Goal: Task Accomplishment & Management: Use online tool/utility

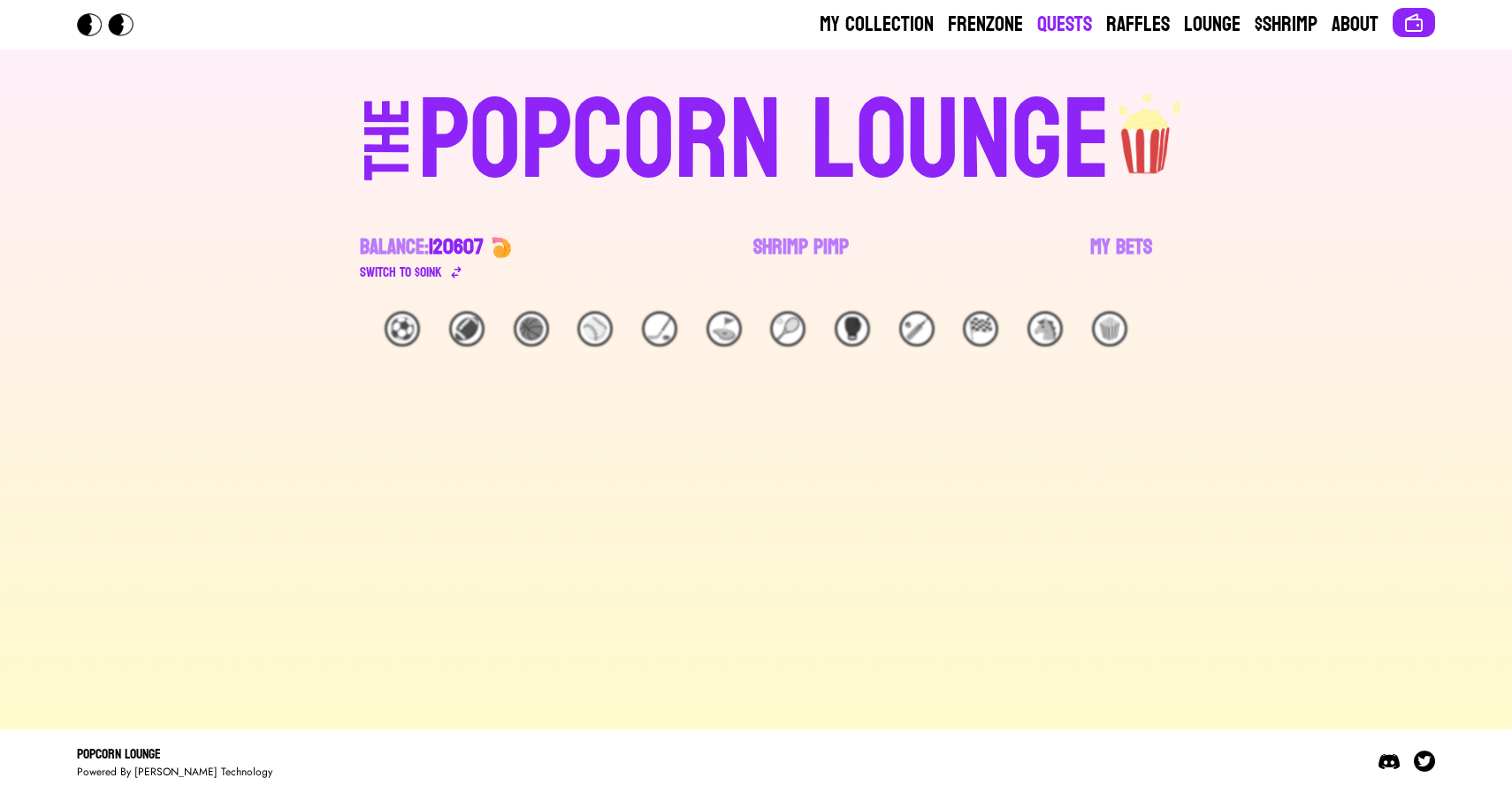
click at [1076, 18] on link "Quests" at bounding box center [1065, 25] width 55 height 28
click at [792, 248] on link "Shrimp Pimp" at bounding box center [800, 258] width 95 height 50
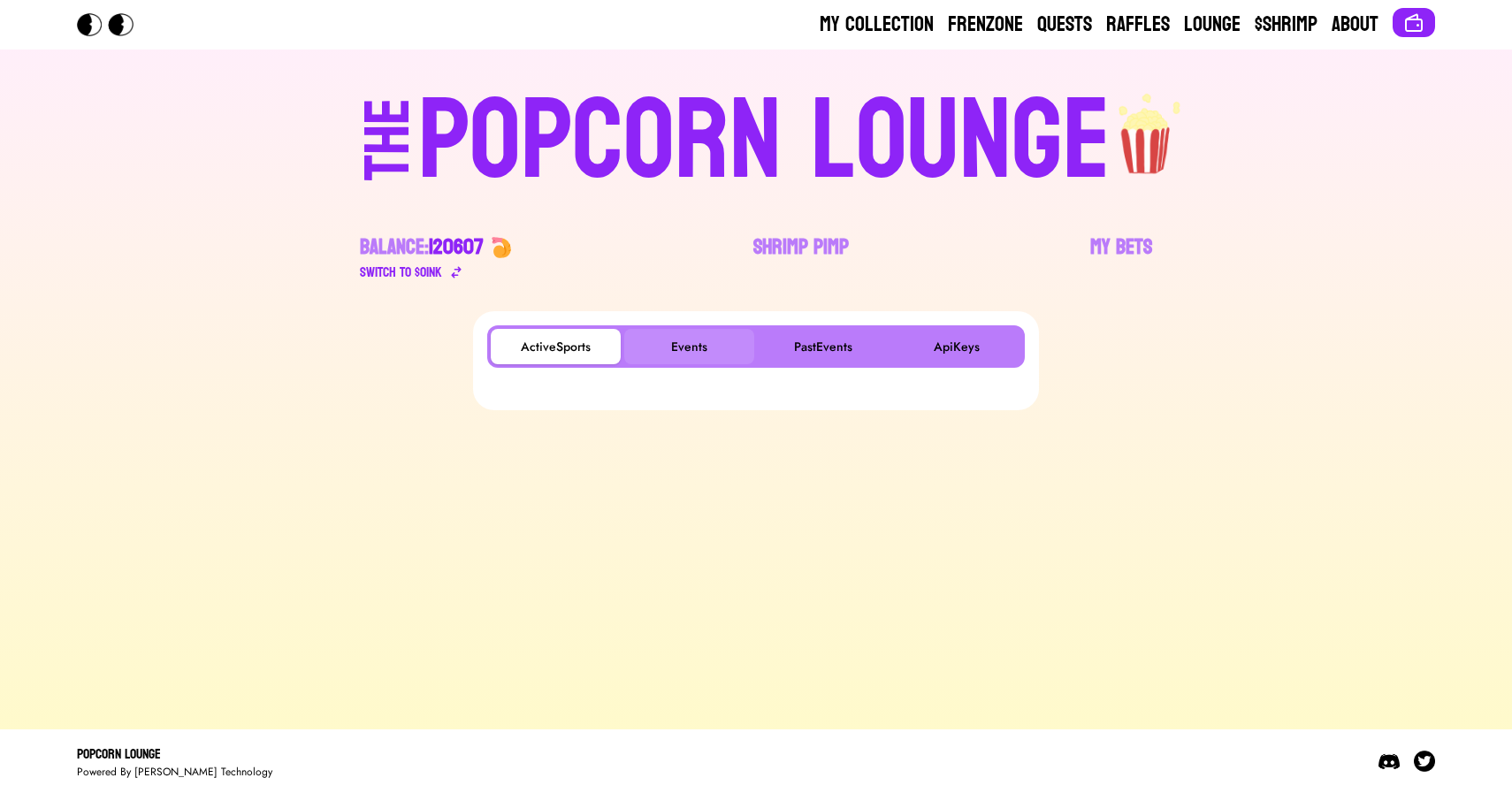
click at [694, 347] on button "Events" at bounding box center [689, 347] width 130 height 36
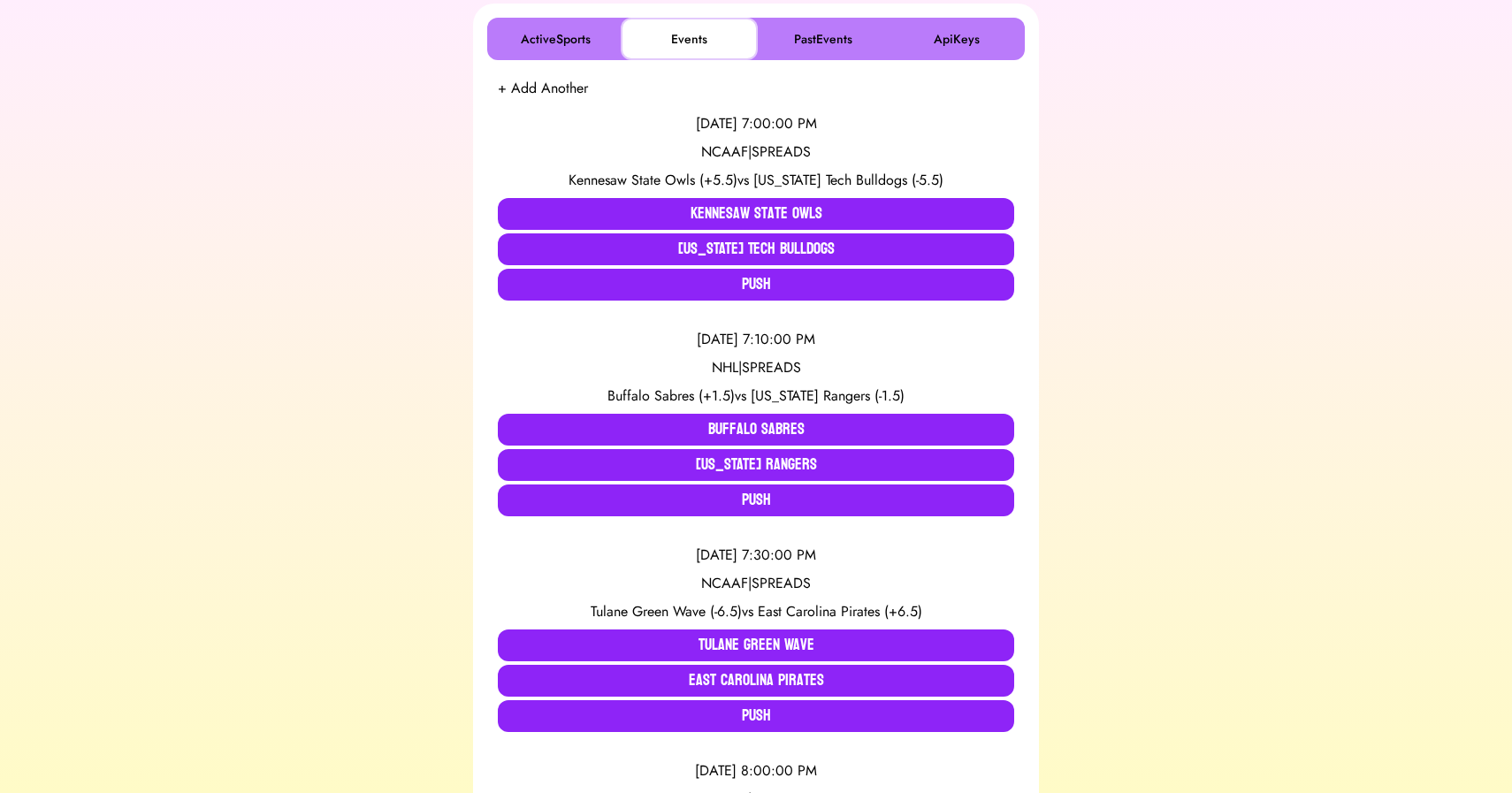
scroll to position [308, 0]
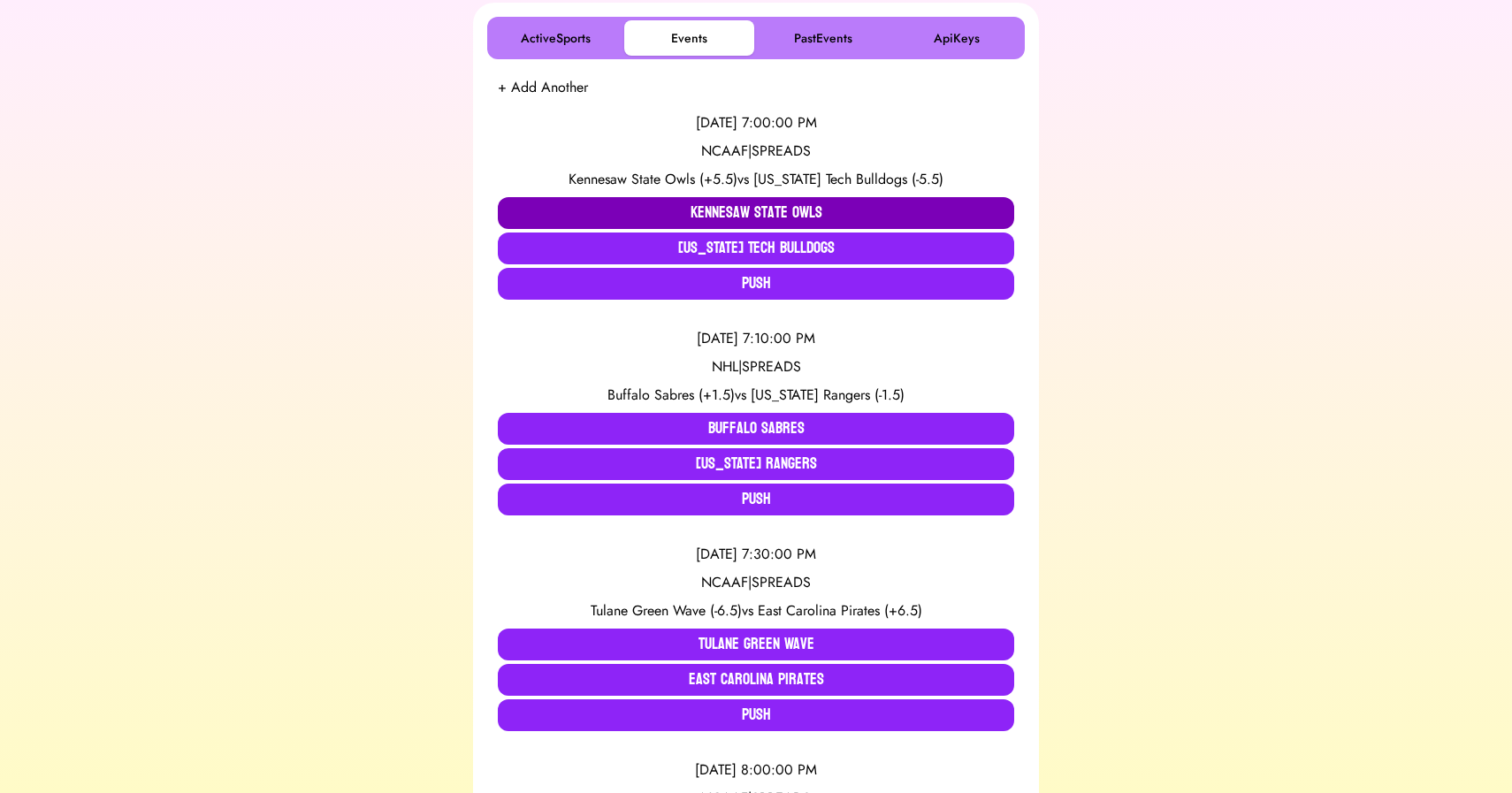
click at [657, 209] on button "Kennesaw State Owls" at bounding box center [756, 213] width 517 height 32
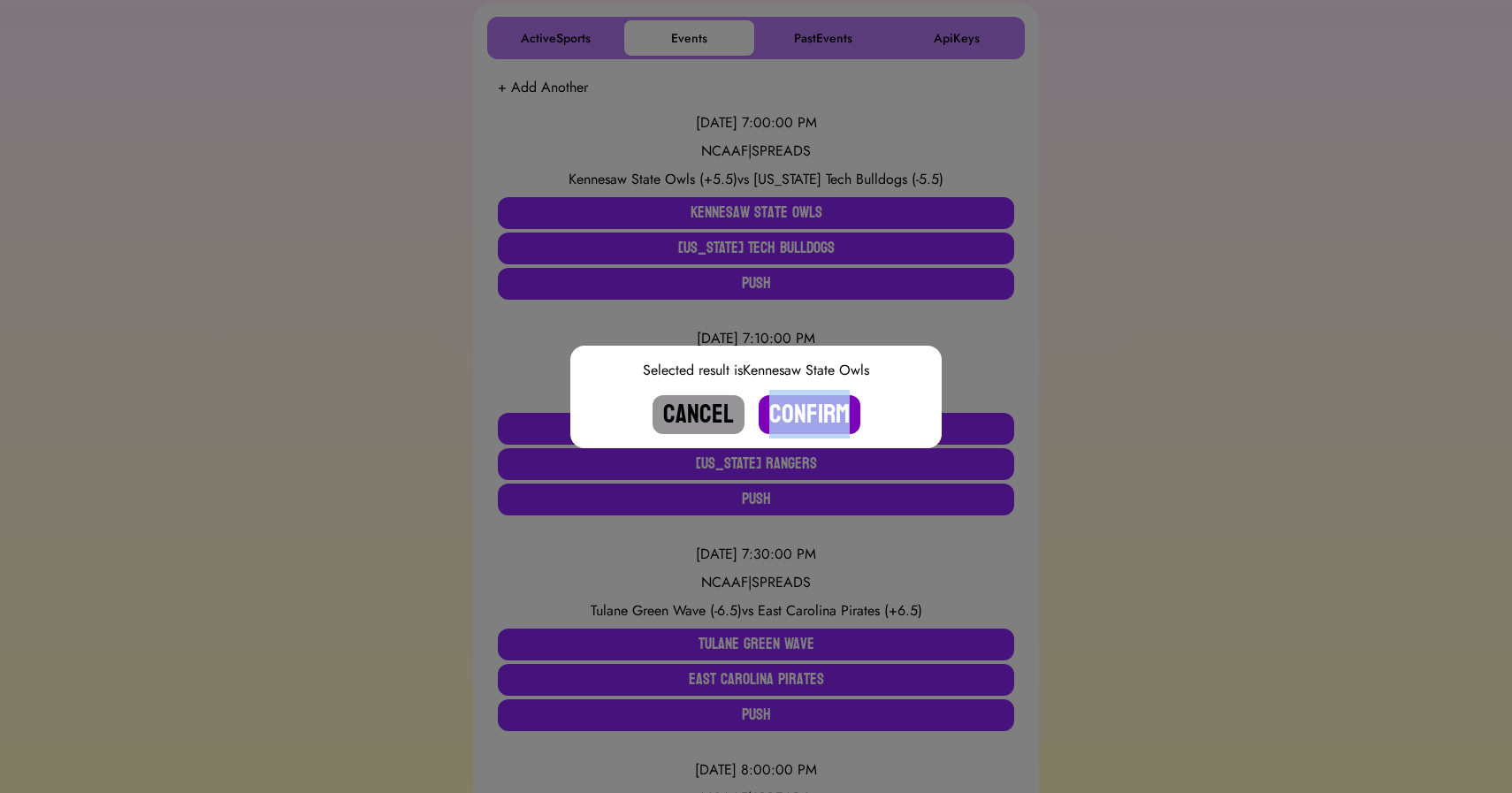
click at [811, 421] on button "Confirm" at bounding box center [809, 414] width 101 height 39
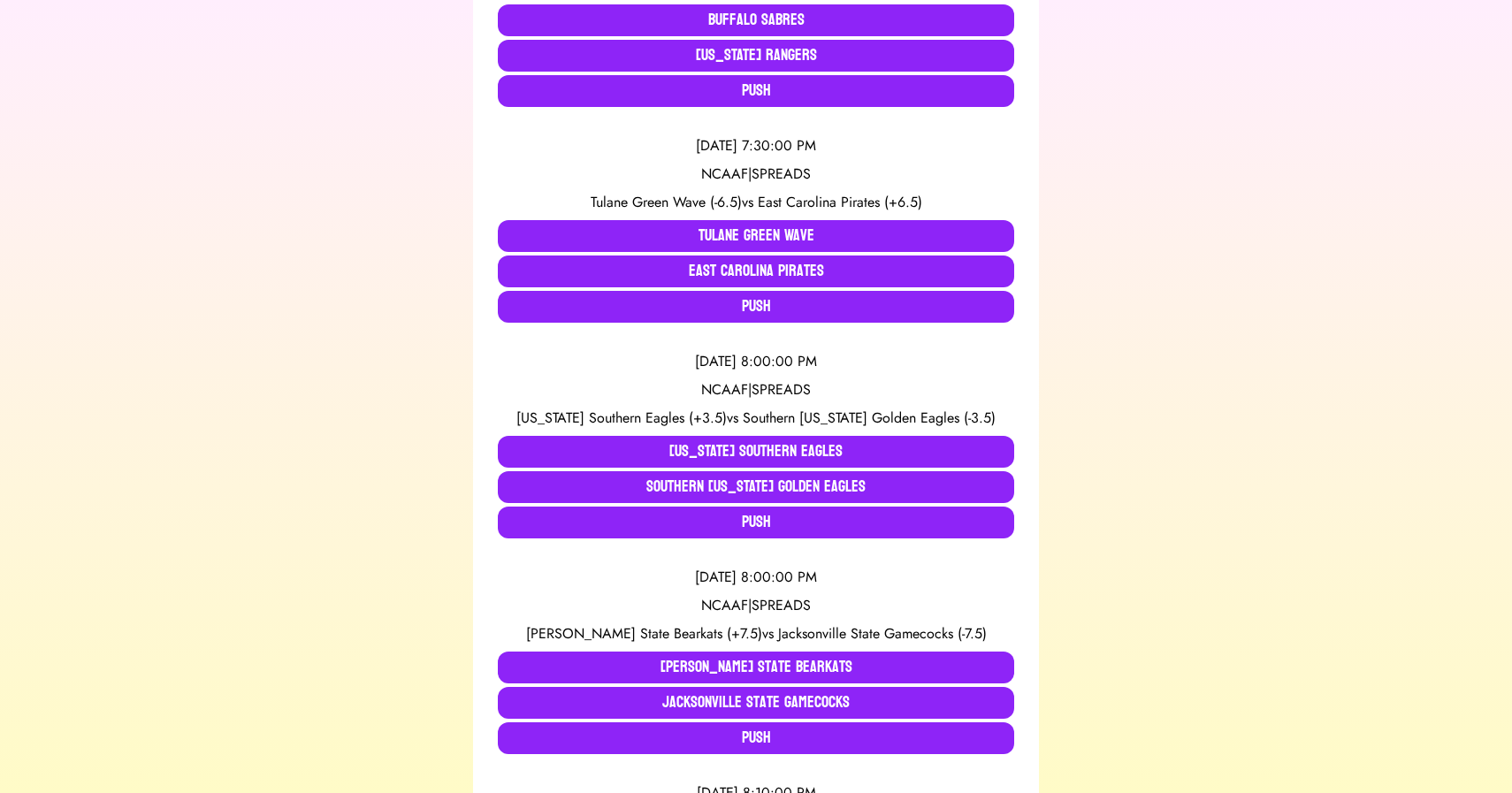
scroll to position [517, 0]
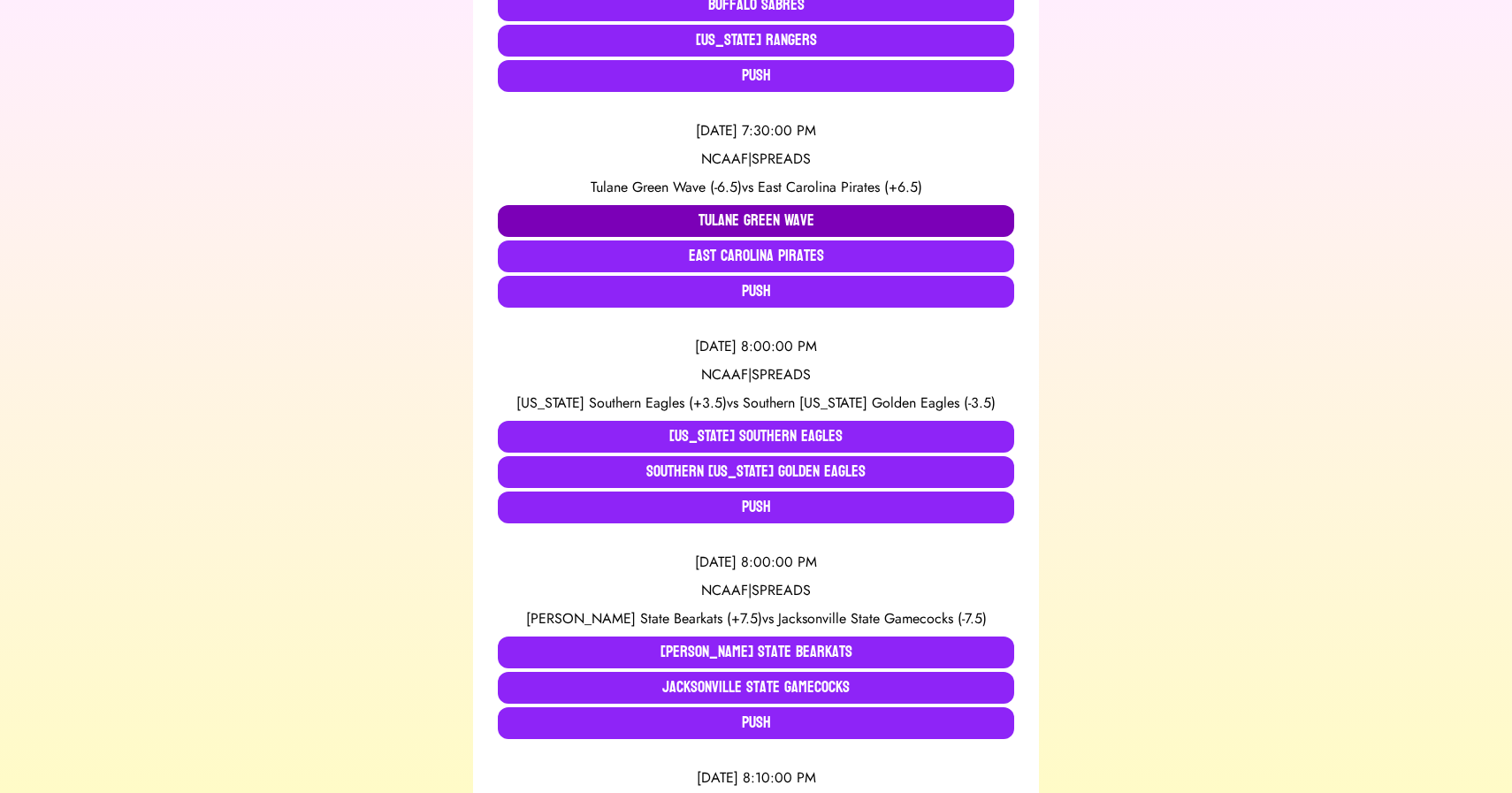
click at [612, 212] on button "Tulane Green Wave" at bounding box center [756, 221] width 517 height 32
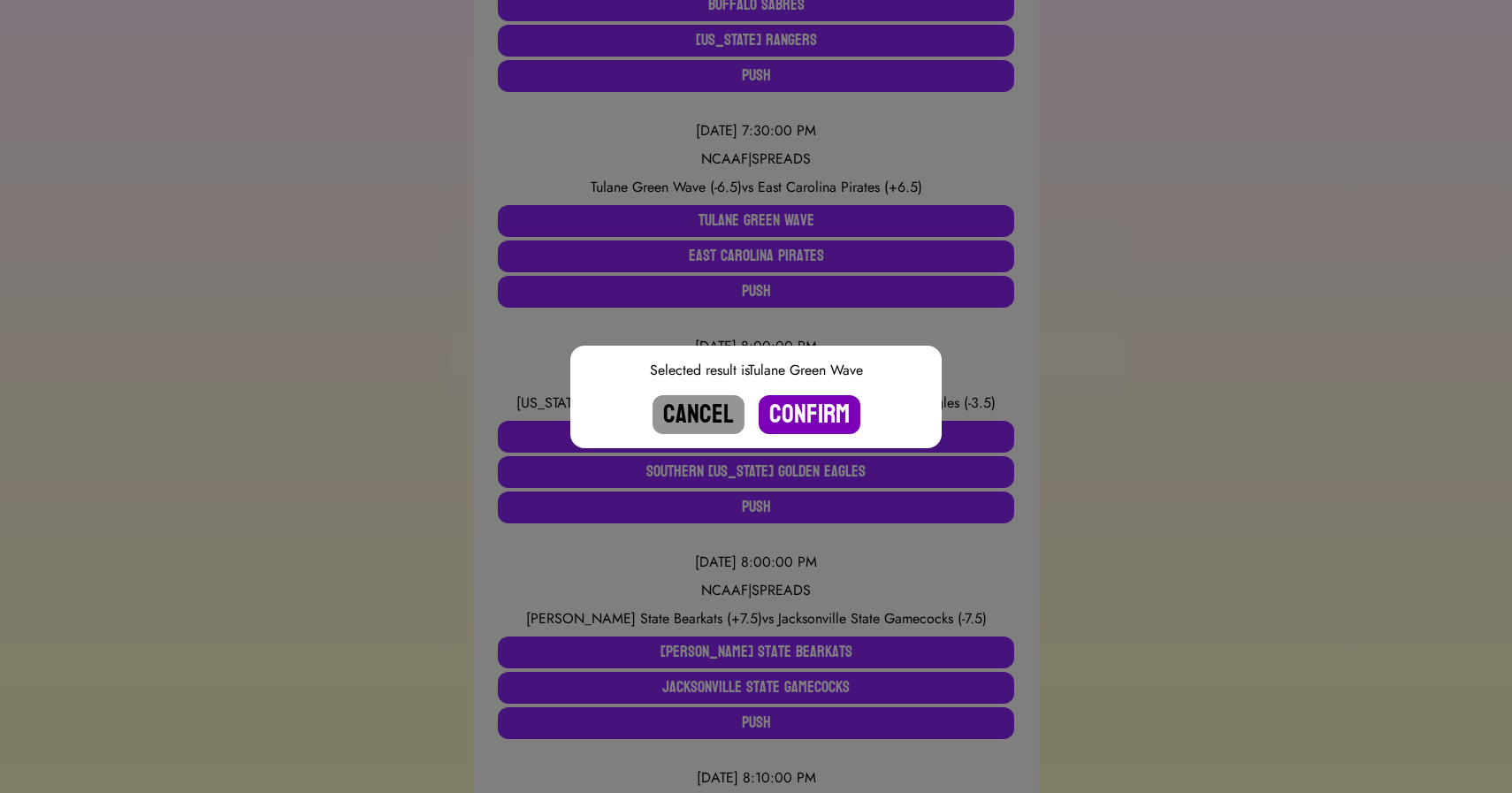
click at [791, 404] on button "Confirm" at bounding box center [809, 414] width 101 height 39
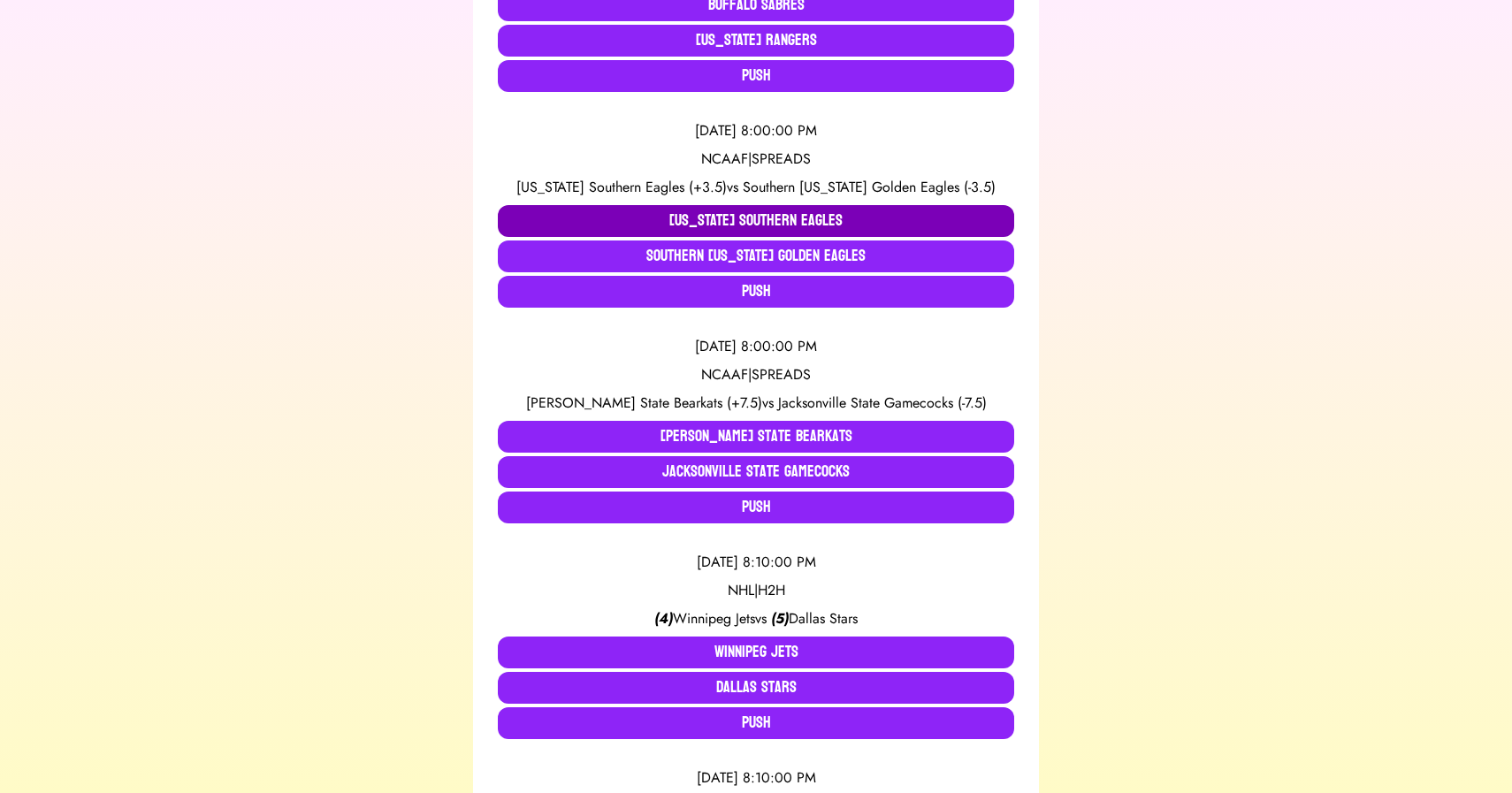
click at [668, 211] on button "[US_STATE] Southern Eagles" at bounding box center [756, 221] width 517 height 32
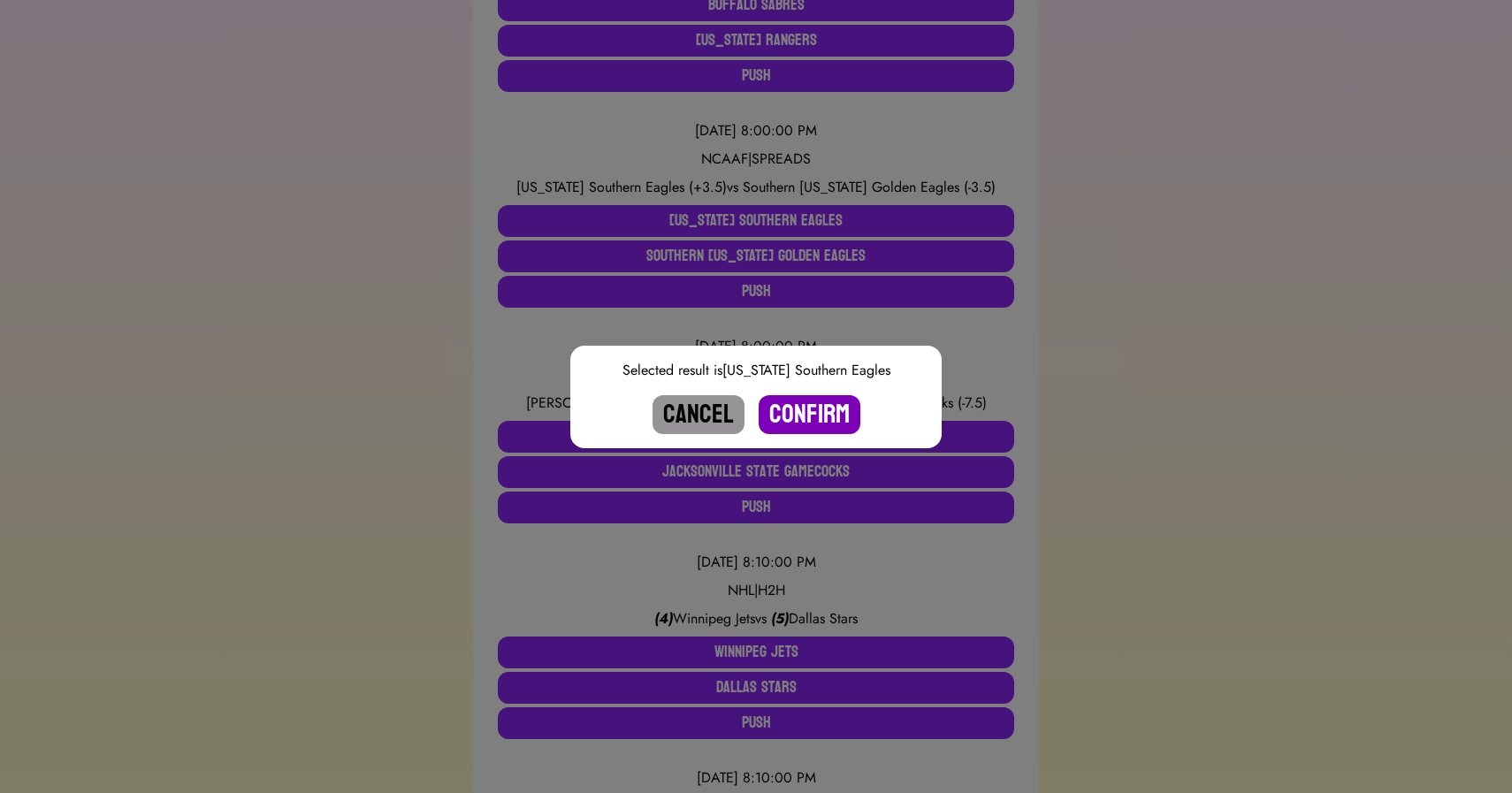
click at [810, 413] on button "Confirm" at bounding box center [809, 414] width 101 height 39
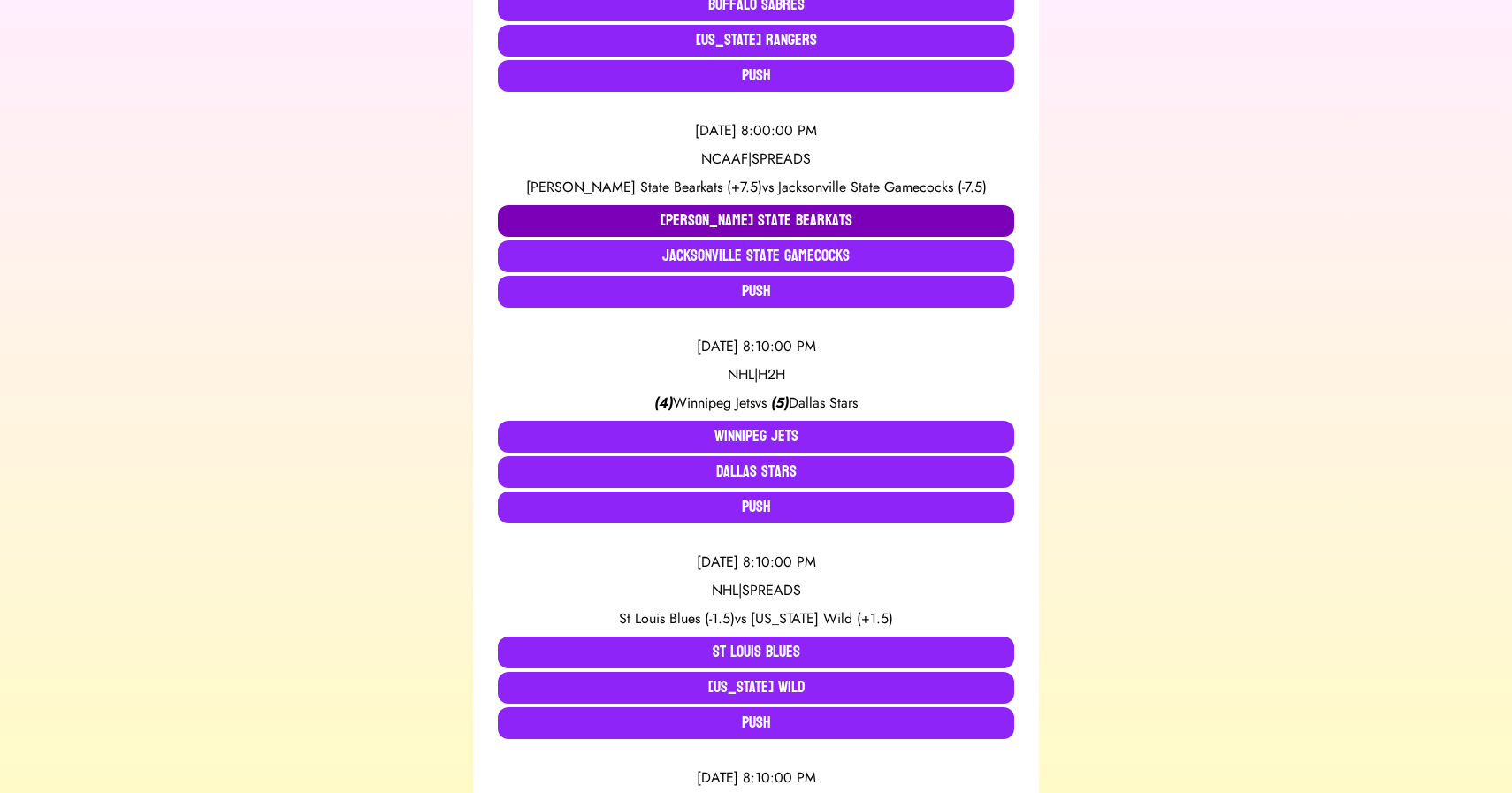
click at [634, 212] on button "[PERSON_NAME] State Bearkats" at bounding box center [756, 221] width 517 height 32
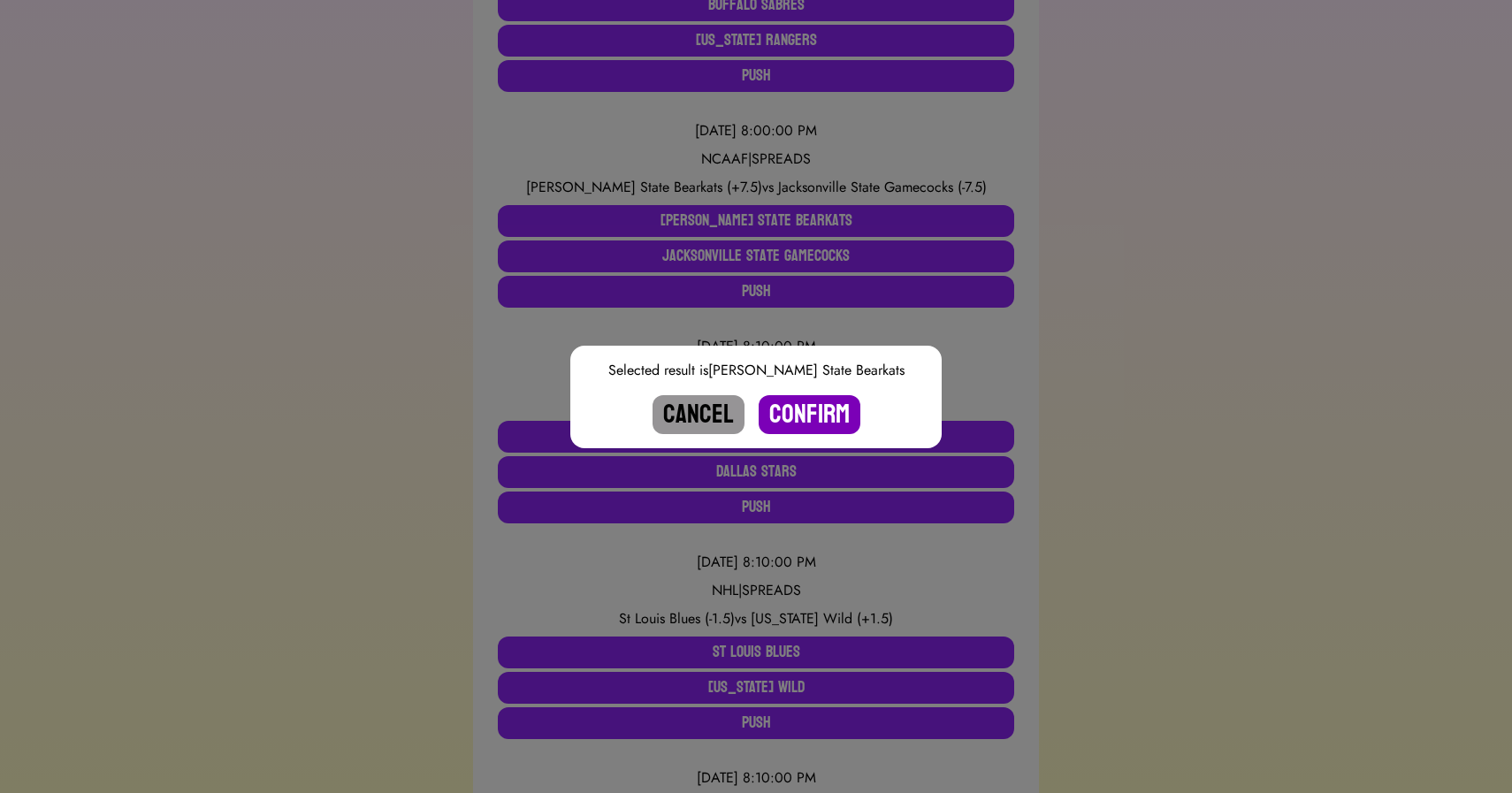
click at [803, 412] on button "Confirm" at bounding box center [809, 414] width 101 height 39
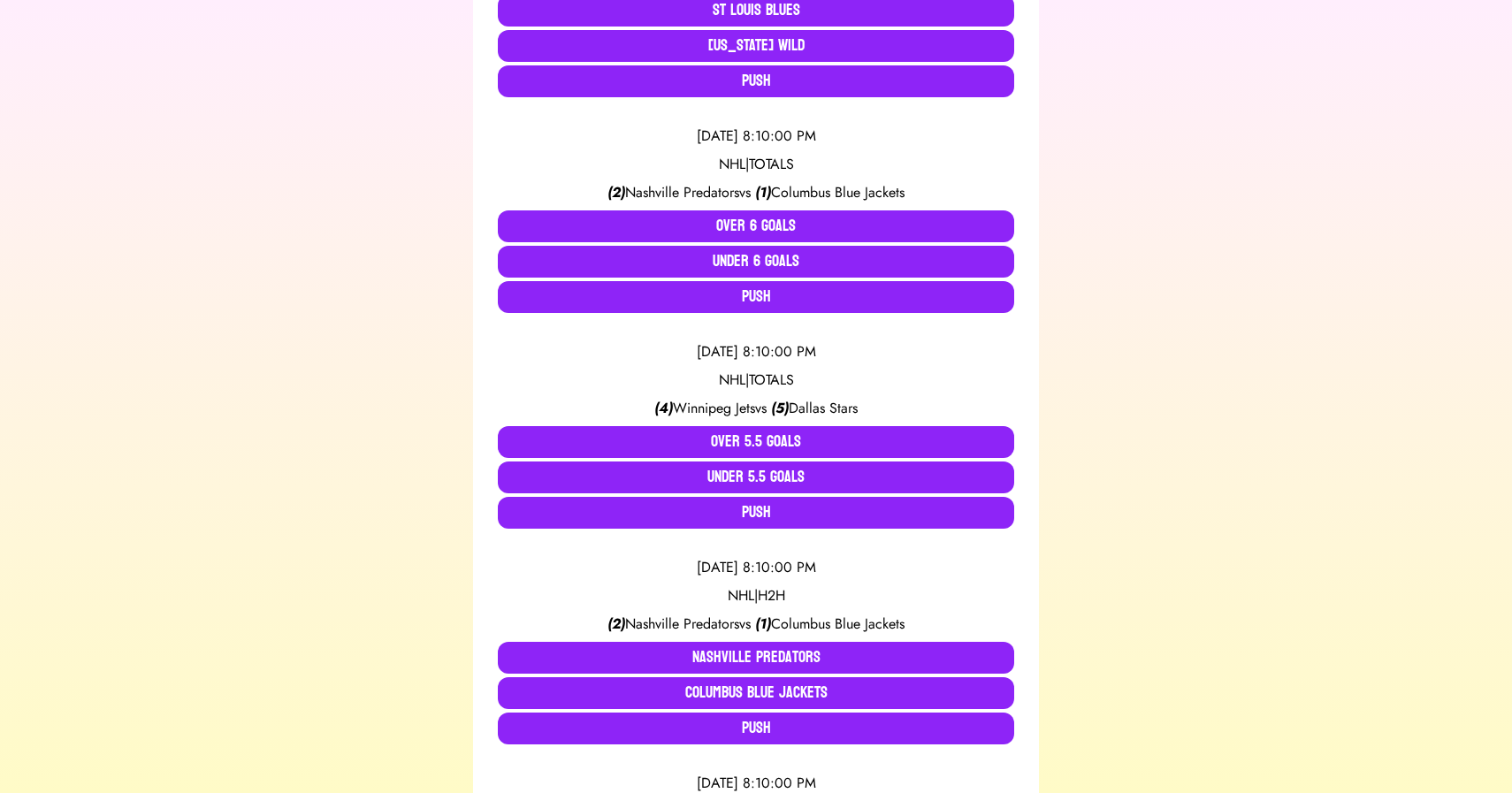
scroll to position [946, 0]
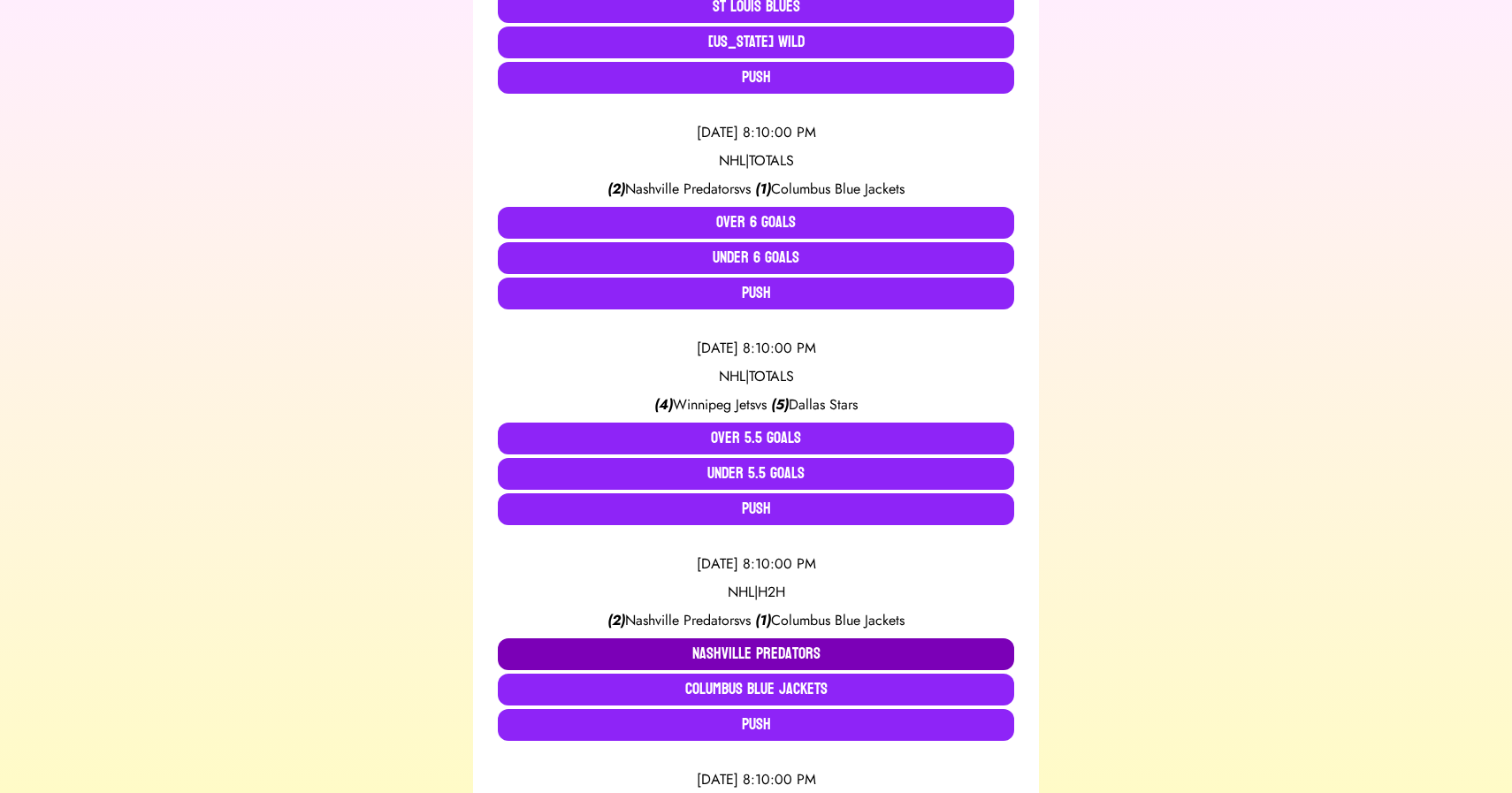
click at [663, 645] on button "Nashville Predators" at bounding box center [756, 654] width 517 height 32
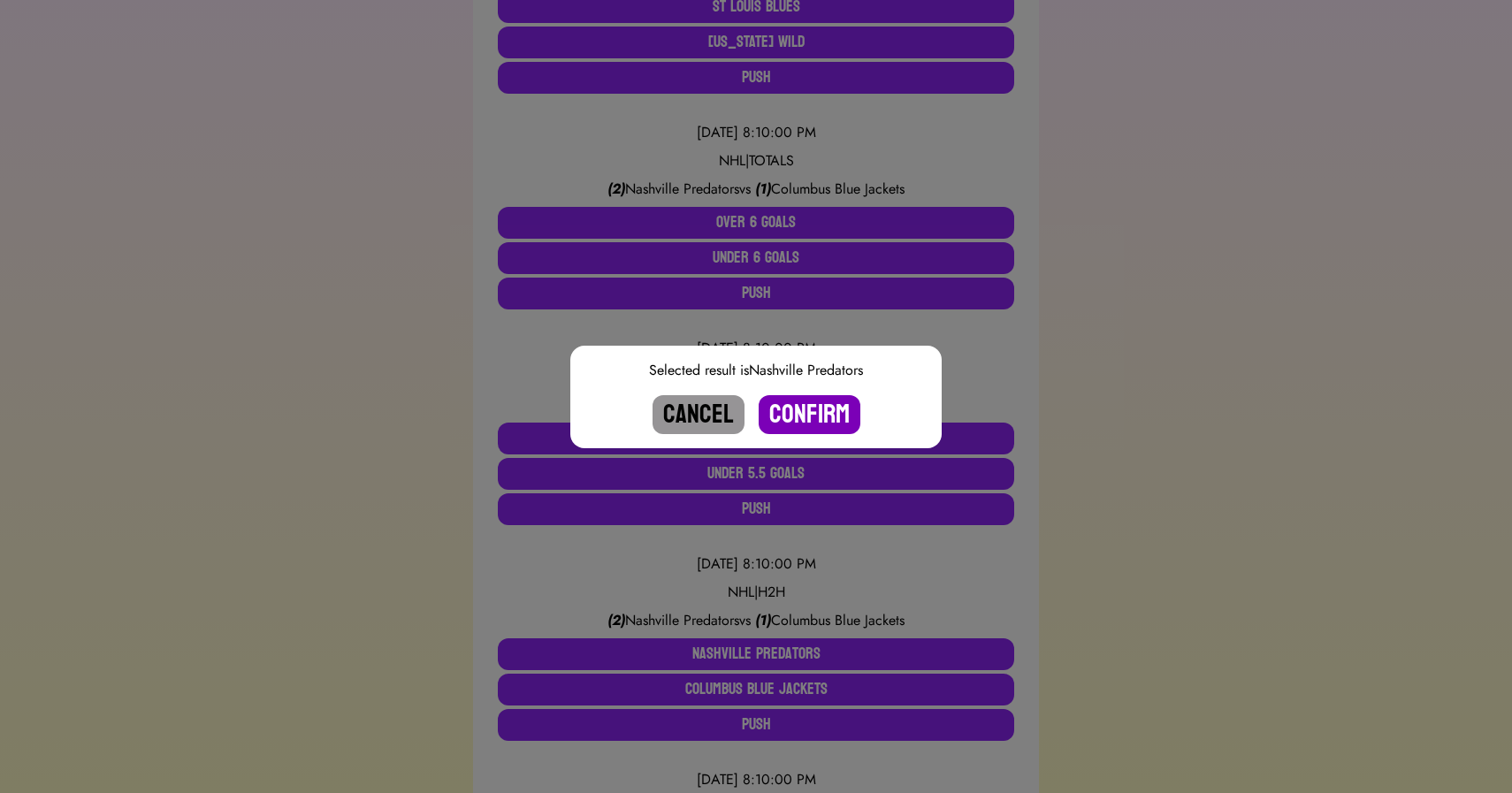
click at [817, 412] on button "Confirm" at bounding box center [809, 414] width 101 height 39
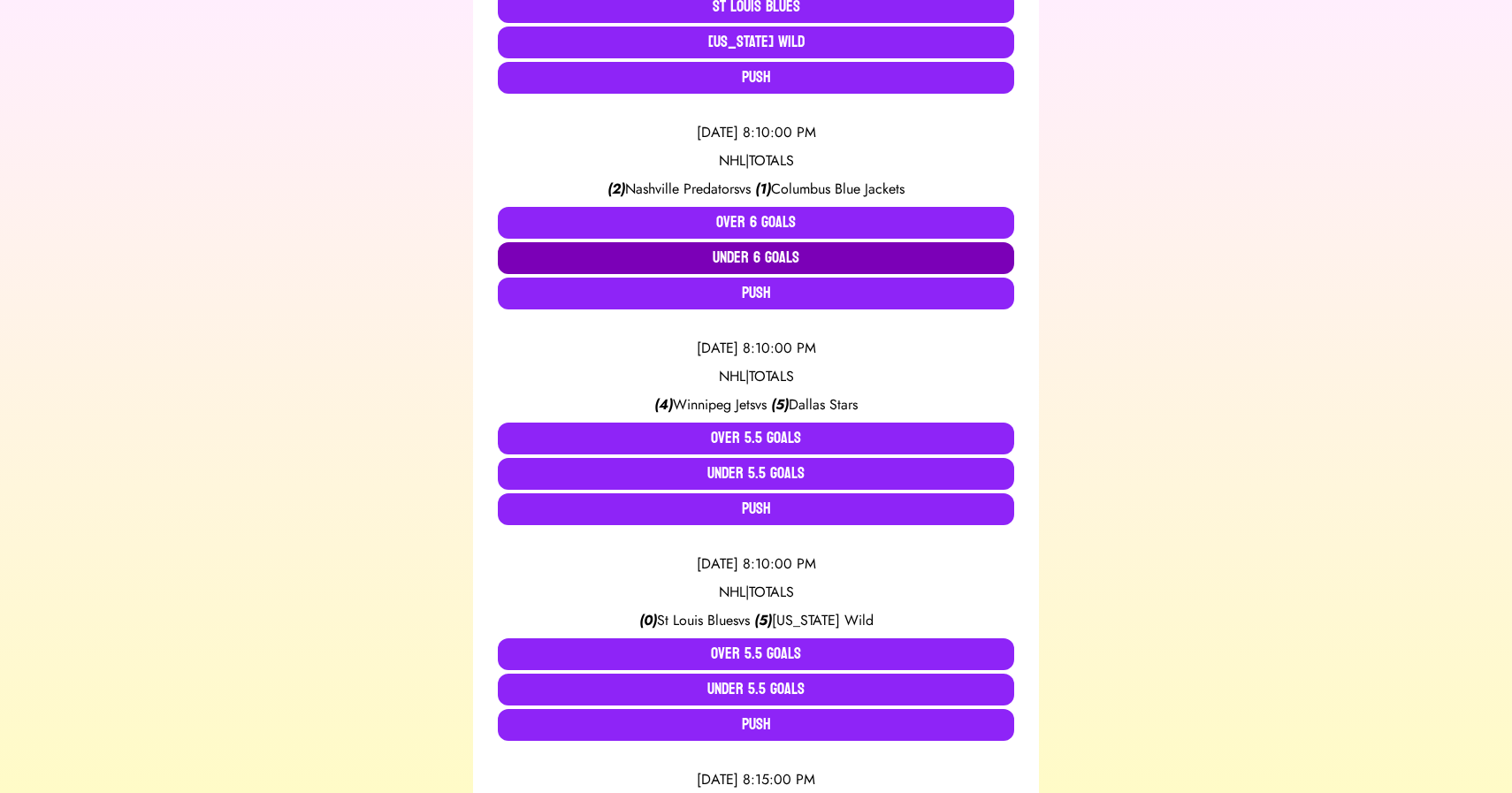
click at [765, 256] on button "Under 6 Goals" at bounding box center [756, 258] width 517 height 32
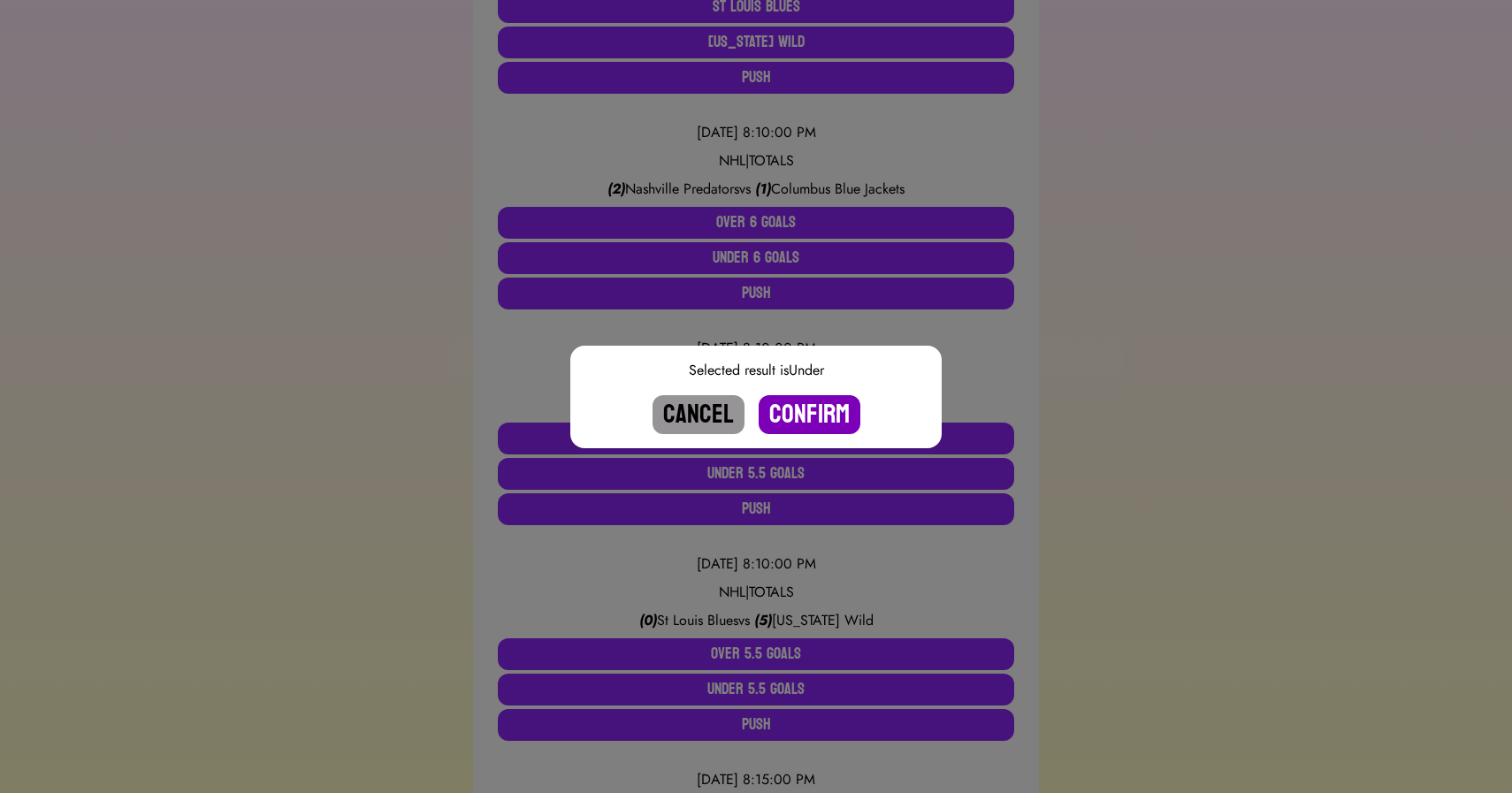
click at [807, 416] on button "Confirm" at bounding box center [809, 414] width 101 height 39
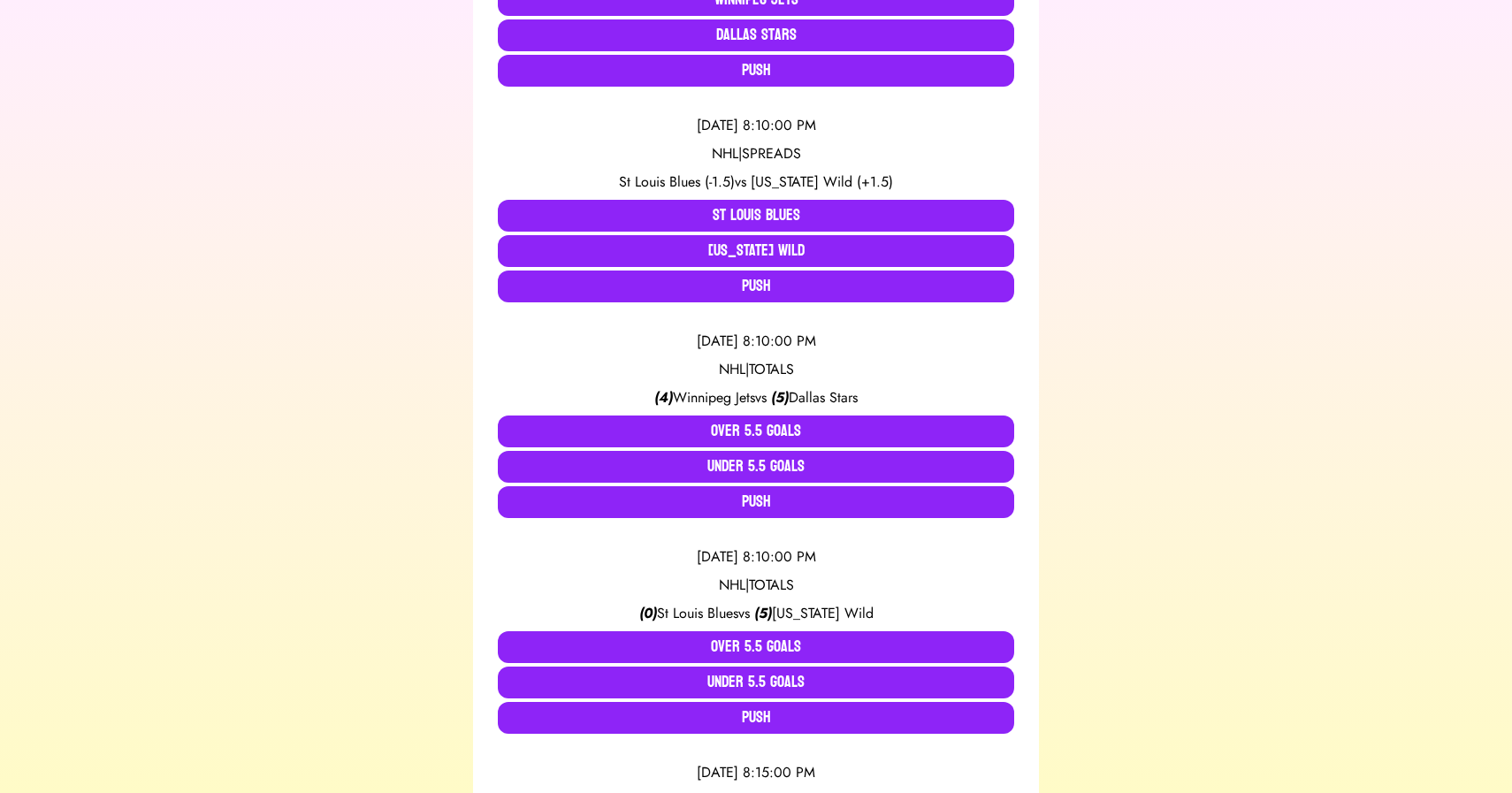
scroll to position [723, 0]
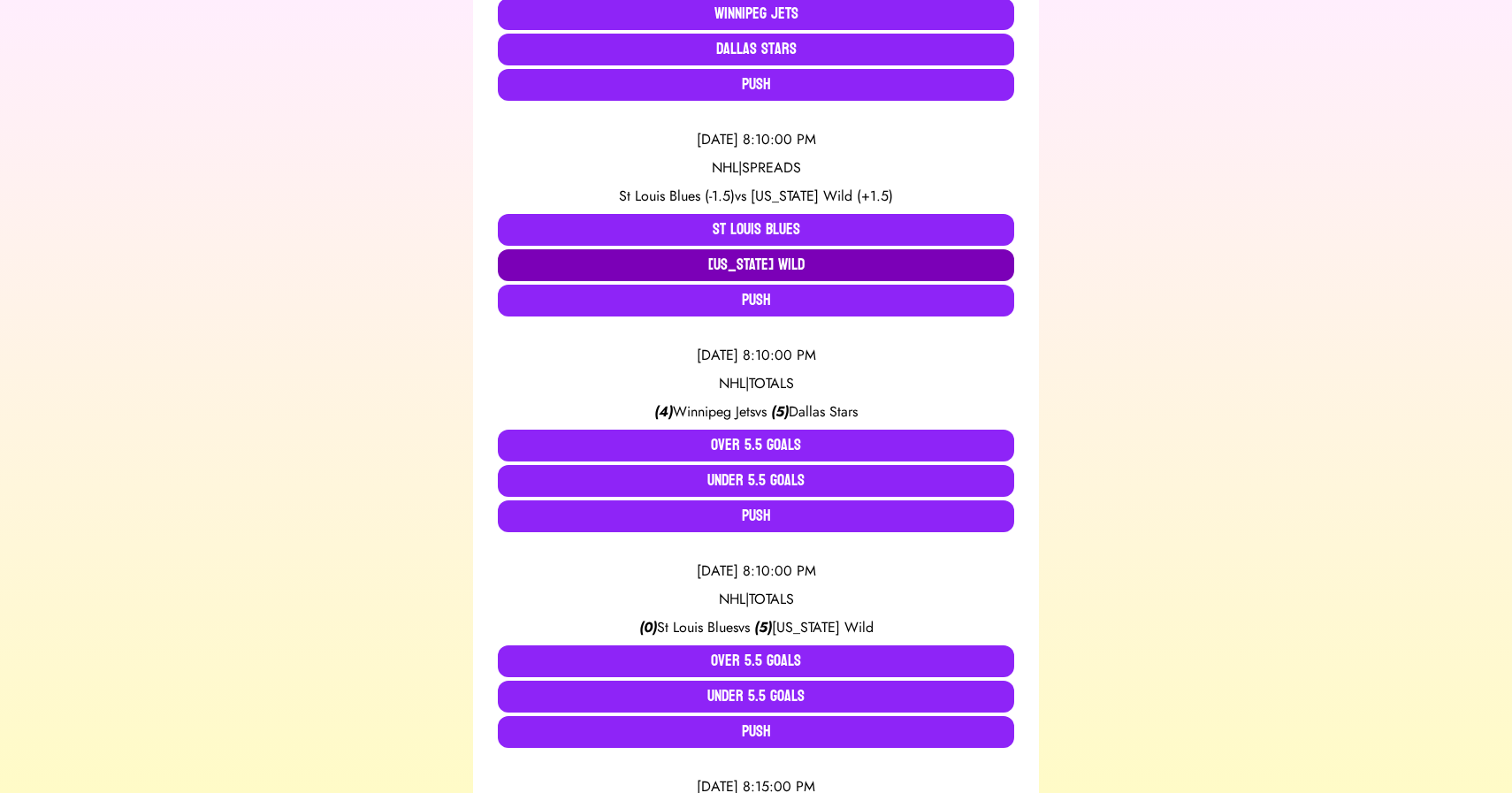
click at [776, 260] on button "[US_STATE] Wild" at bounding box center [756, 265] width 517 height 32
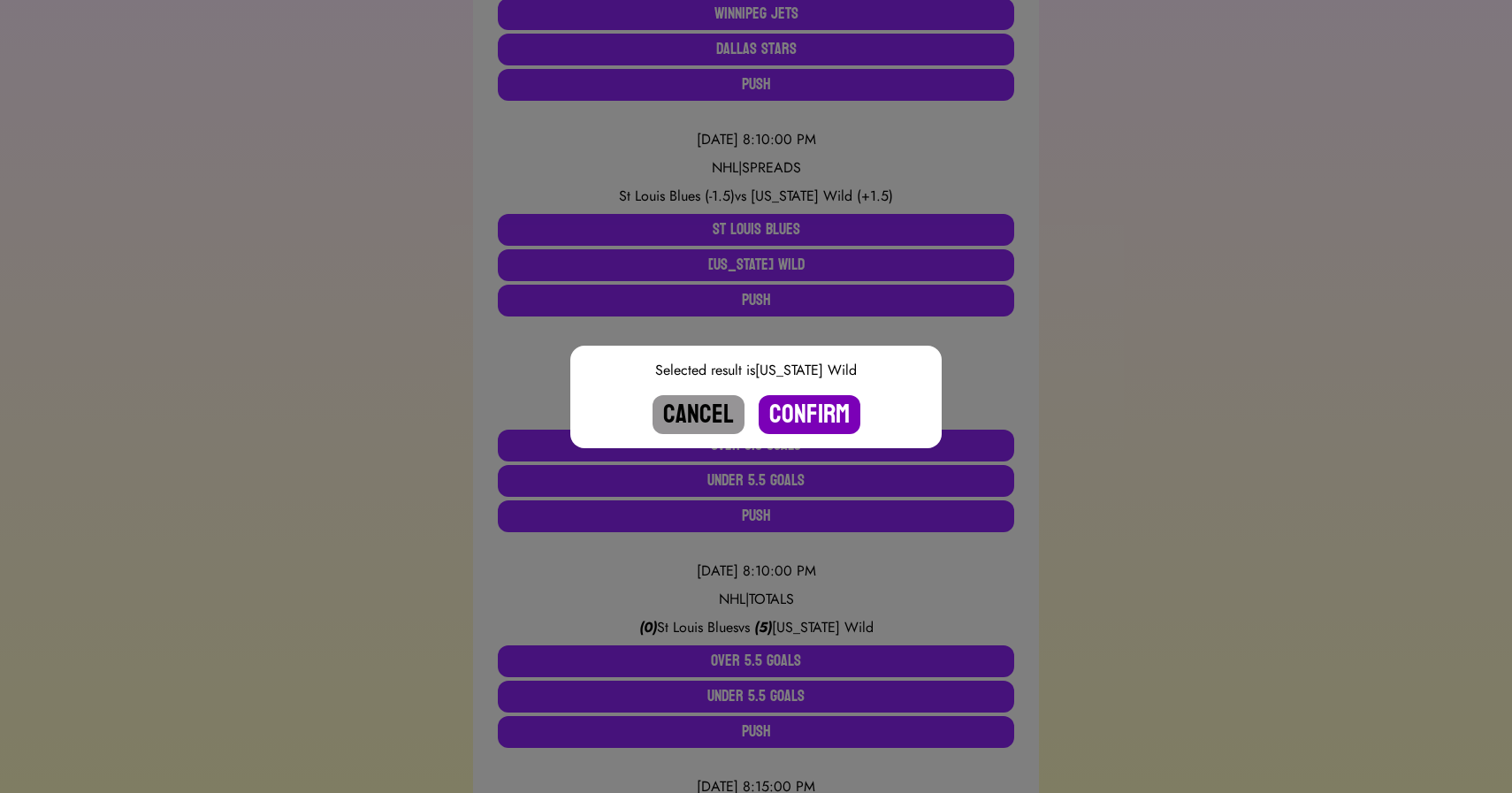
click at [796, 416] on button "Confirm" at bounding box center [809, 414] width 101 height 39
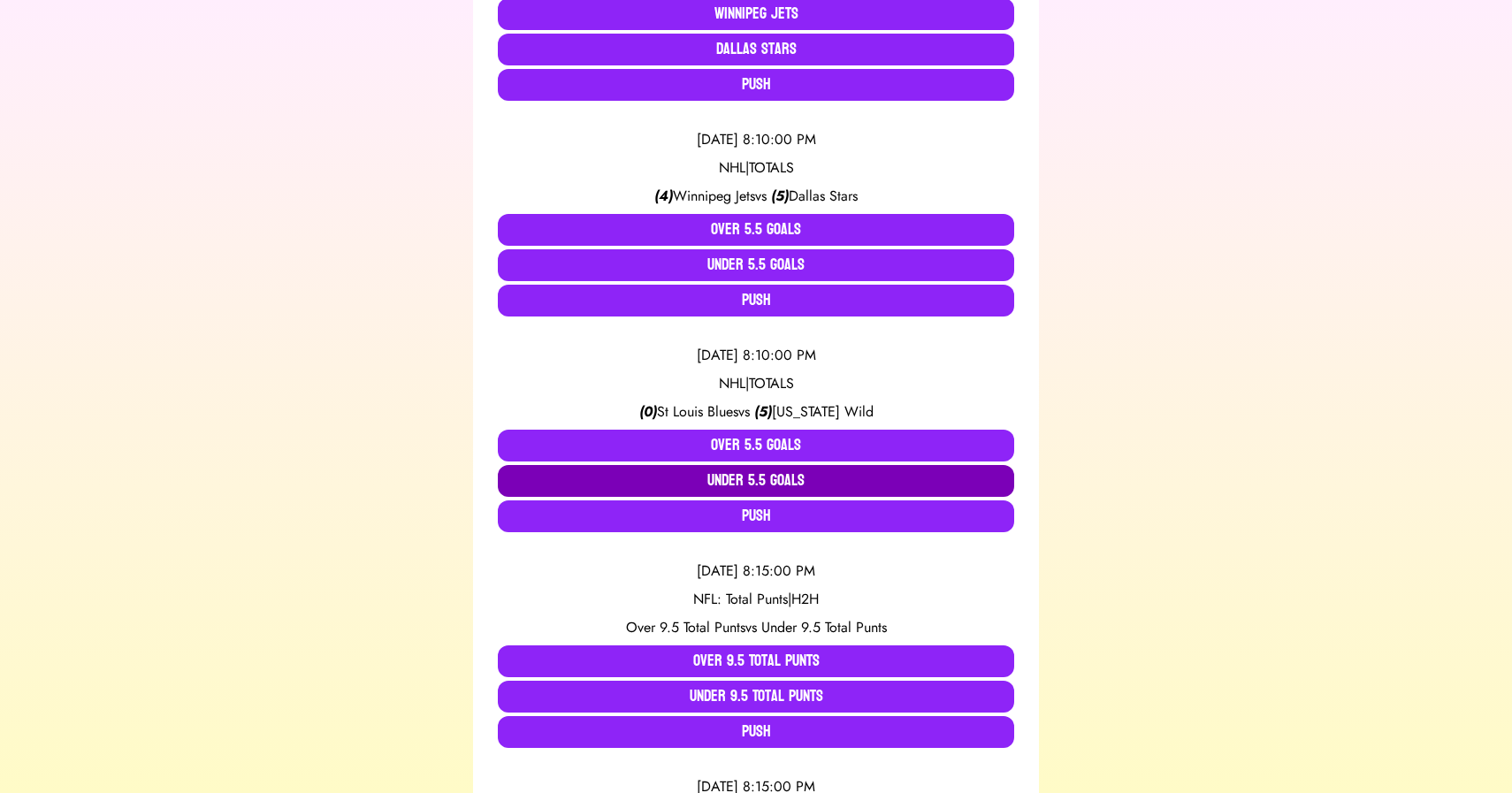
click at [742, 477] on button "Under 5.5 Goals" at bounding box center [756, 481] width 517 height 32
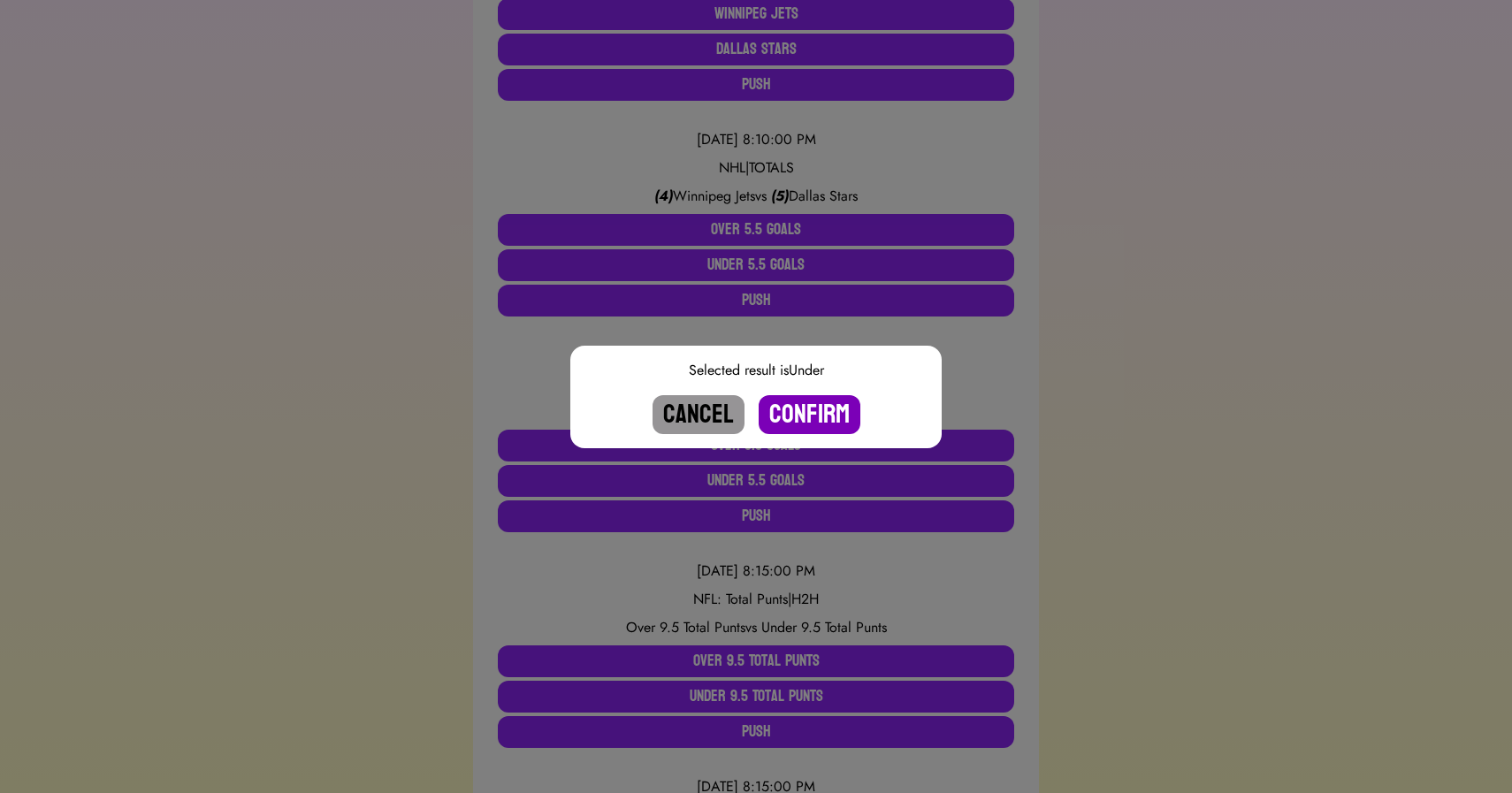
click at [792, 403] on button "Confirm" at bounding box center [809, 414] width 101 height 39
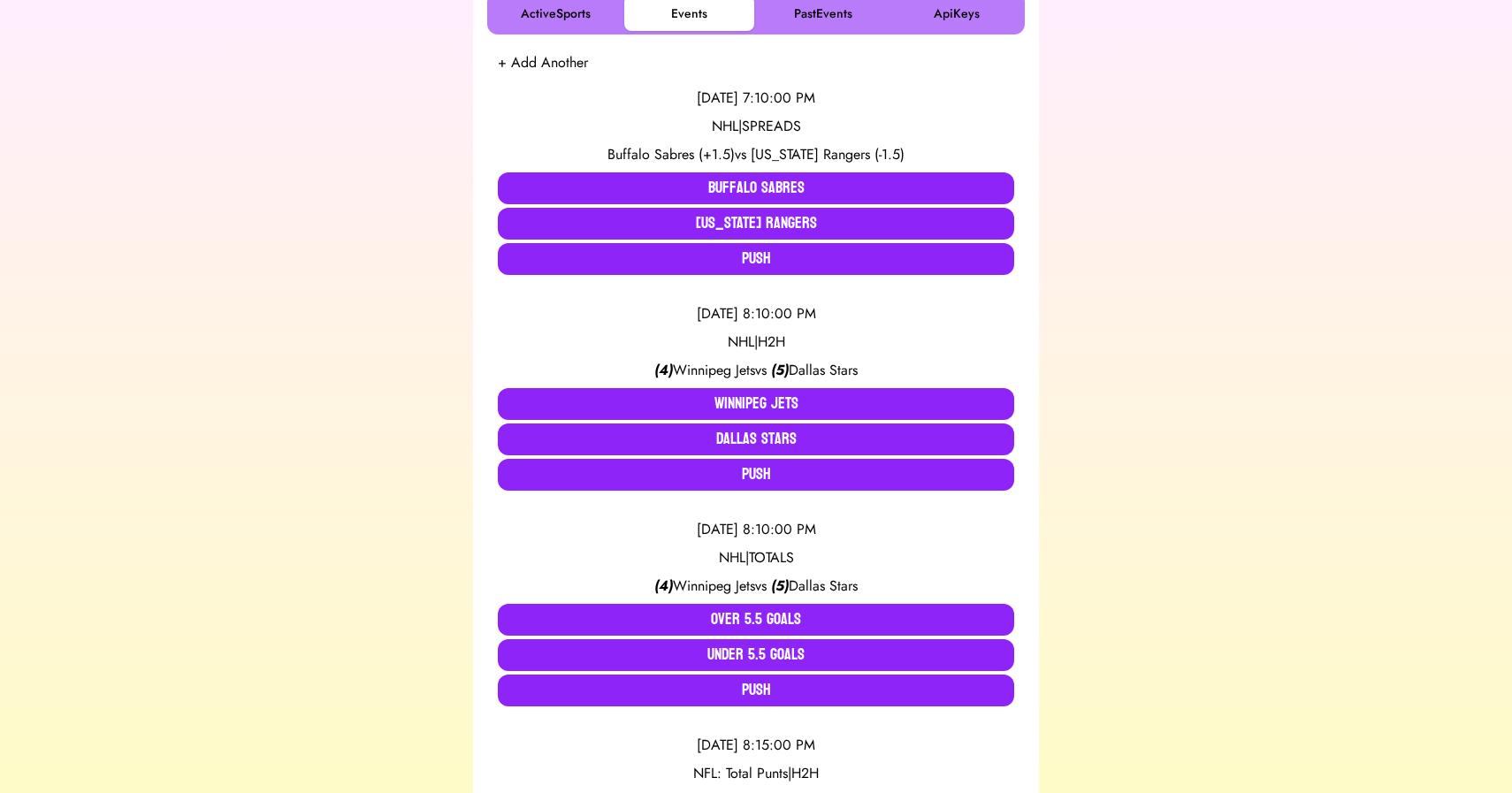
scroll to position [331, 0]
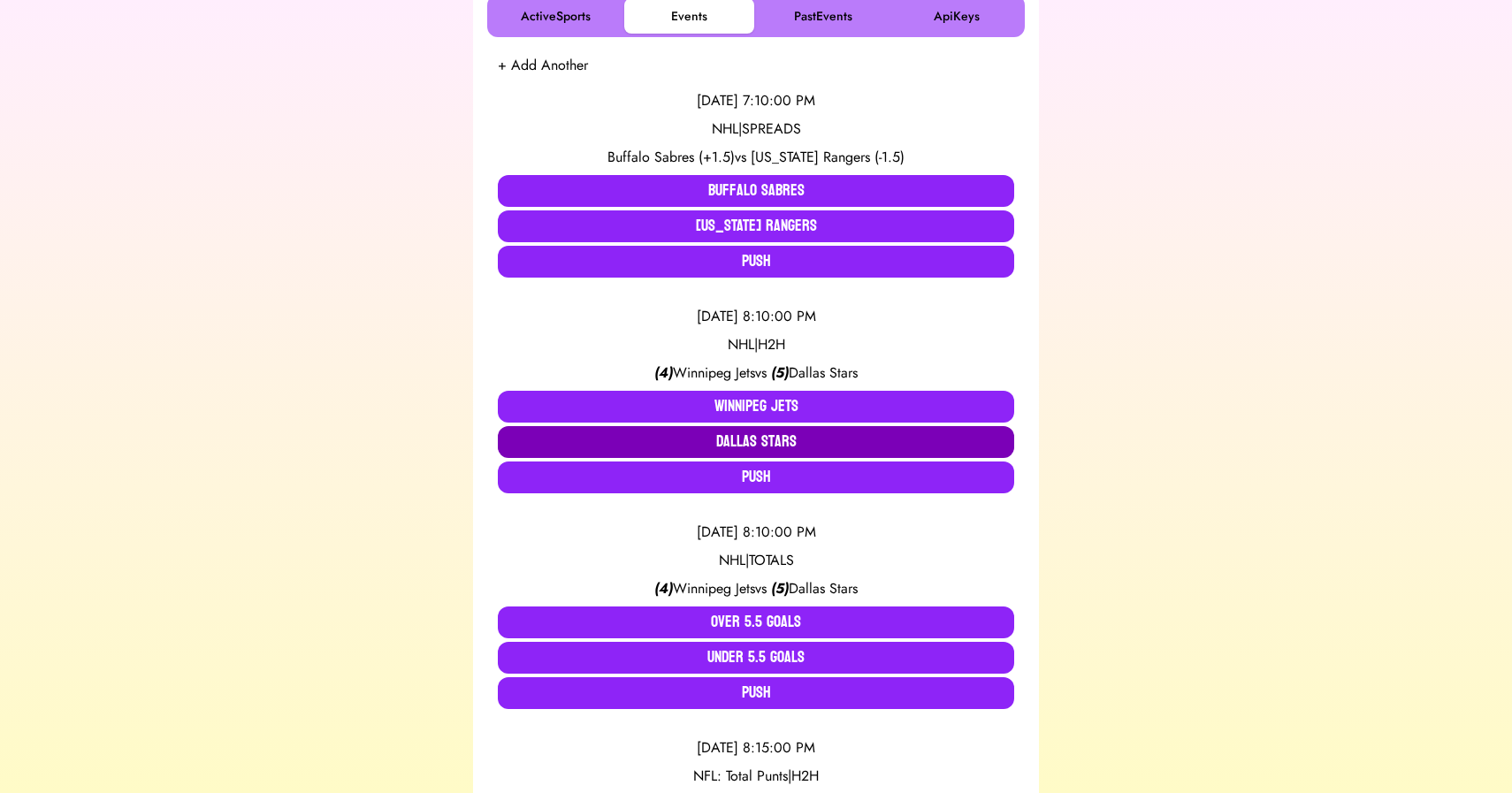
click at [777, 440] on button "Dallas Stars" at bounding box center [756, 442] width 517 height 32
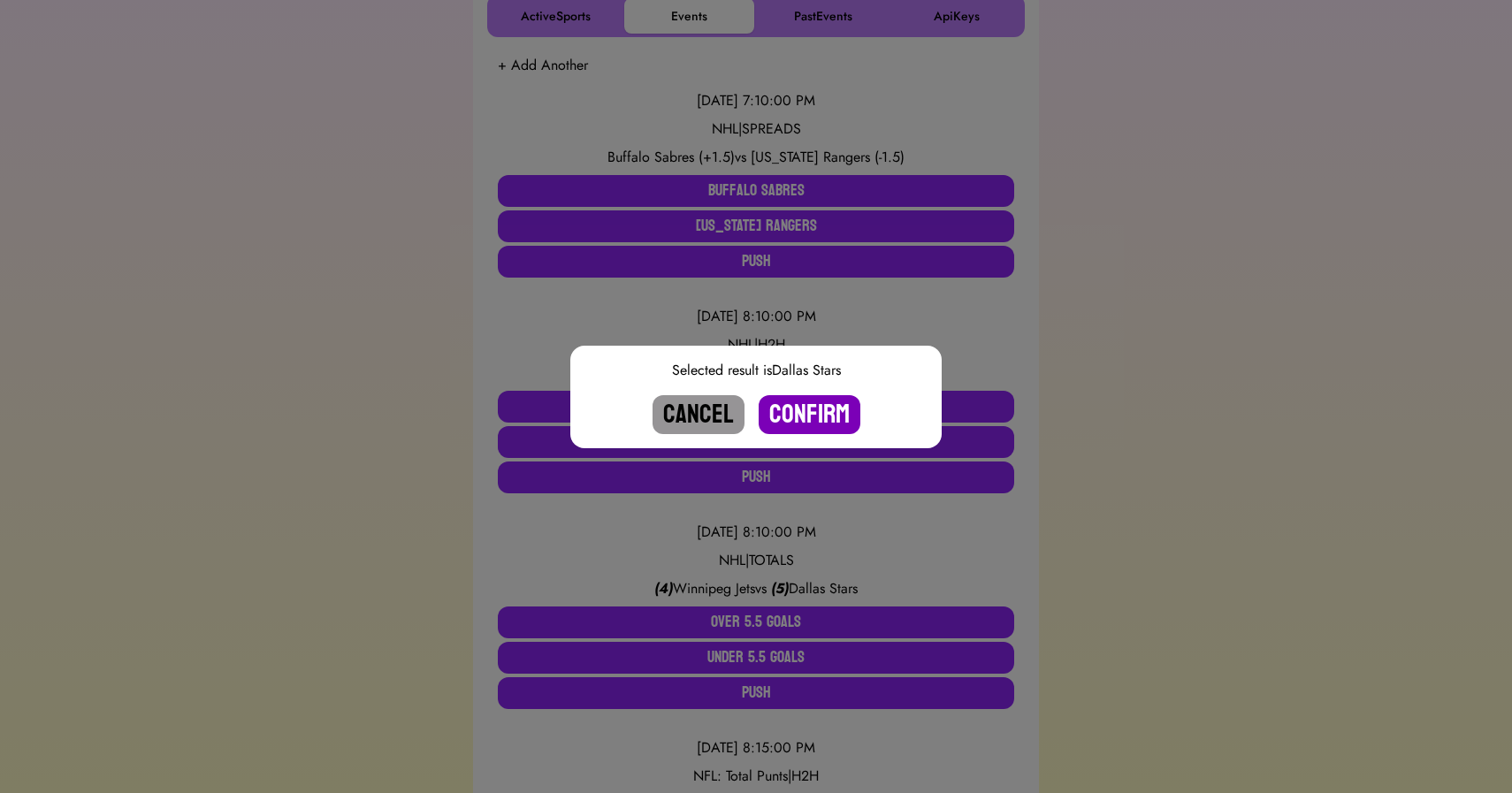
click at [820, 410] on button "Confirm" at bounding box center [809, 414] width 101 height 39
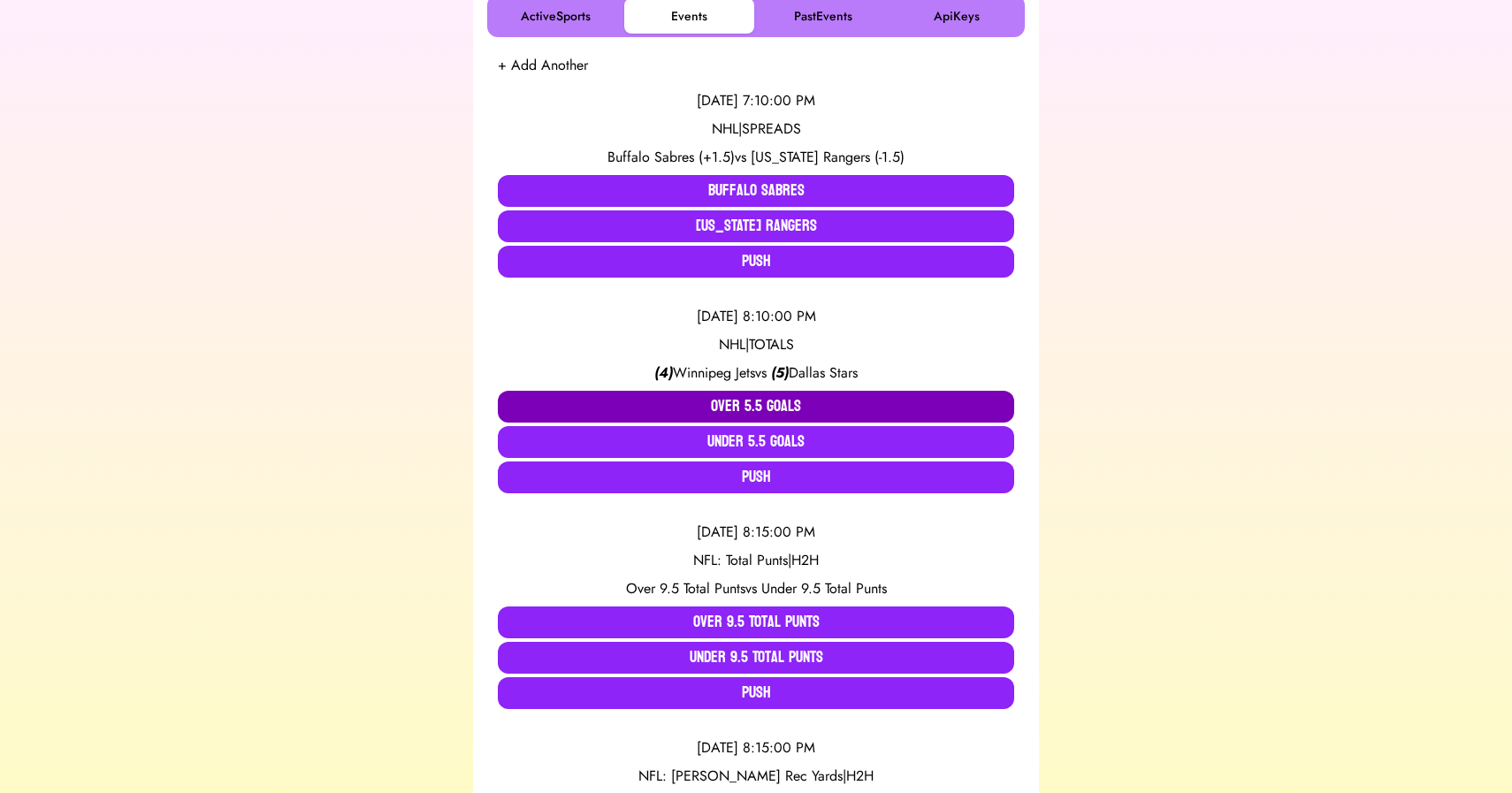
click at [739, 406] on button "Over 5.5 Goals" at bounding box center [756, 406] width 517 height 32
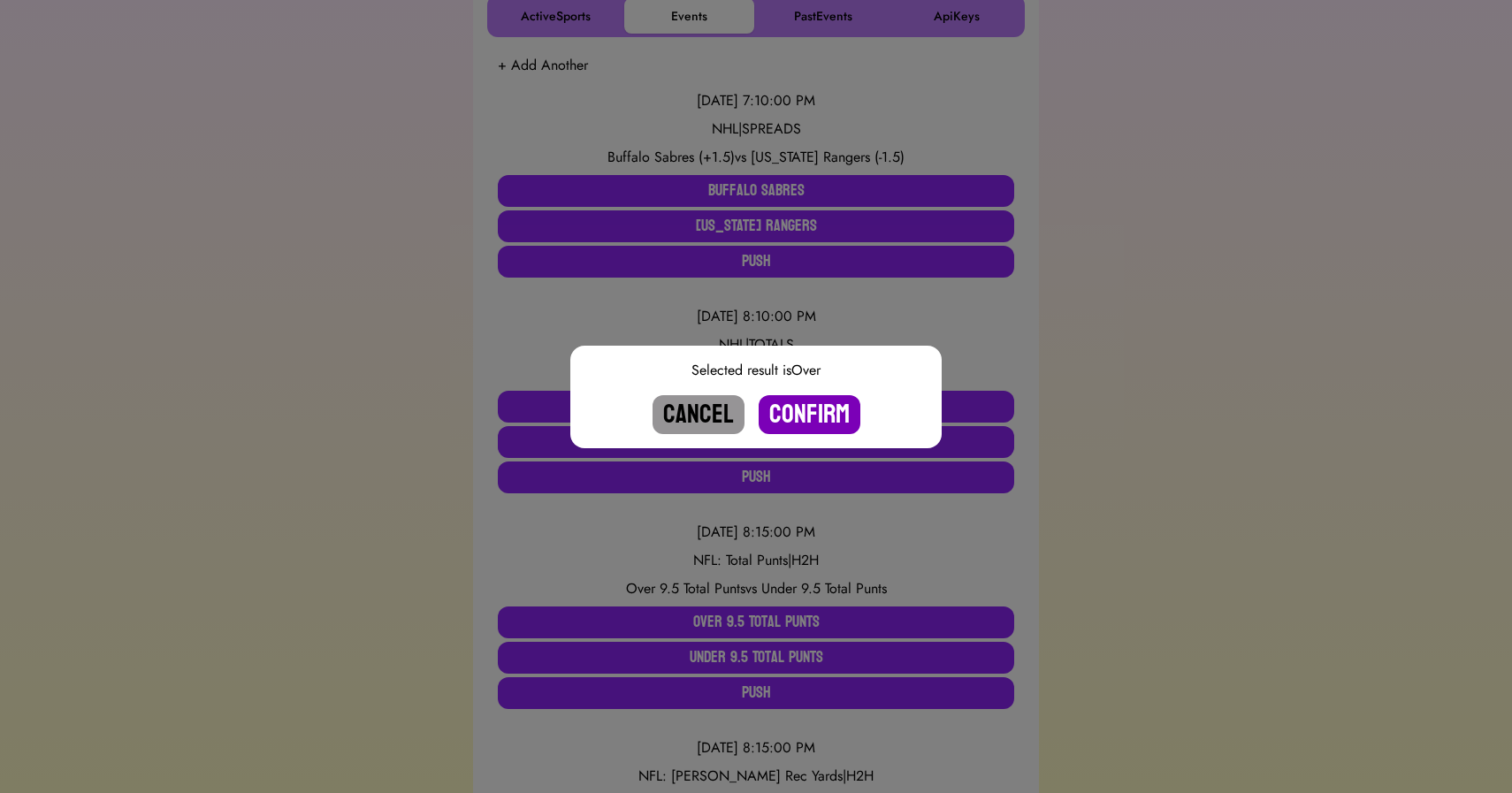
click at [806, 413] on button "Confirm" at bounding box center [809, 414] width 101 height 39
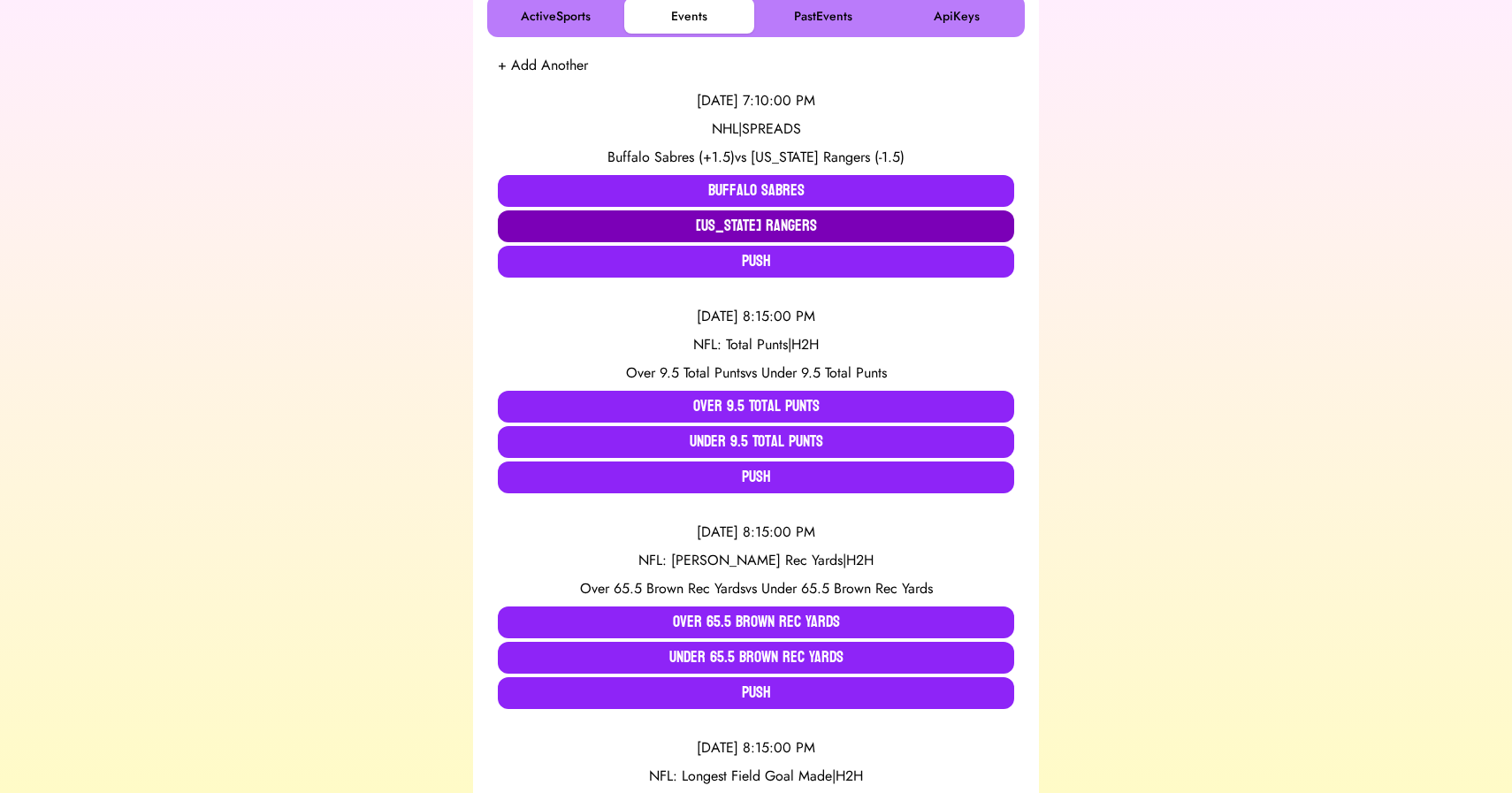
click at [796, 224] on button "[US_STATE] Rangers" at bounding box center [756, 227] width 517 height 32
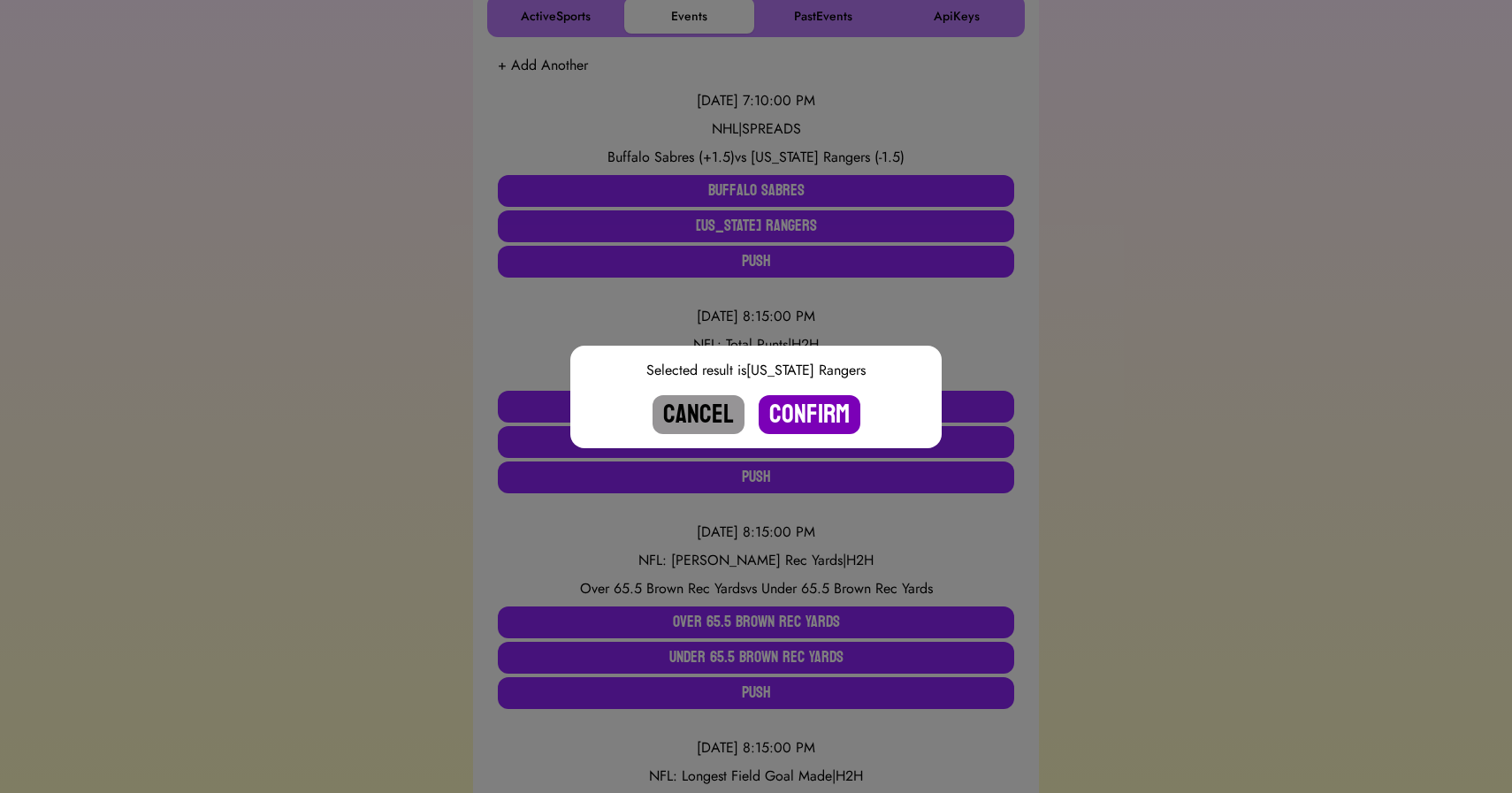
click at [804, 414] on button "Confirm" at bounding box center [809, 414] width 101 height 39
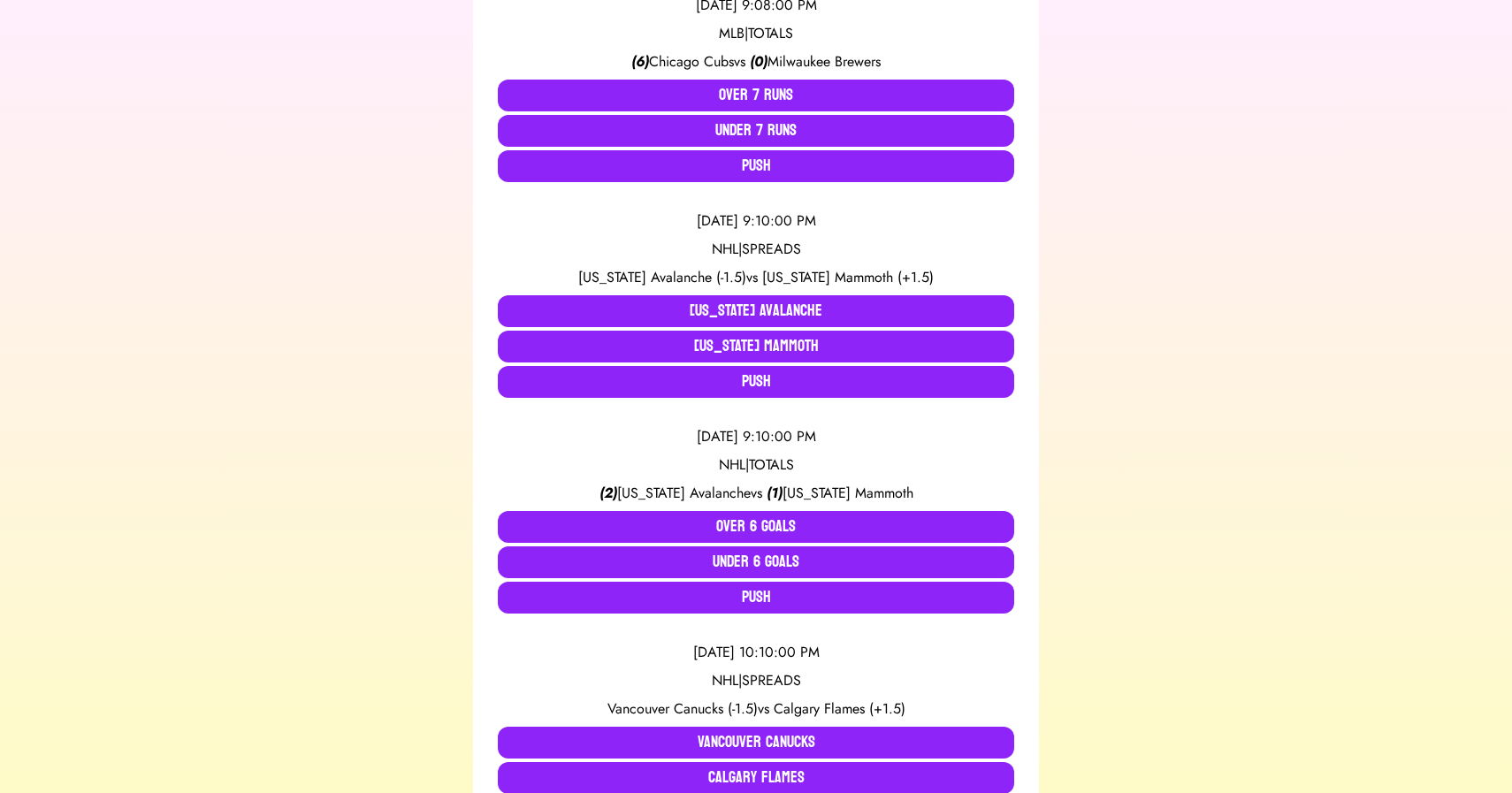
scroll to position [4513, 0]
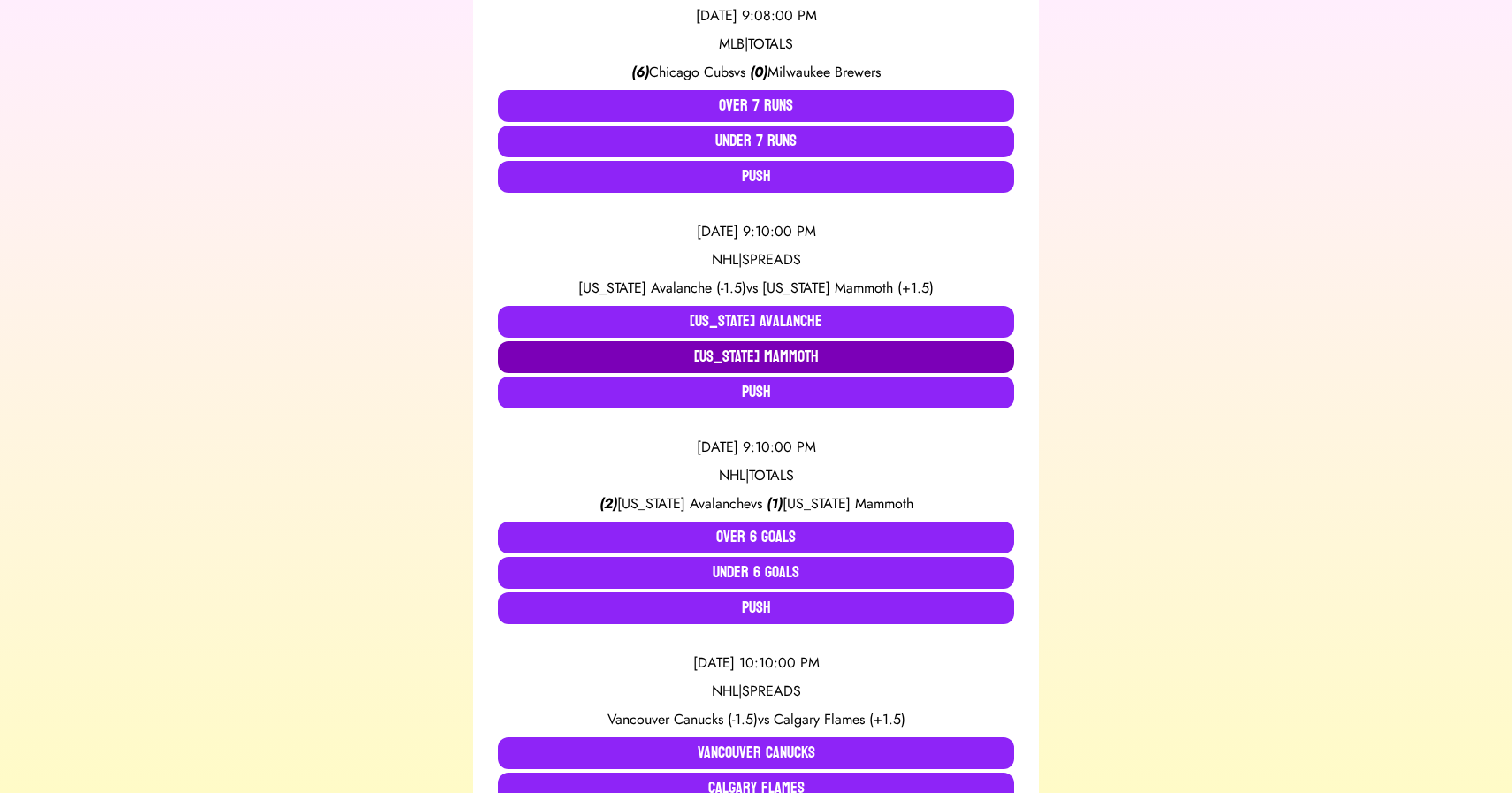
click at [825, 356] on button "[US_STATE] Mammoth" at bounding box center [756, 357] width 517 height 32
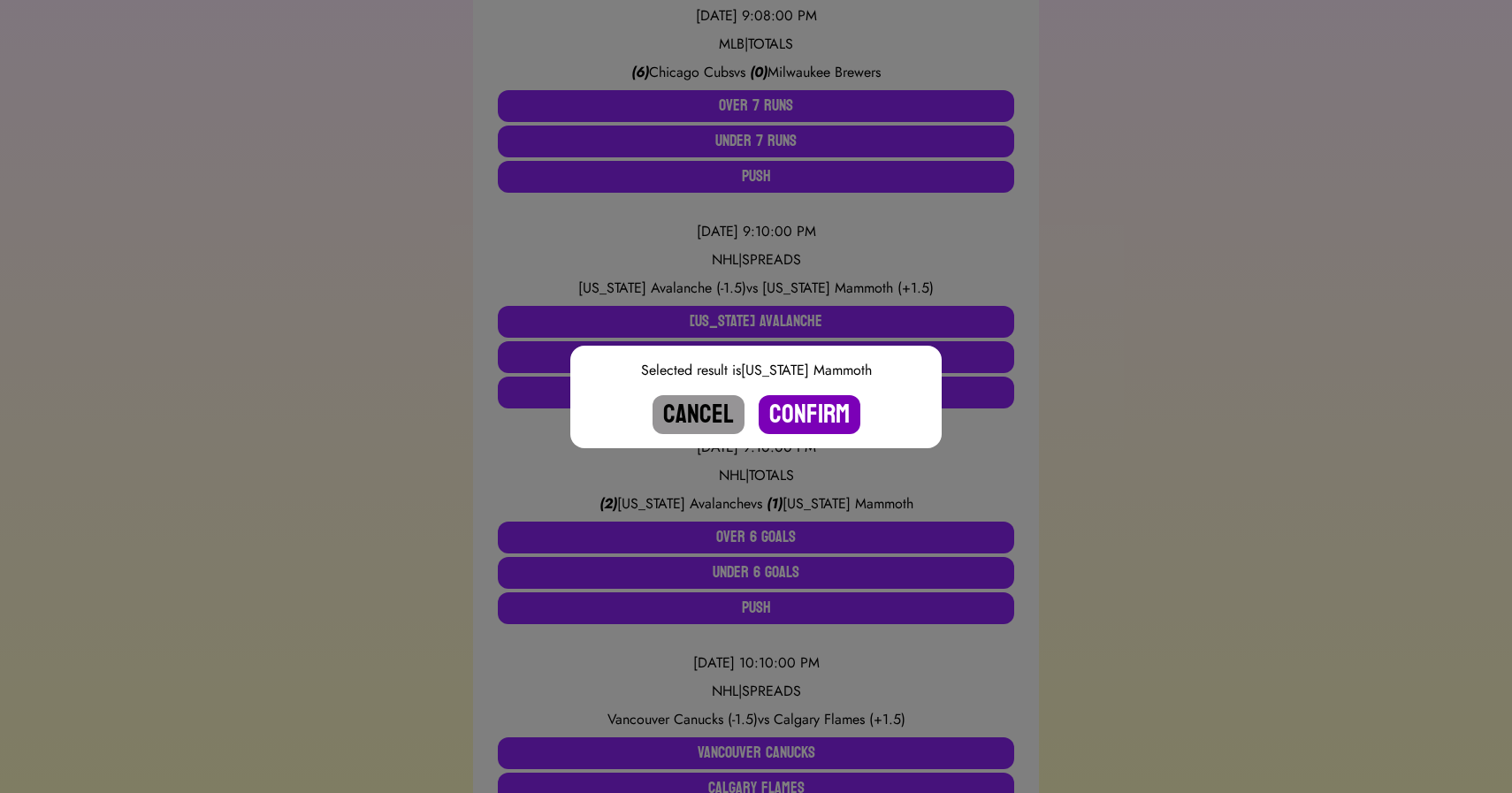
click at [811, 417] on button "Confirm" at bounding box center [809, 414] width 101 height 39
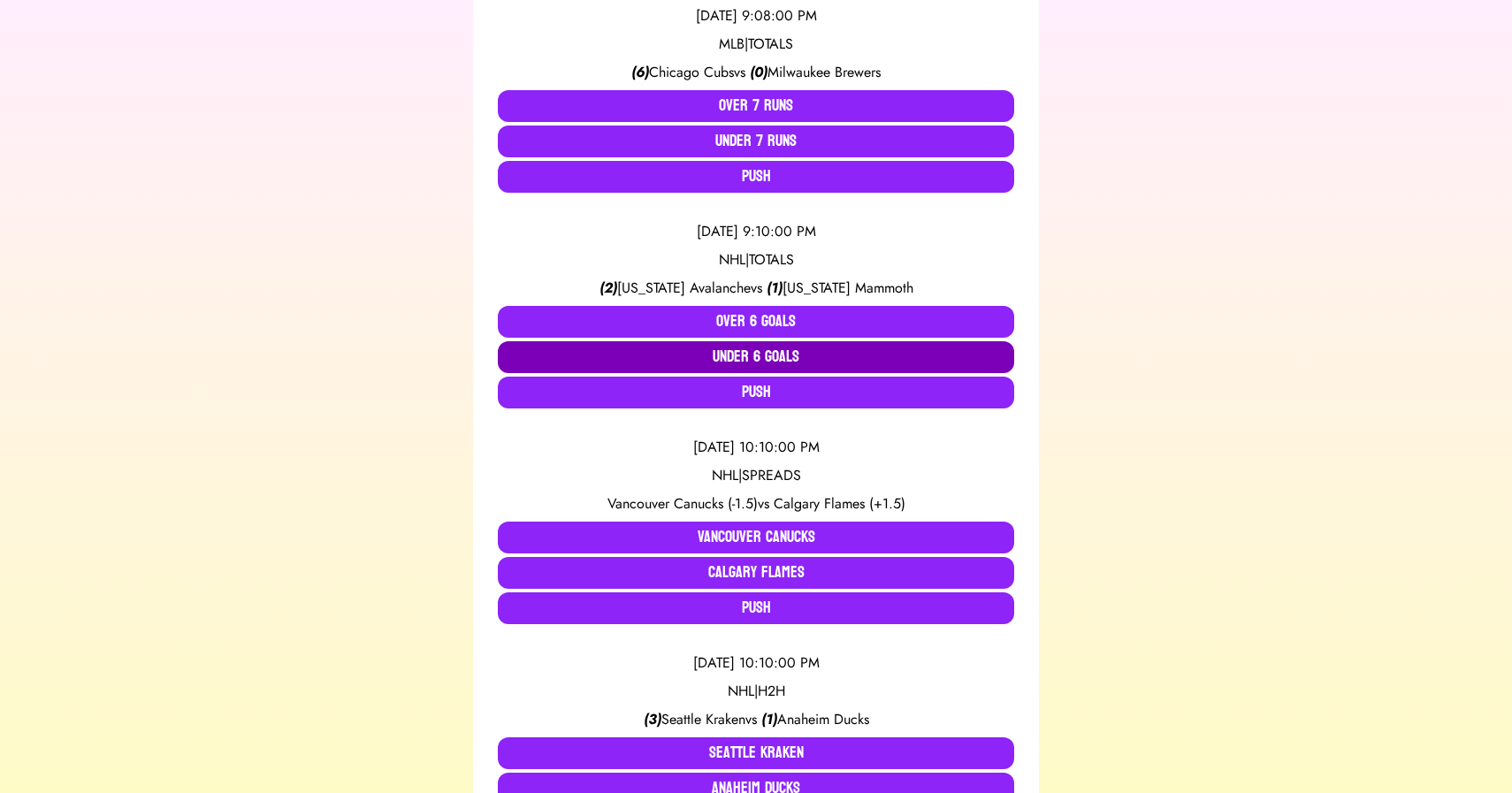
click at [763, 354] on button "Under 6 Goals" at bounding box center [756, 357] width 517 height 32
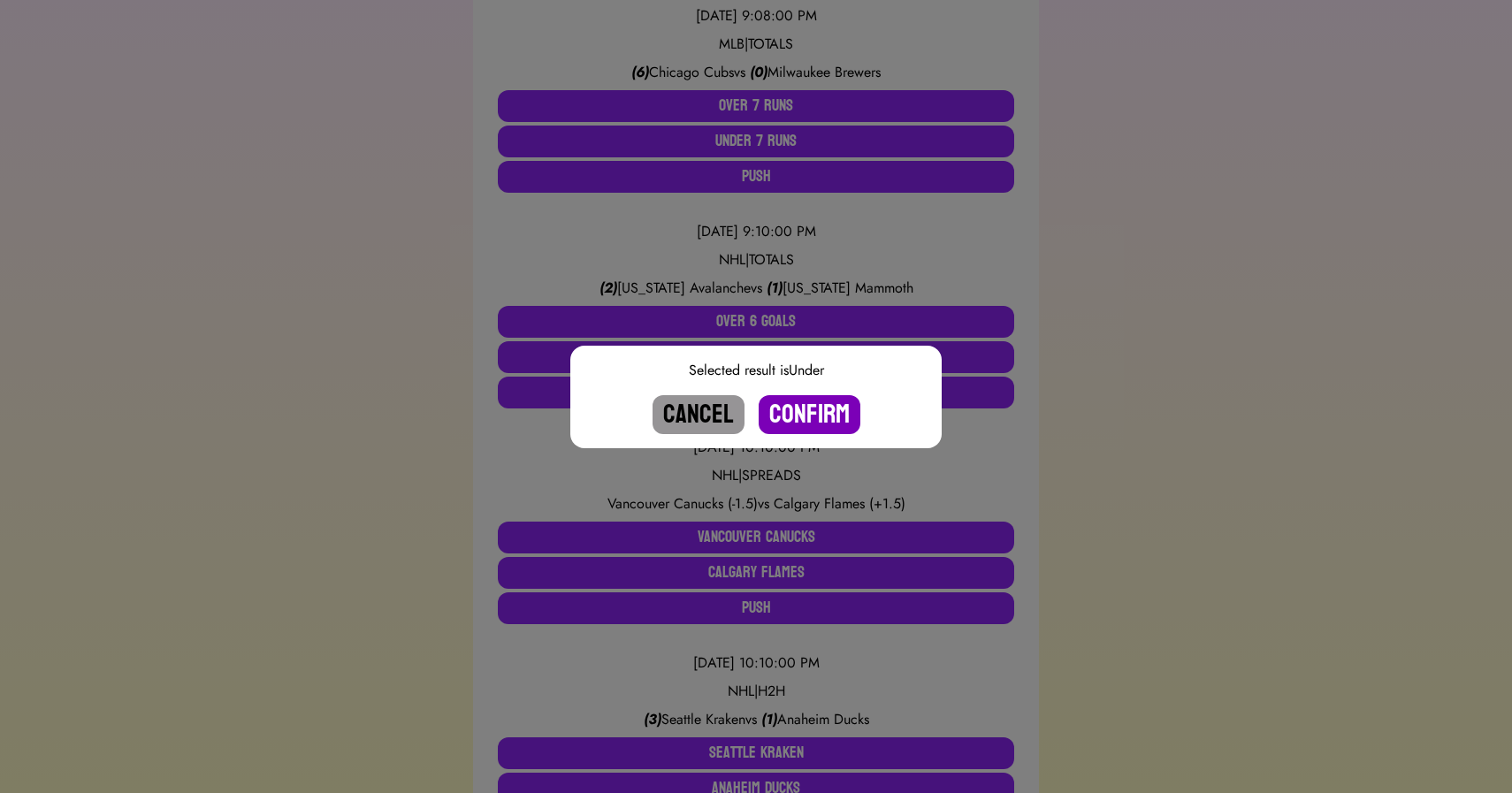
click at [800, 413] on button "Confirm" at bounding box center [809, 414] width 101 height 39
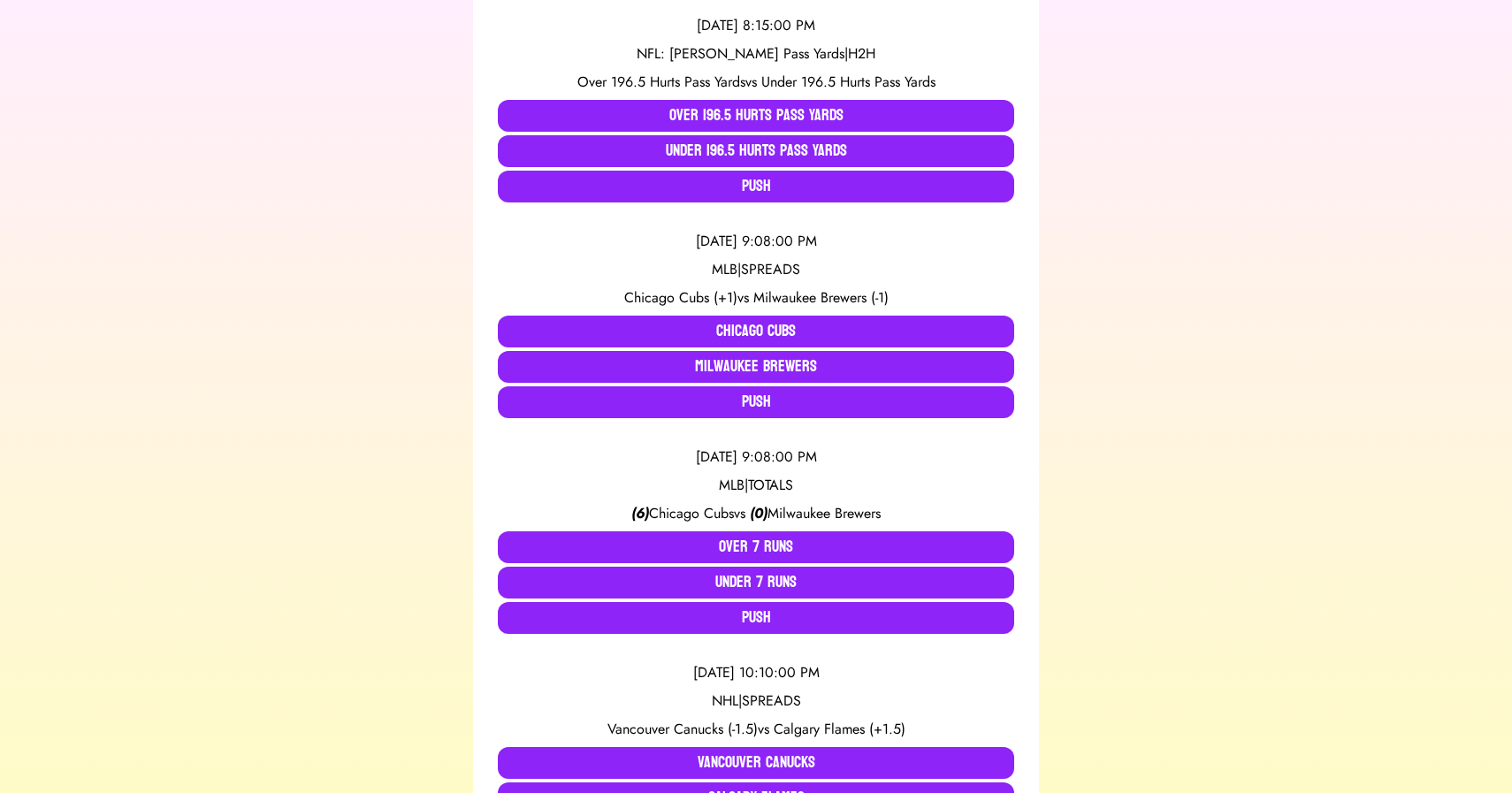
scroll to position [4070, 0]
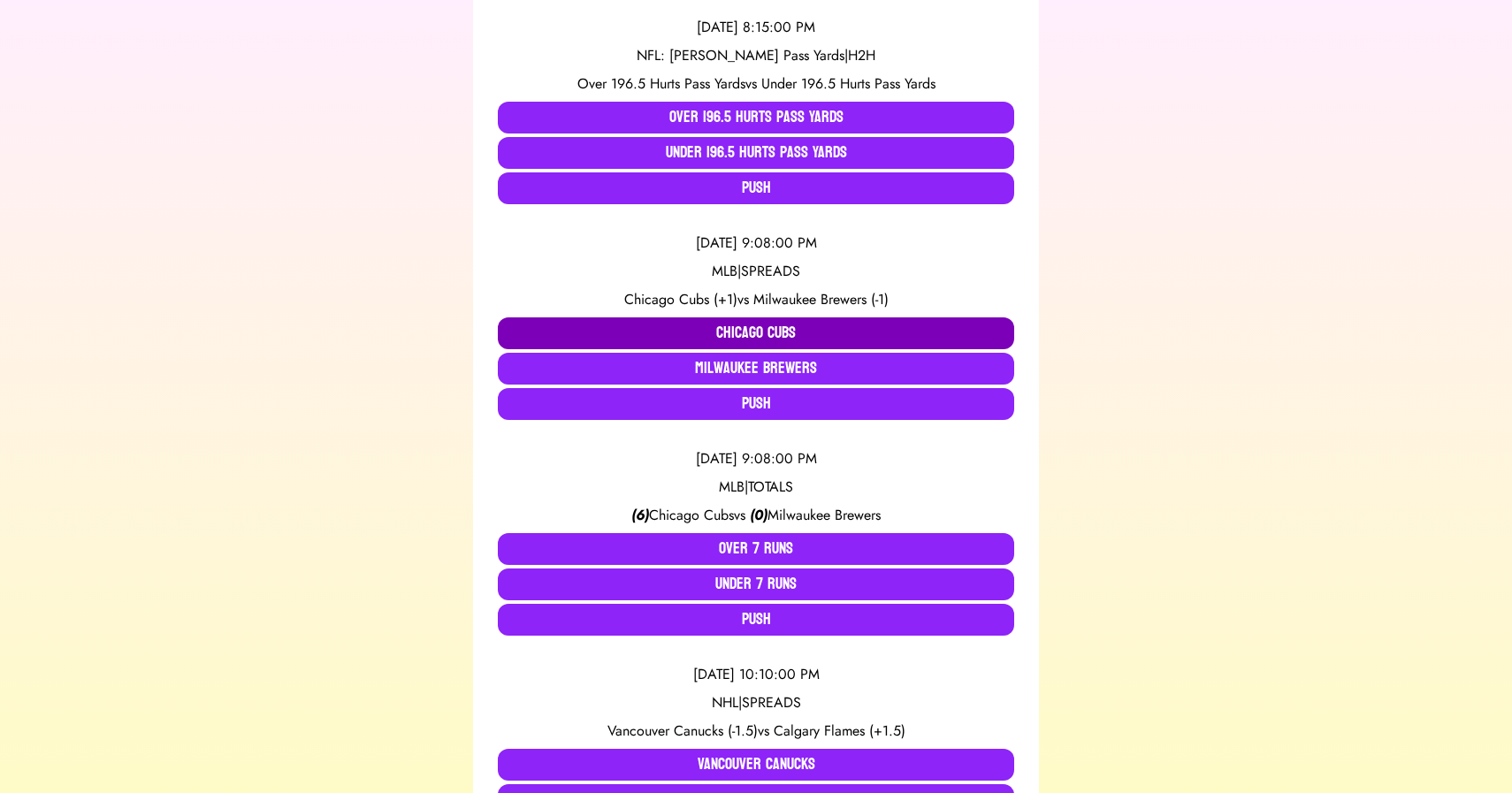
click at [728, 332] on button "Chicago Cubs" at bounding box center [756, 333] width 517 height 32
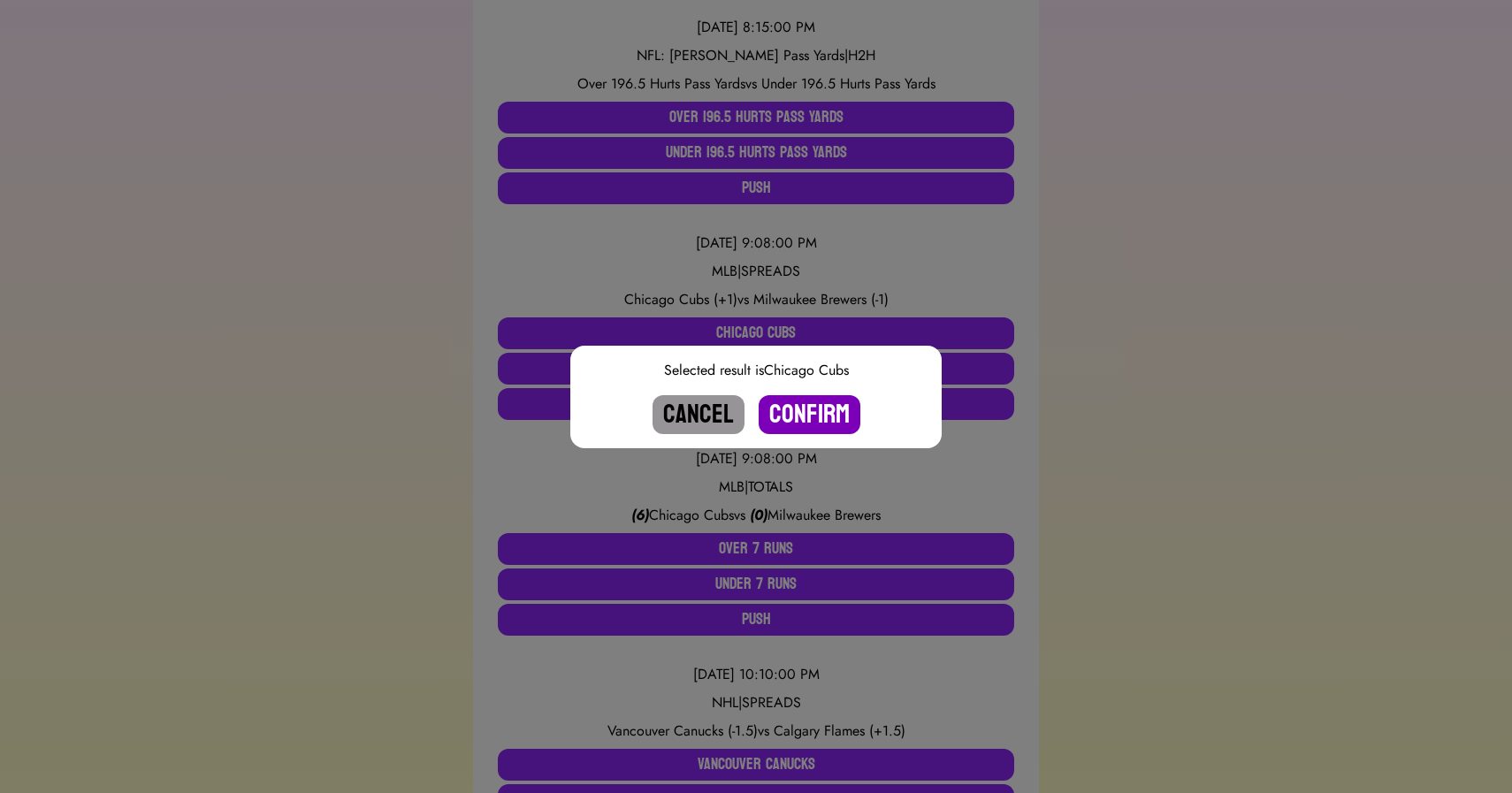
click at [801, 405] on button "Confirm" at bounding box center [809, 414] width 101 height 39
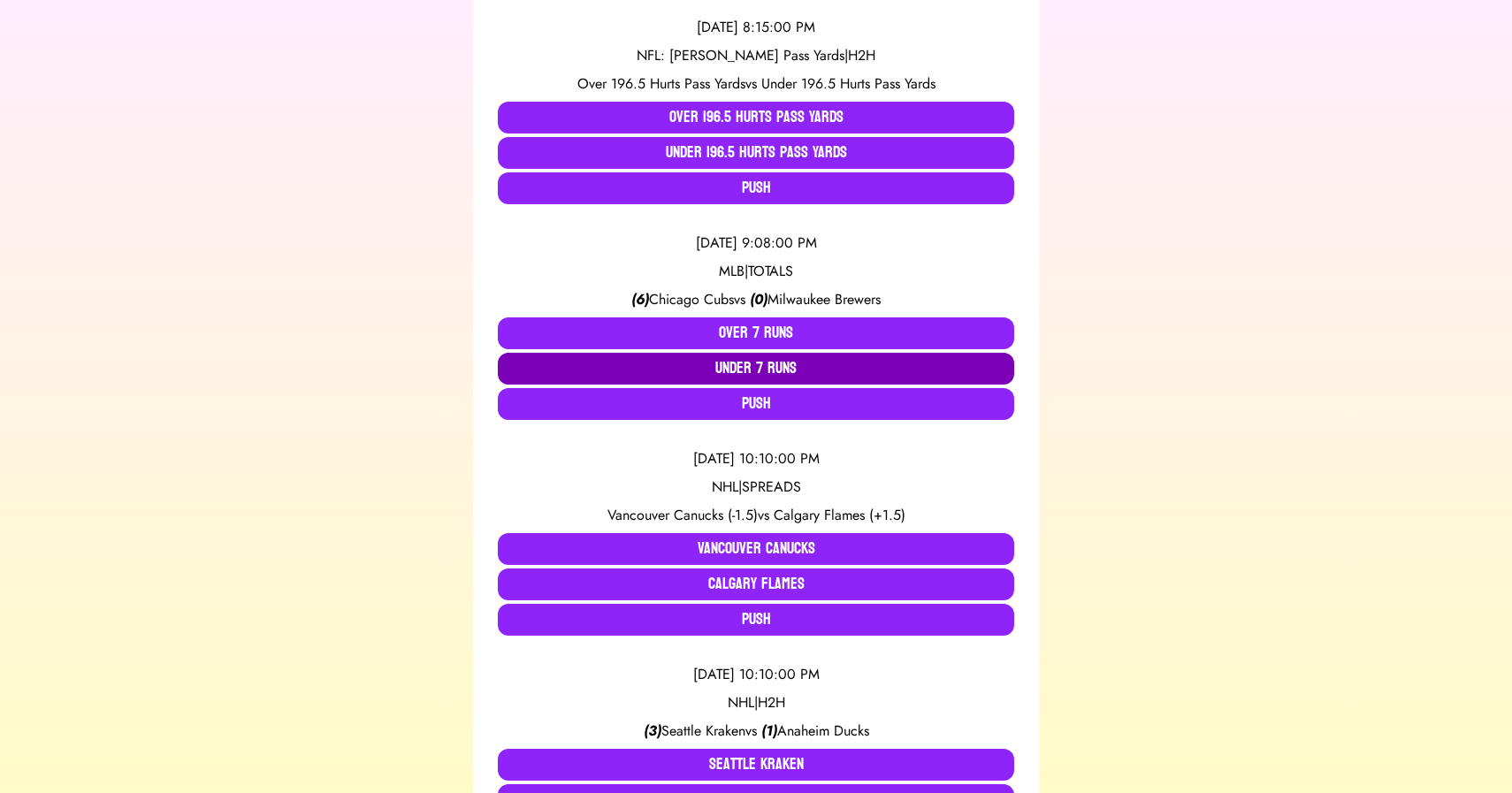
click at [773, 370] on button "Under 7 Runs" at bounding box center [756, 369] width 517 height 32
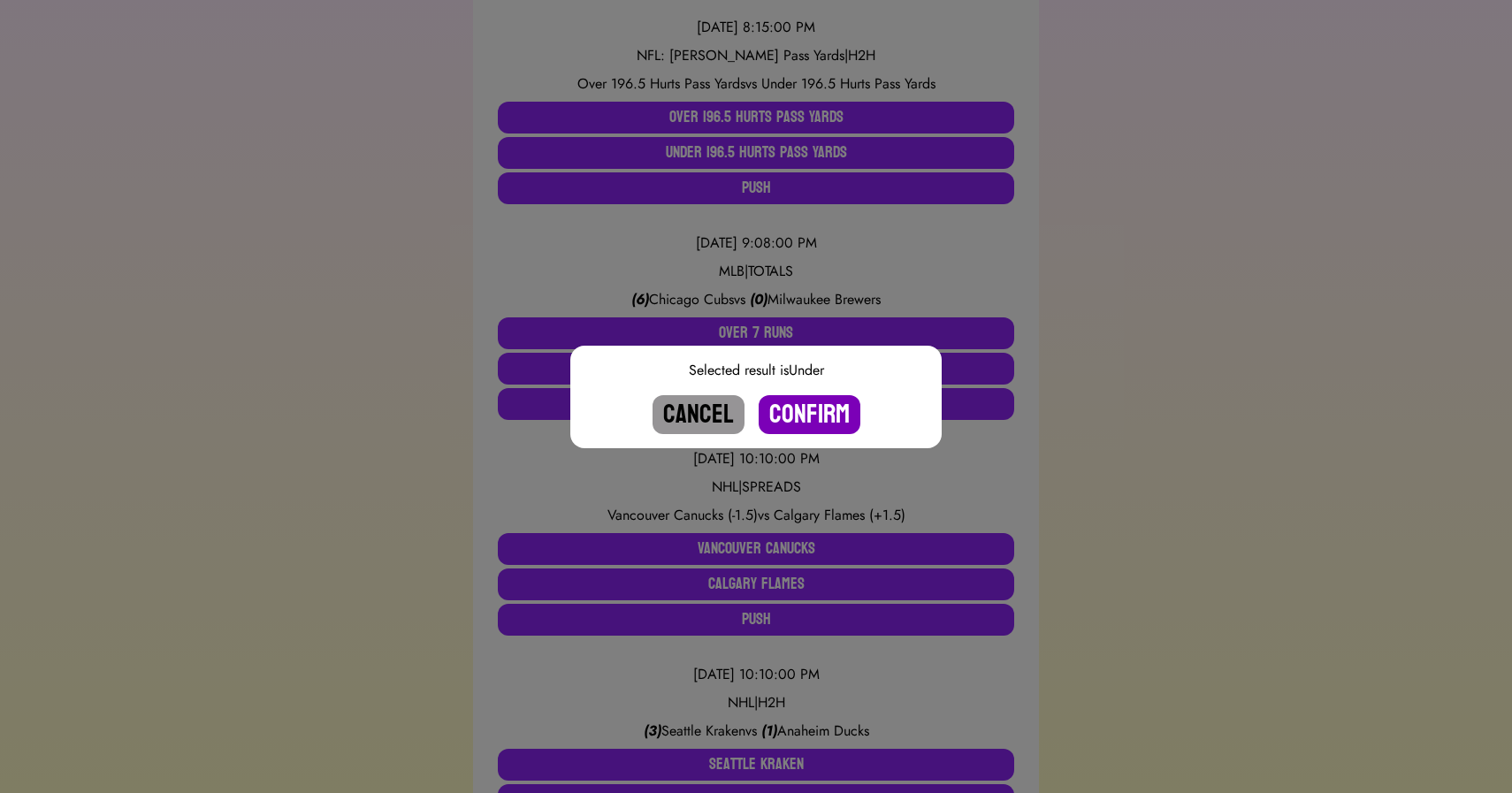
click at [805, 421] on button "Confirm" at bounding box center [809, 414] width 101 height 39
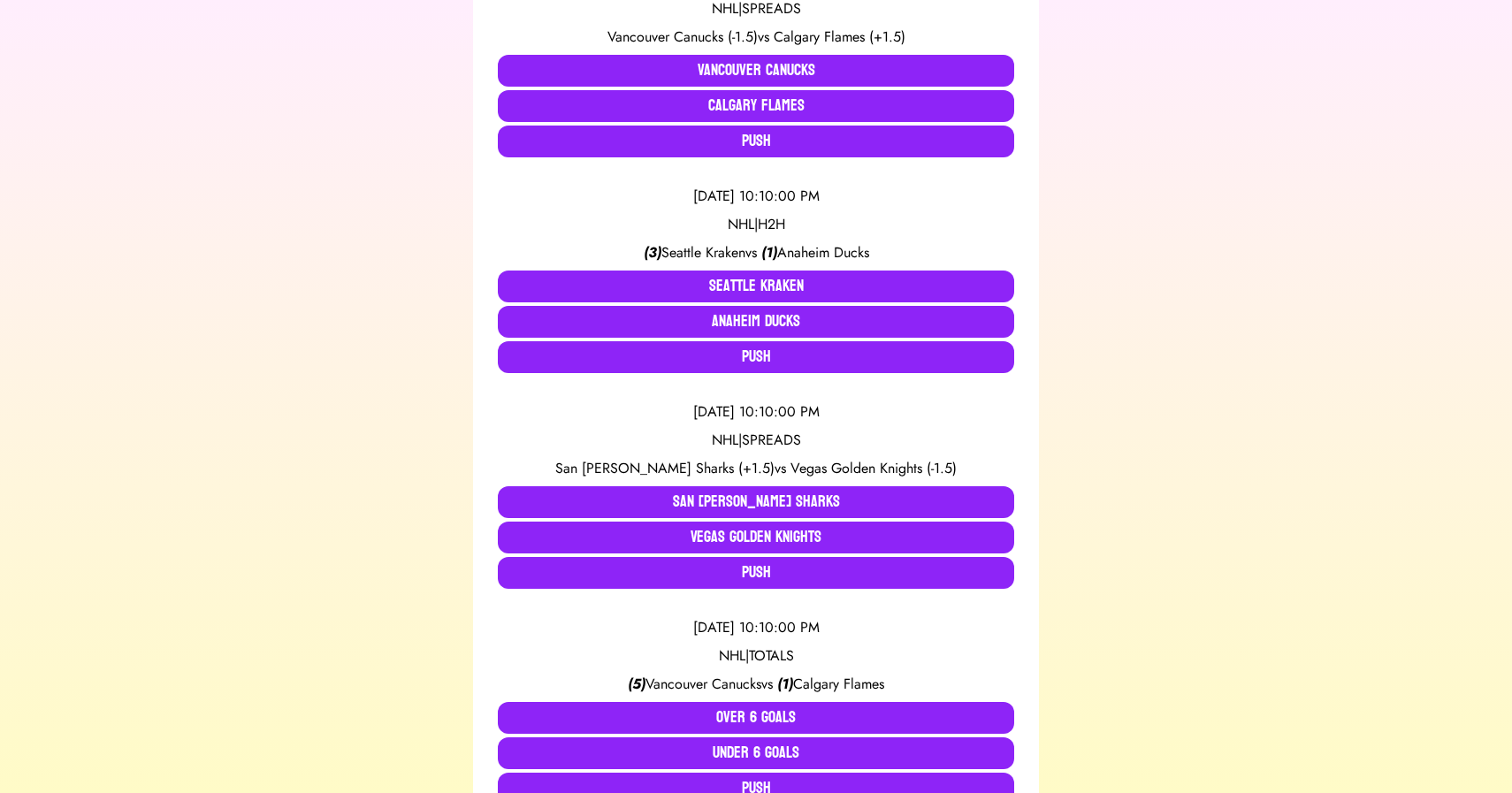
scroll to position [4358, 0]
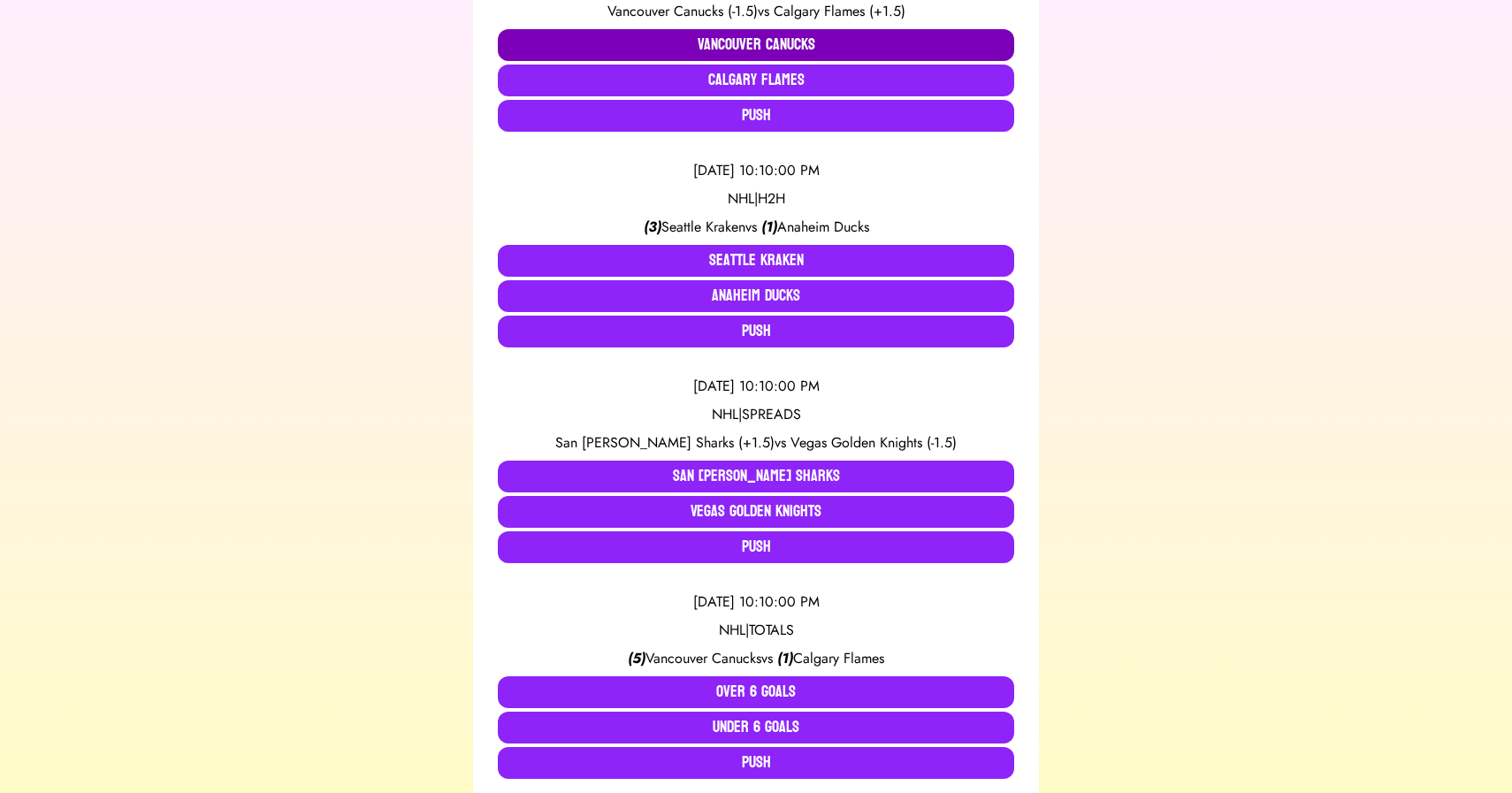
click at [741, 44] on button "Vancouver Canucks" at bounding box center [756, 45] width 517 height 32
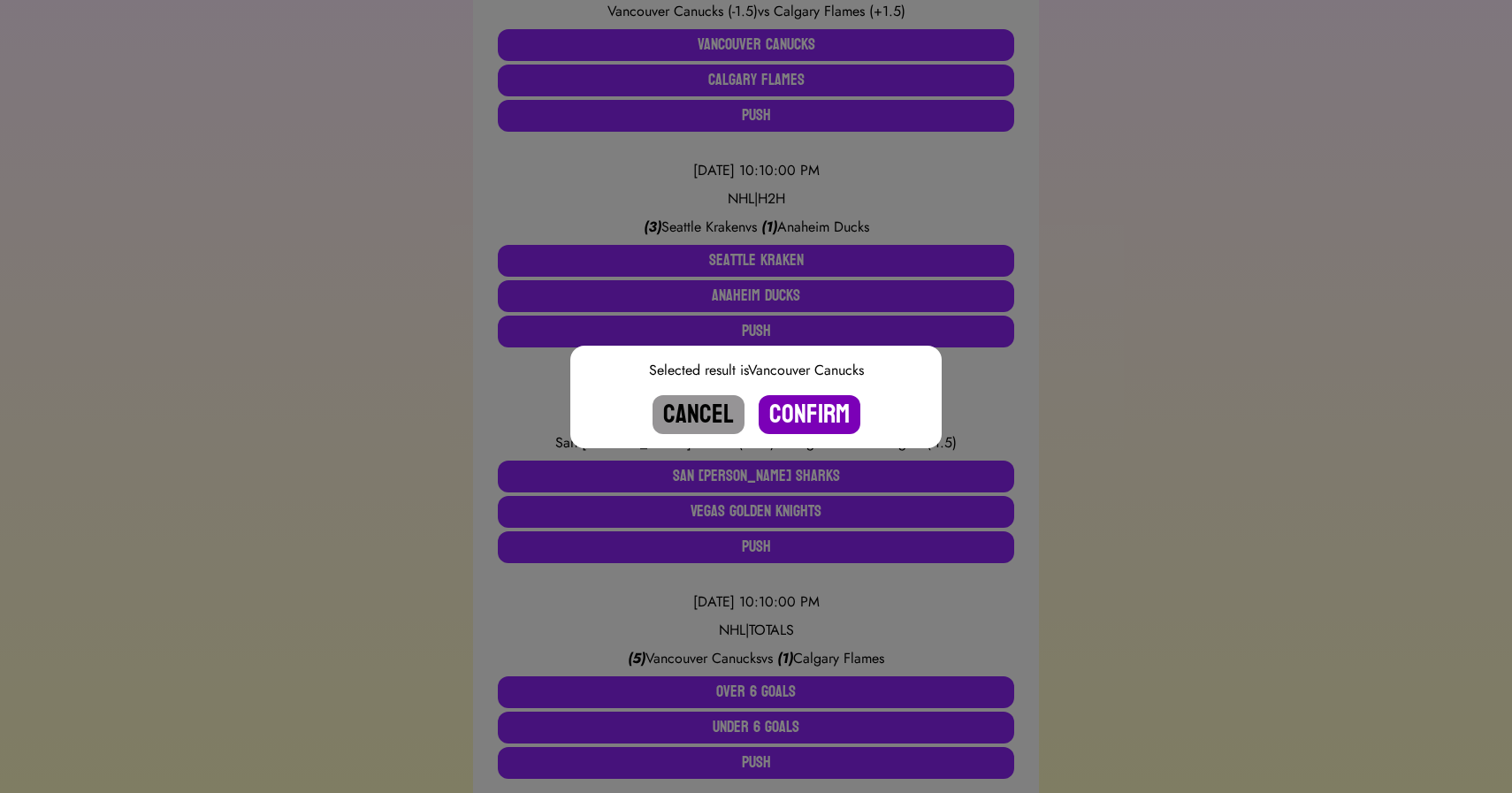
click at [809, 403] on button "Confirm" at bounding box center [809, 414] width 101 height 39
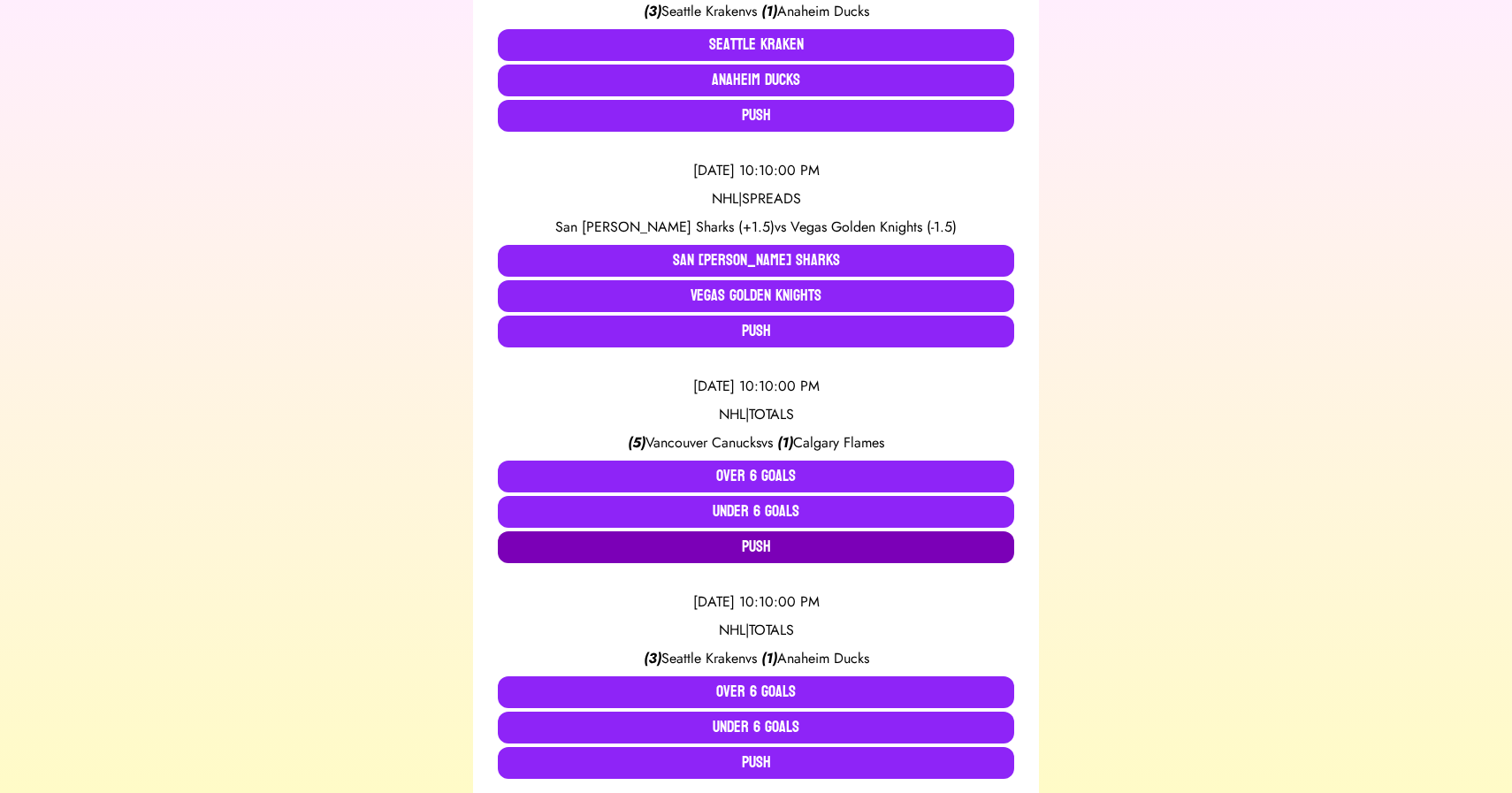
click at [742, 545] on button "Push" at bounding box center [756, 548] width 517 height 32
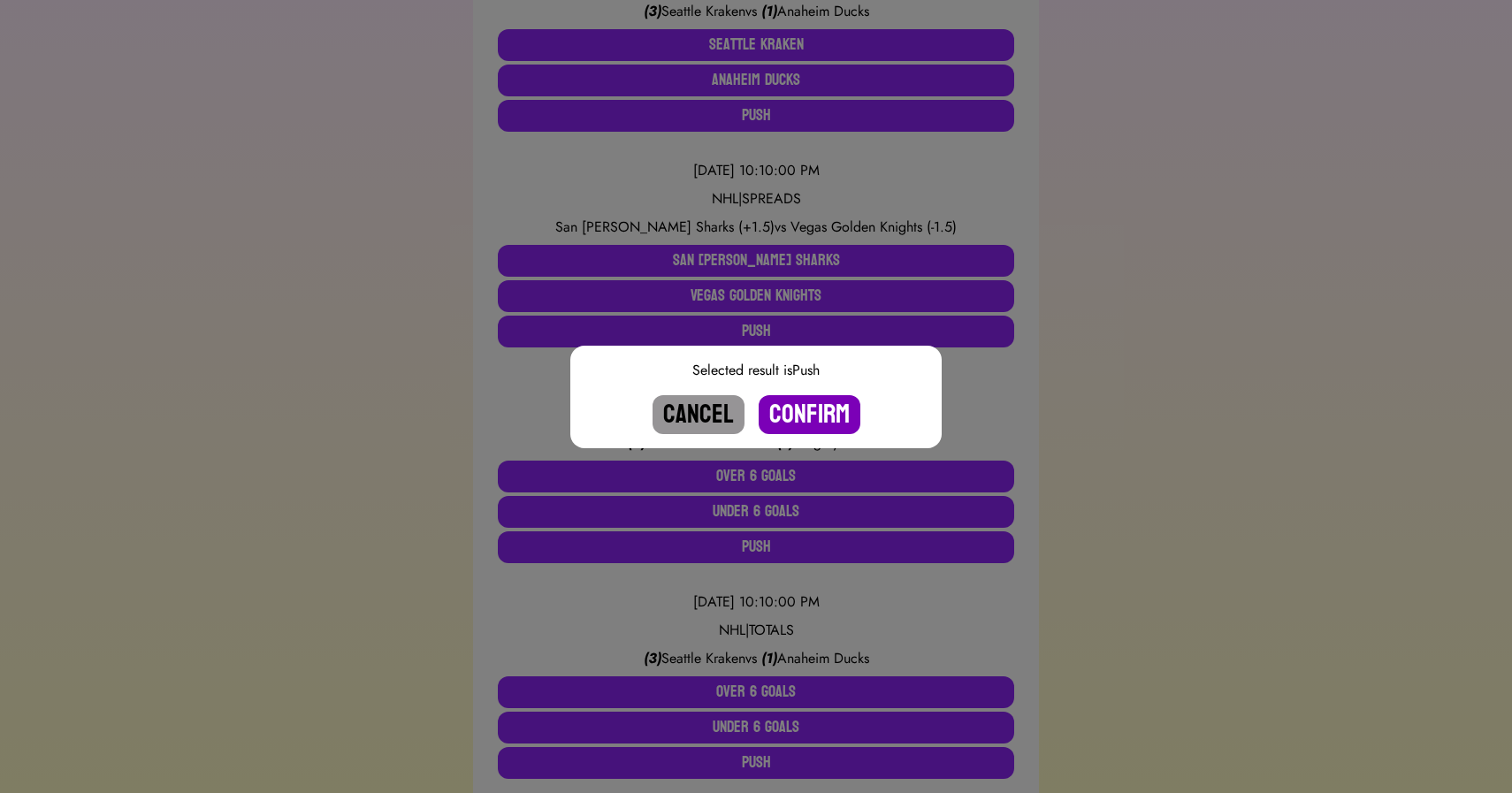
click at [796, 418] on button "Confirm" at bounding box center [809, 414] width 101 height 39
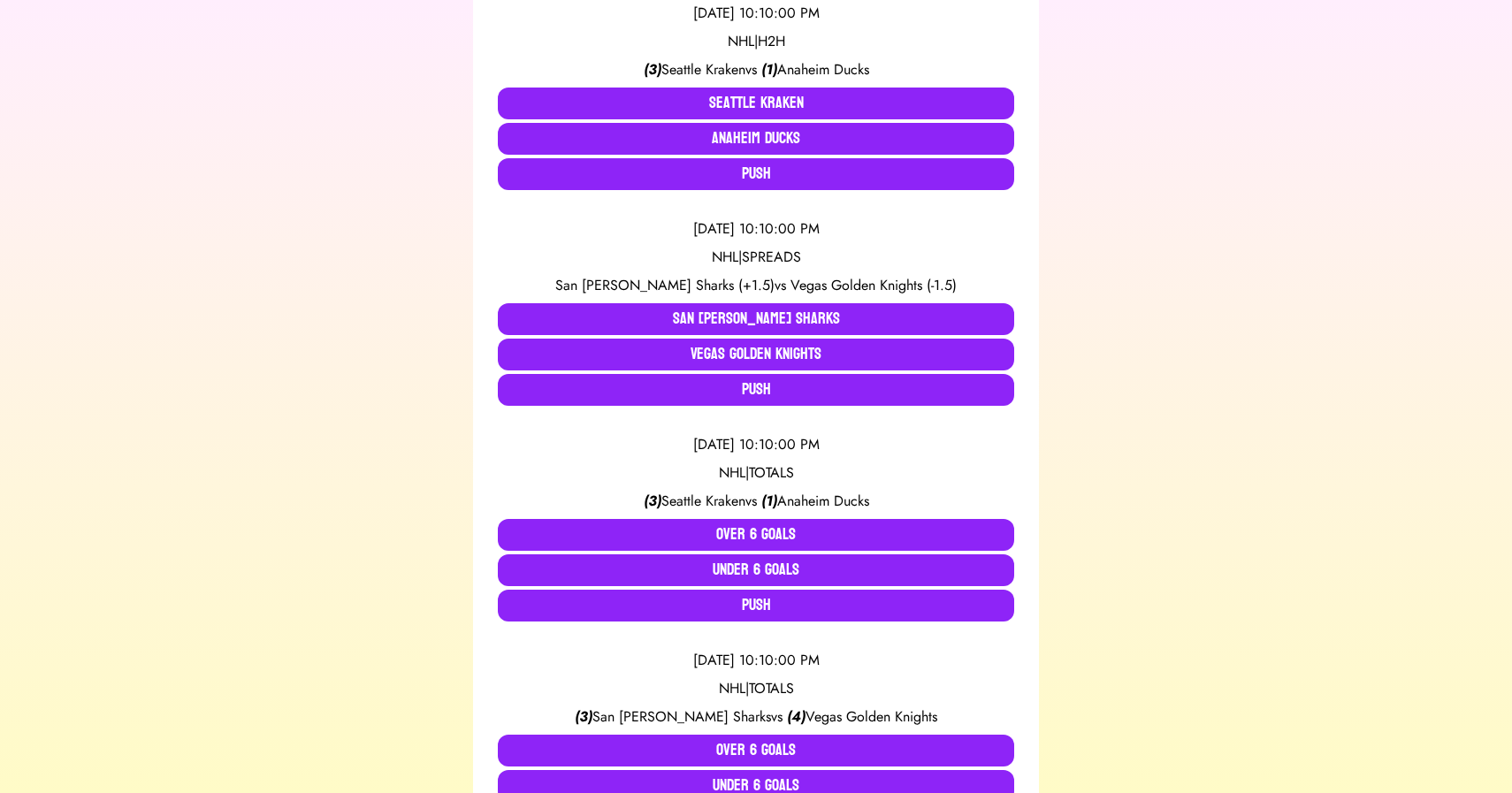
scroll to position [4297, 0]
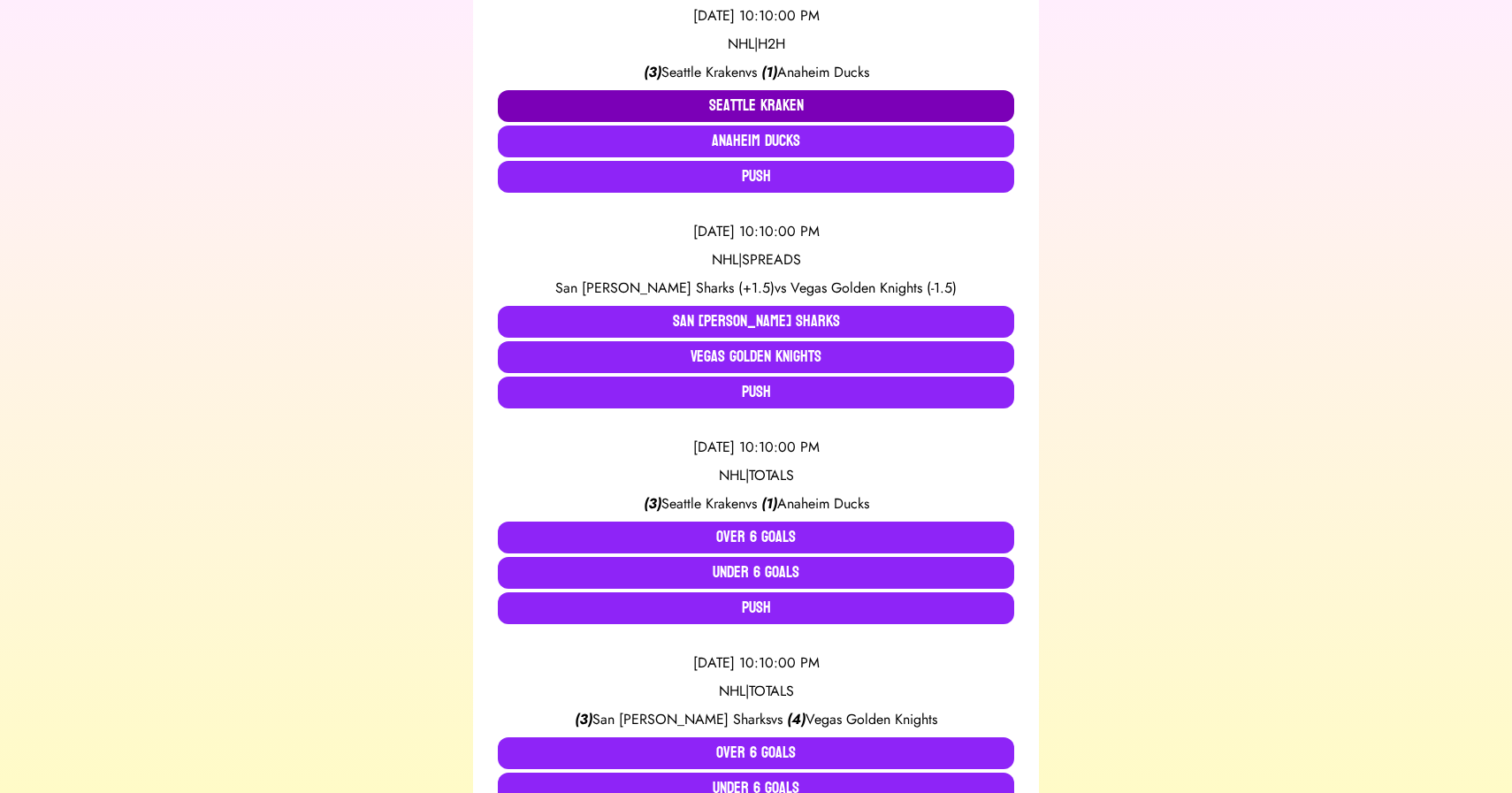
click at [744, 103] on button "Seattle Kraken" at bounding box center [756, 106] width 517 height 32
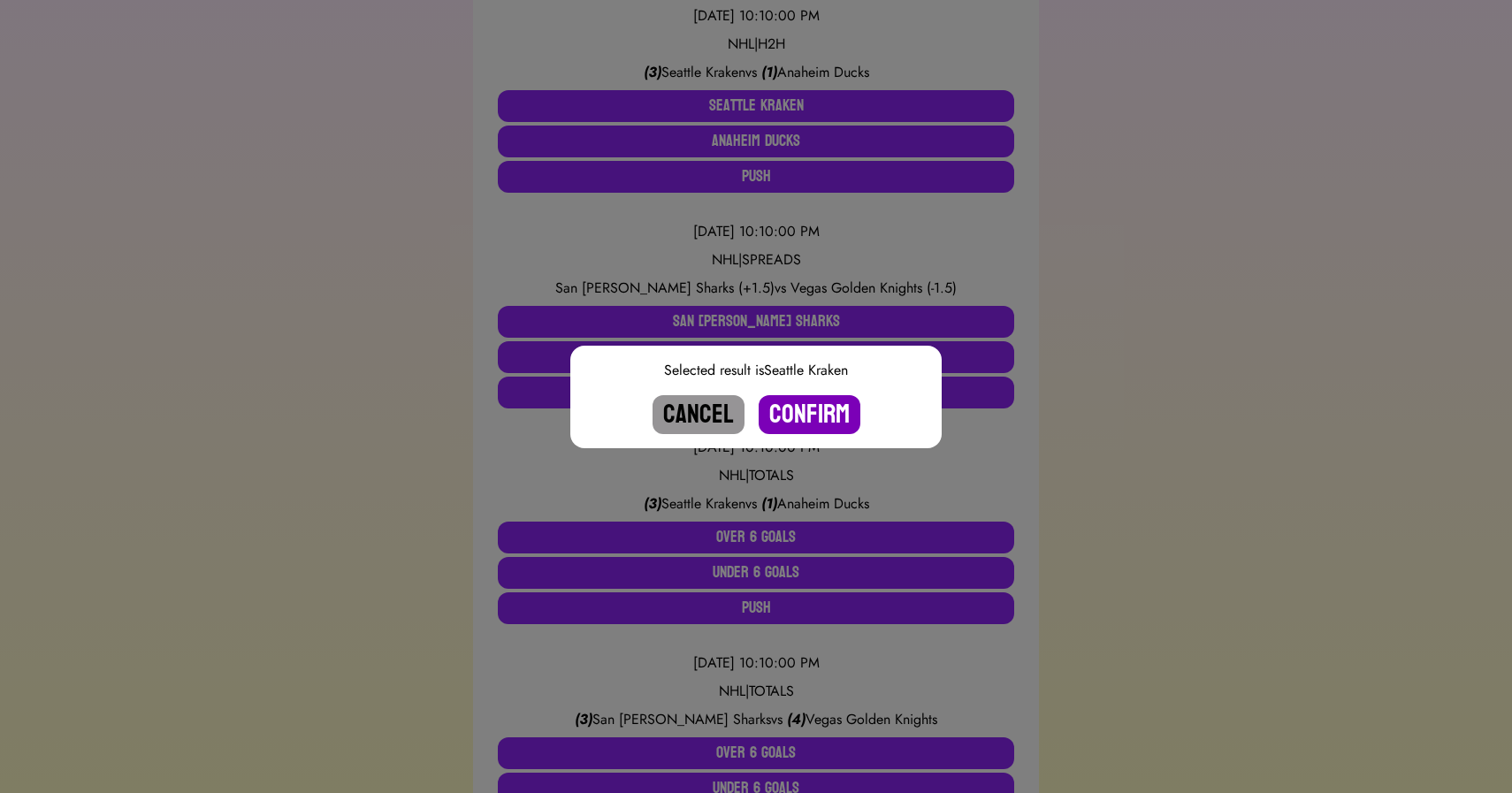
click at [804, 416] on button "Confirm" at bounding box center [809, 414] width 101 height 39
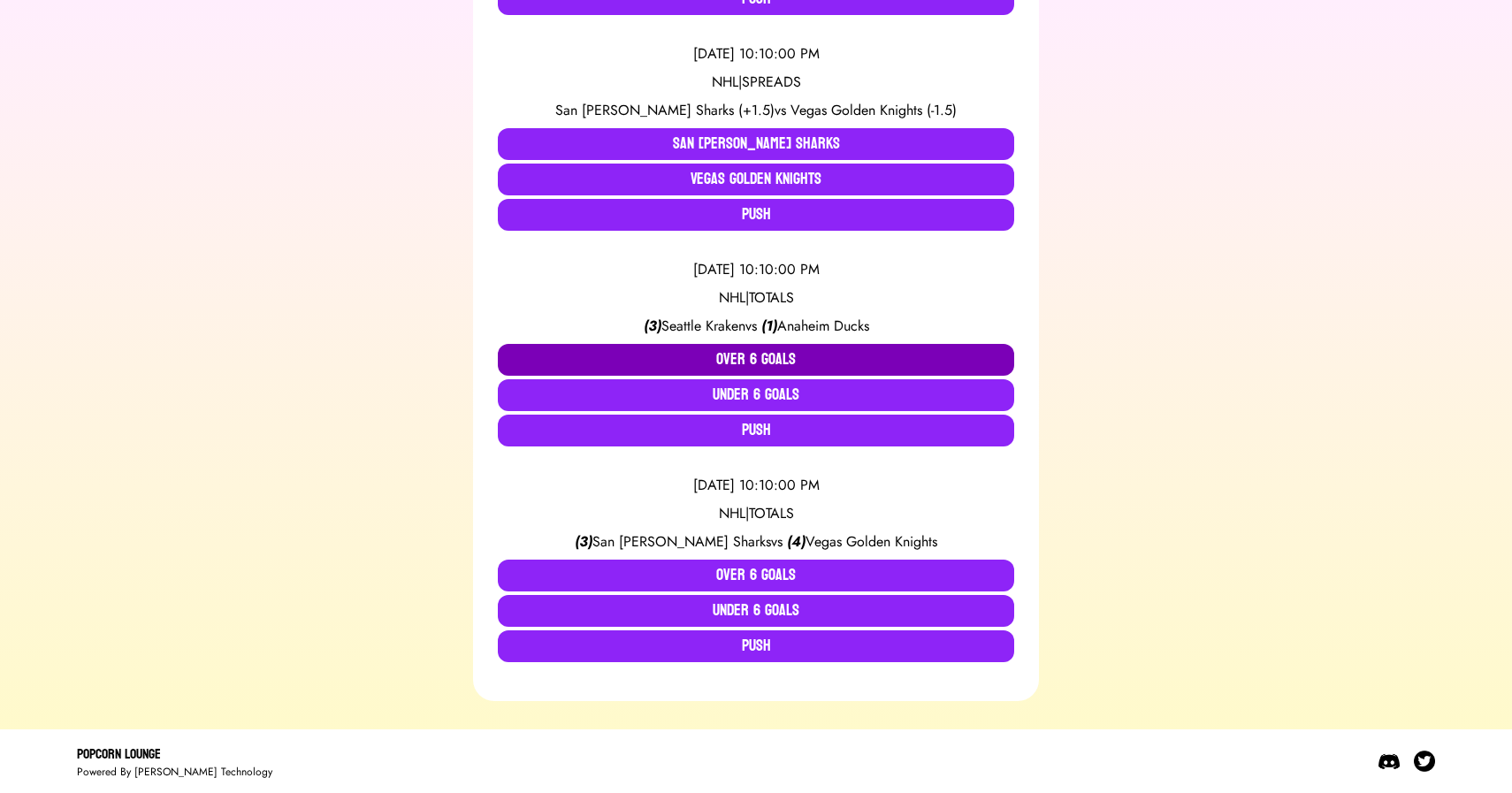
scroll to position [4258, 0]
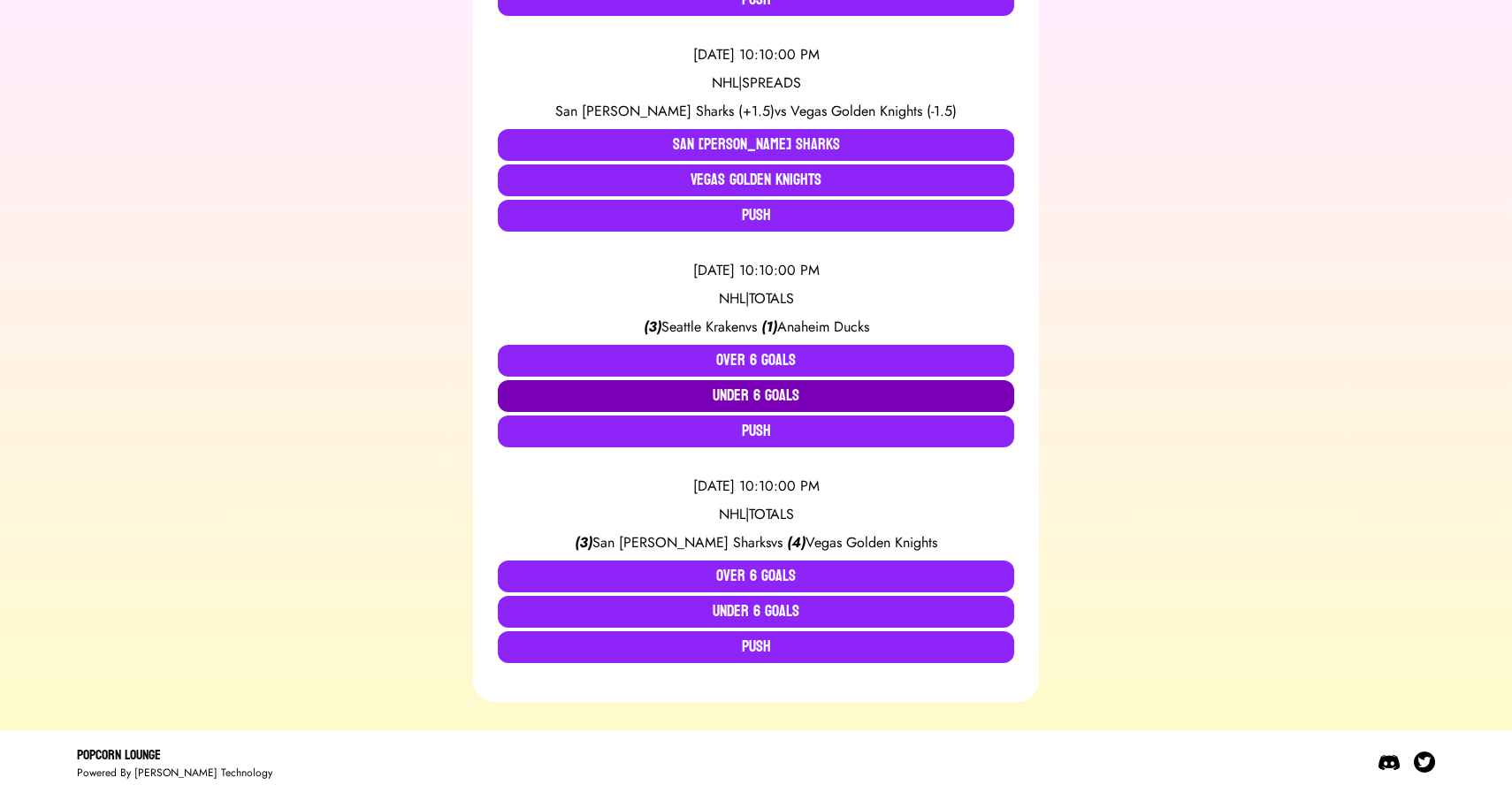
click at [744, 400] on button "Under 6 Goals" at bounding box center [756, 396] width 517 height 32
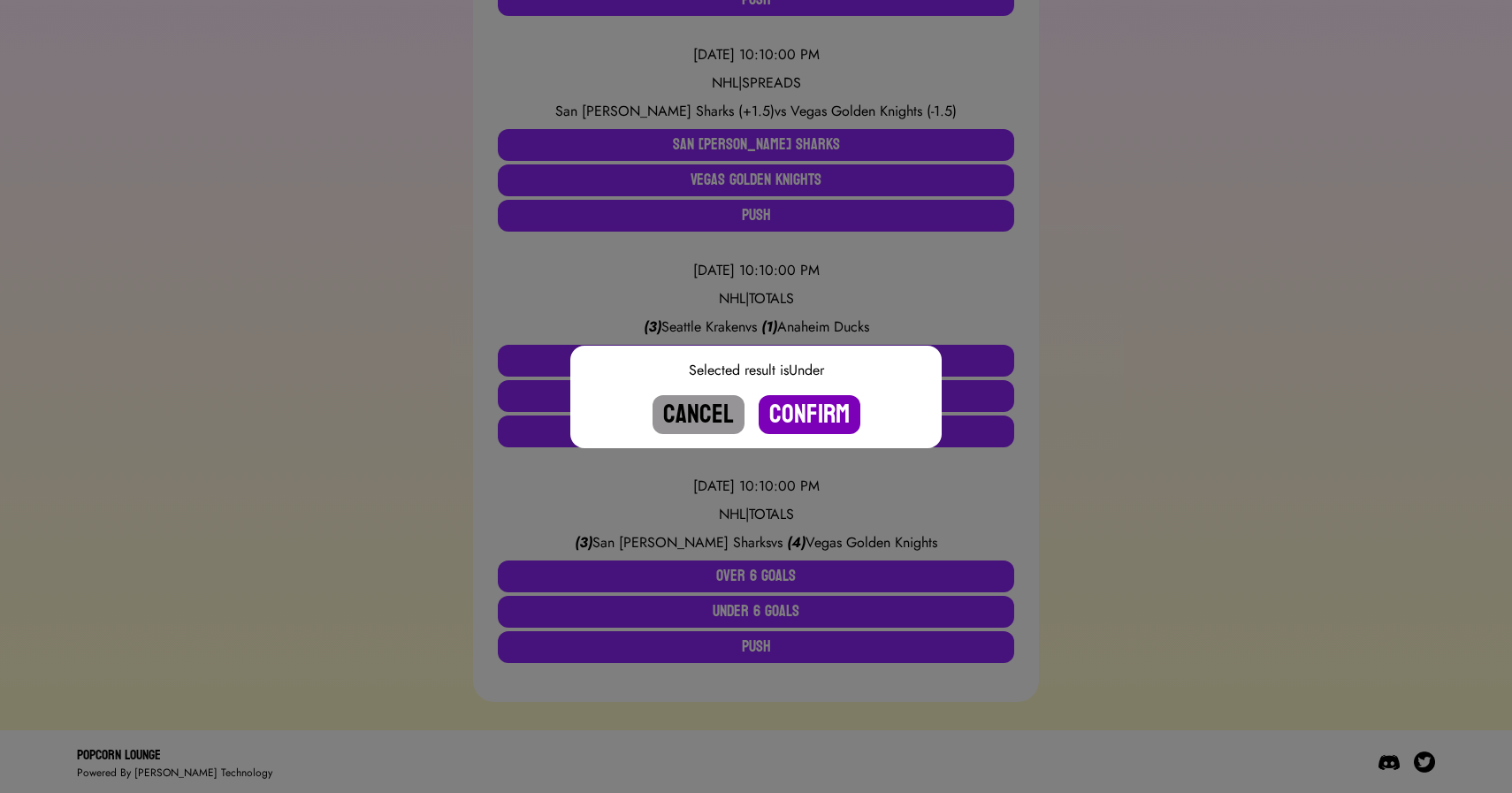
click at [814, 420] on button "Confirm" at bounding box center [809, 414] width 101 height 39
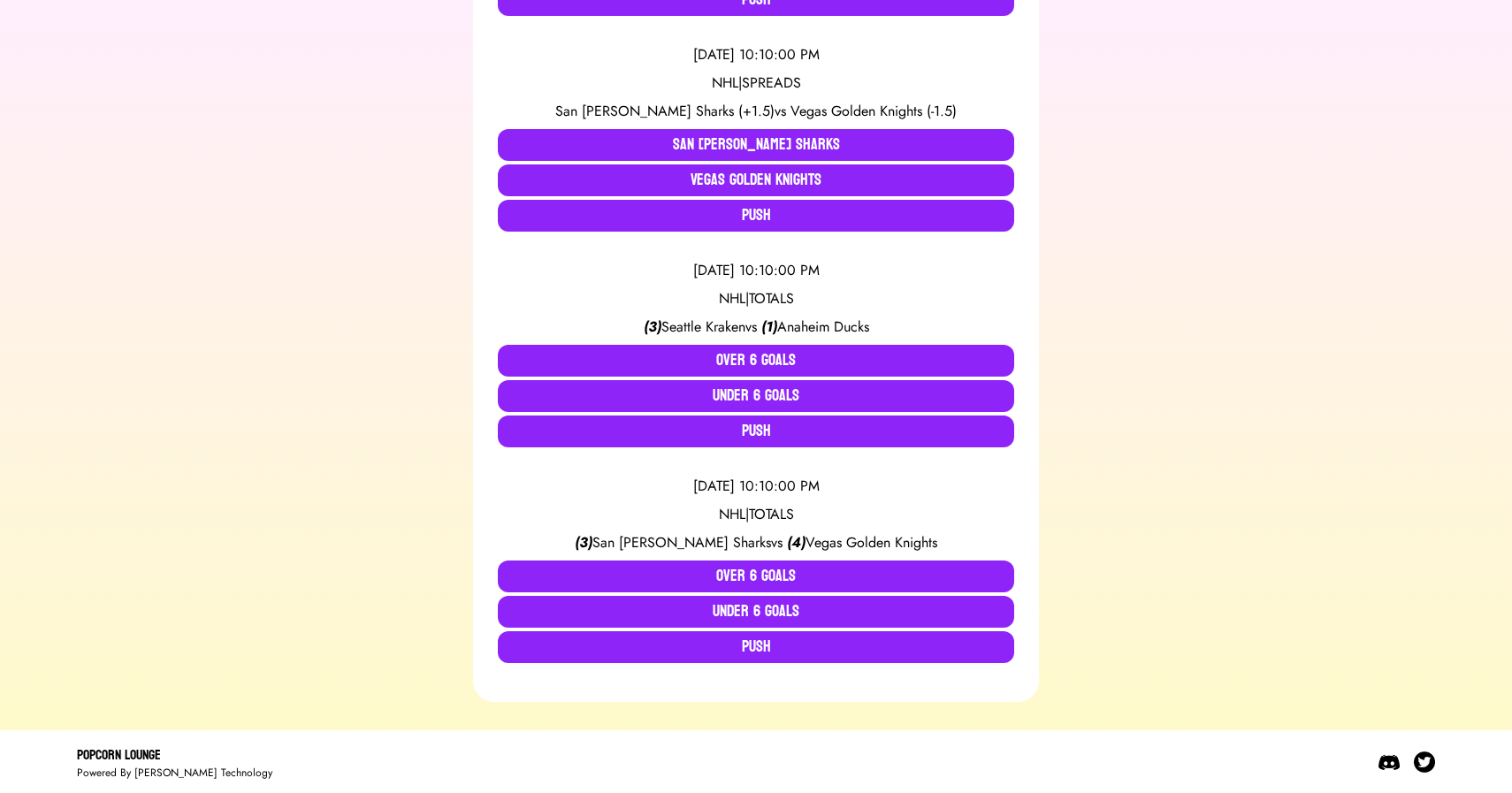
scroll to position [4042, 0]
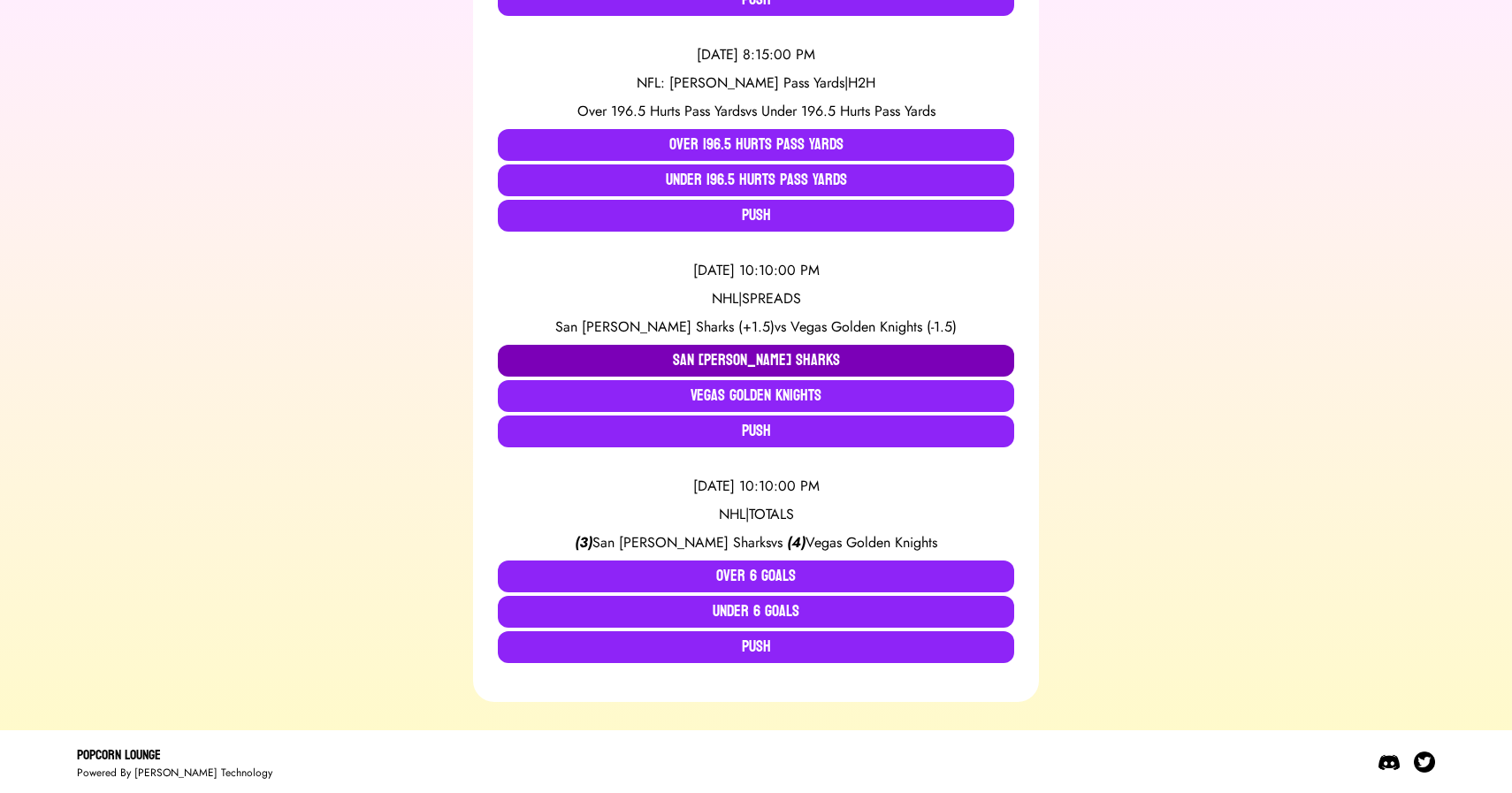
click at [738, 353] on button "San [PERSON_NAME] Sharks" at bounding box center [756, 361] width 517 height 32
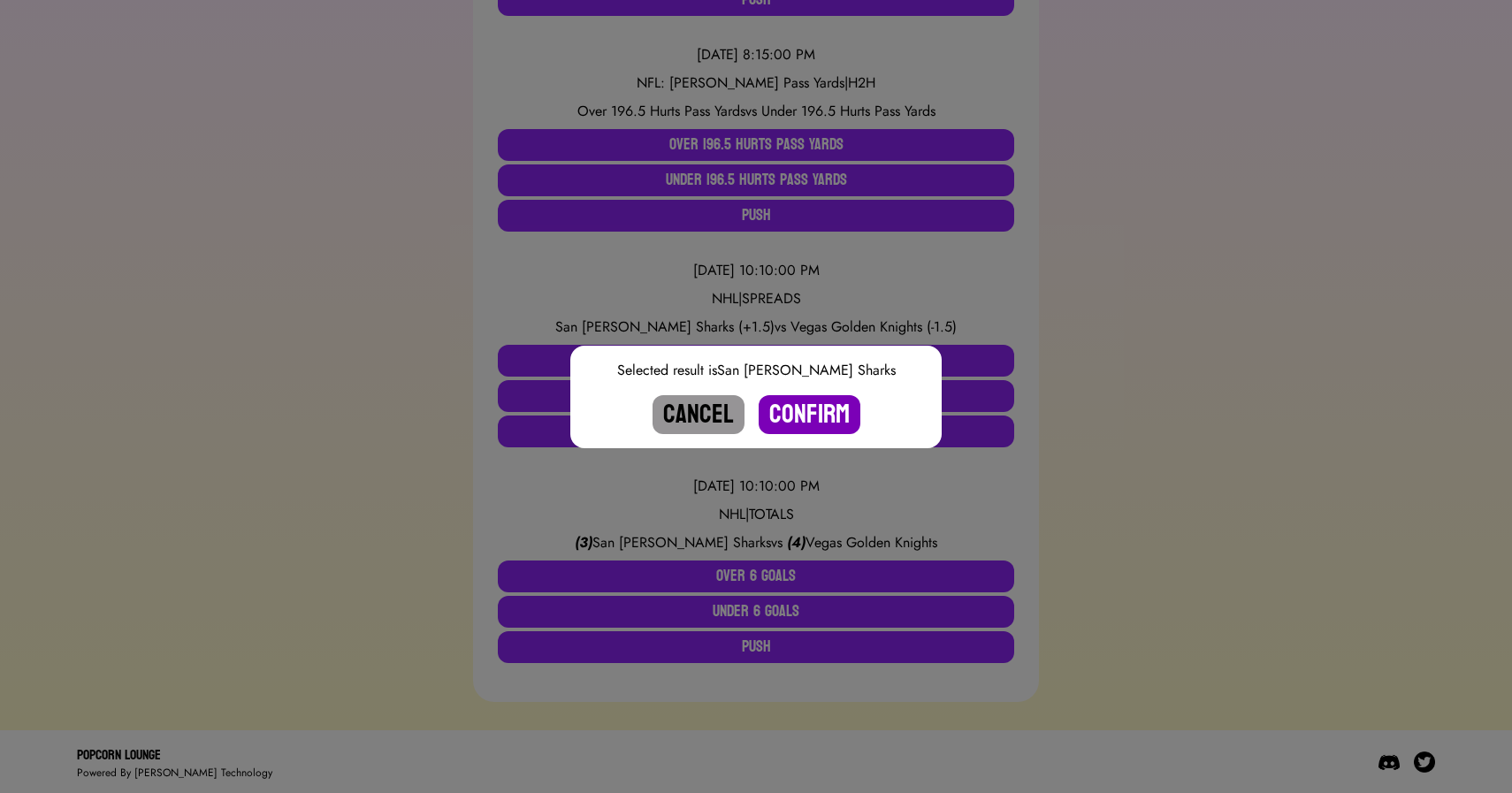
click at [801, 408] on button "Confirm" at bounding box center [809, 414] width 101 height 39
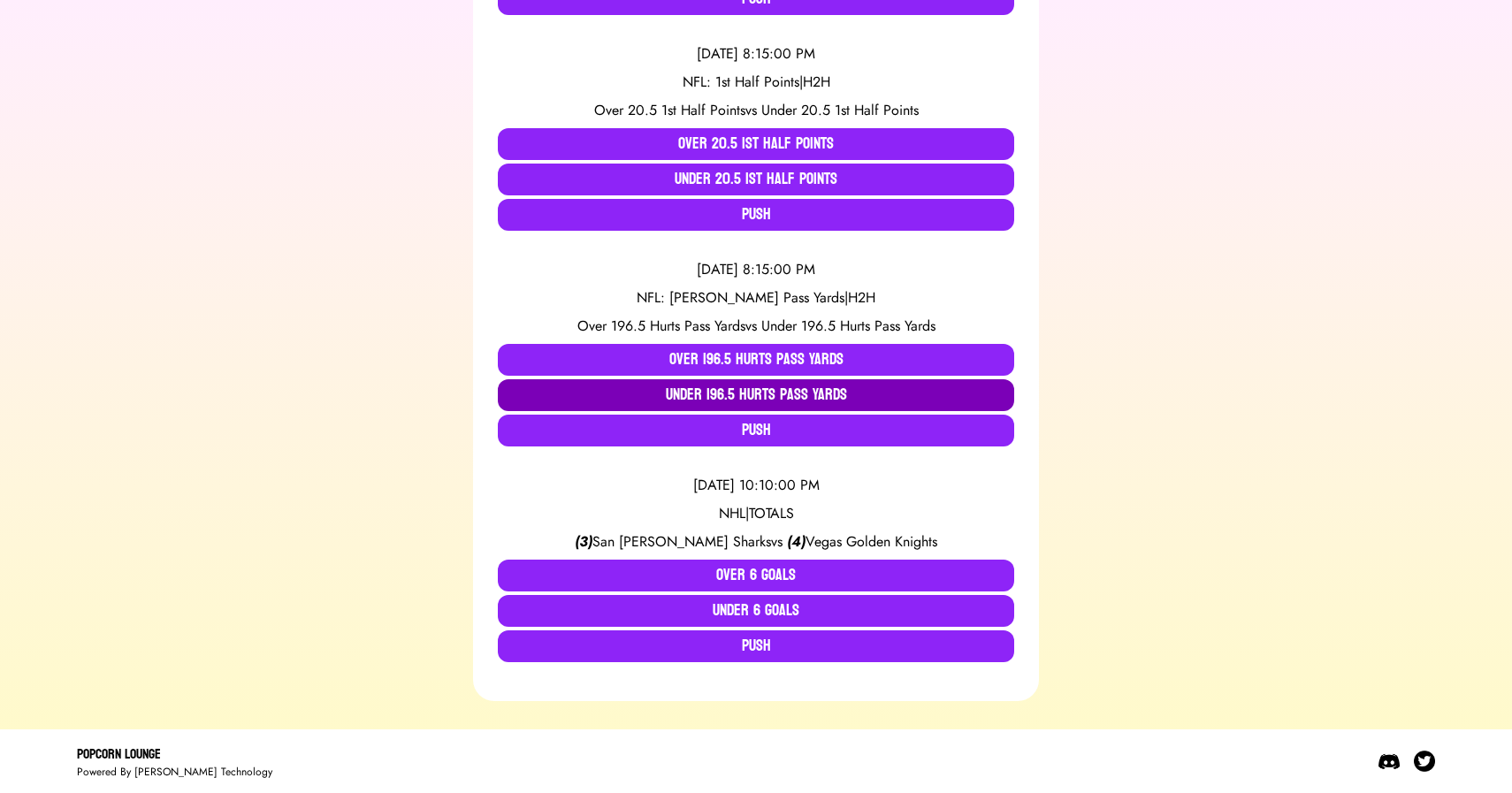
scroll to position [3827, 0]
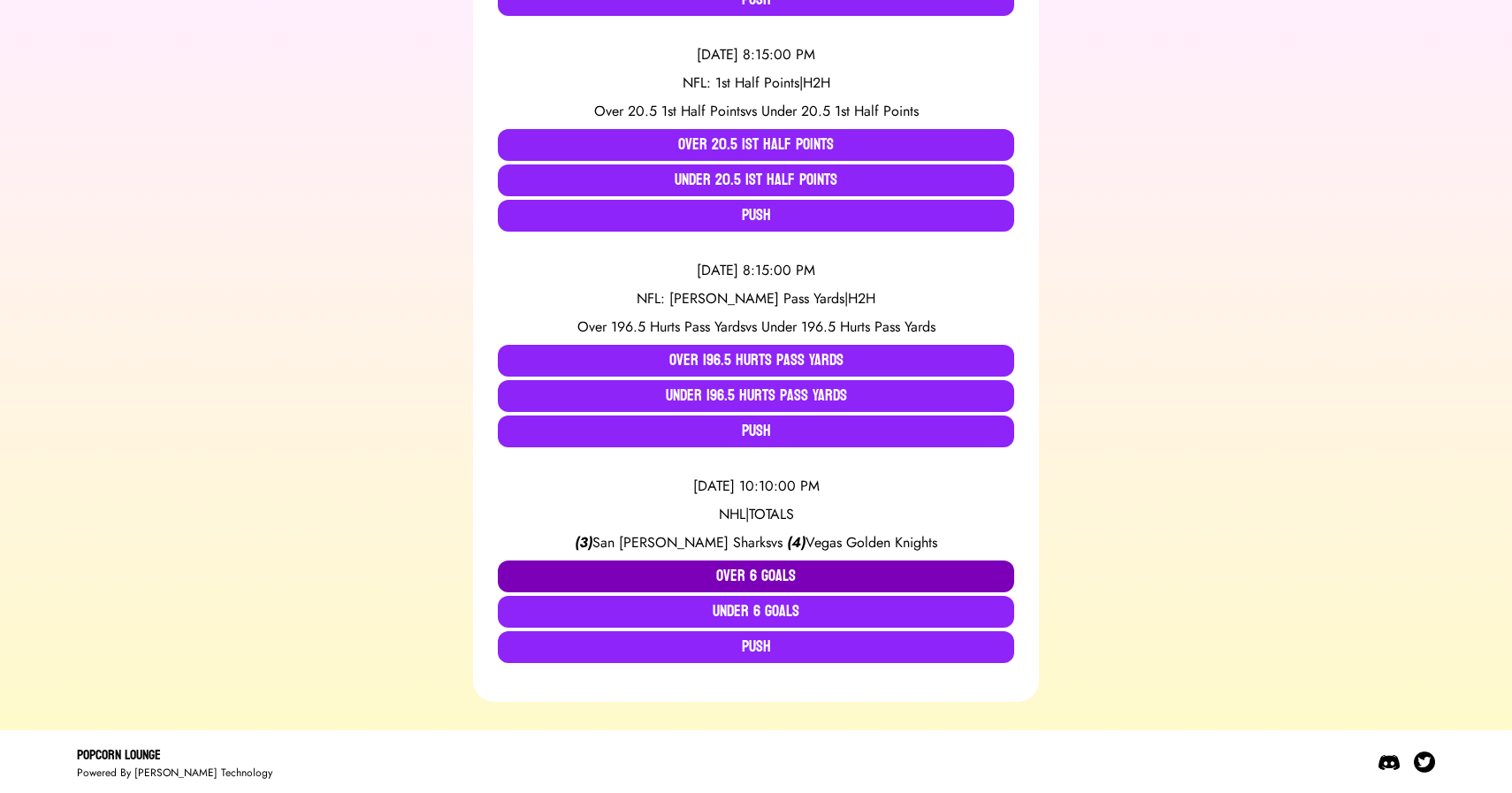
click at [712, 568] on button "Over 6 Goals" at bounding box center [756, 576] width 517 height 32
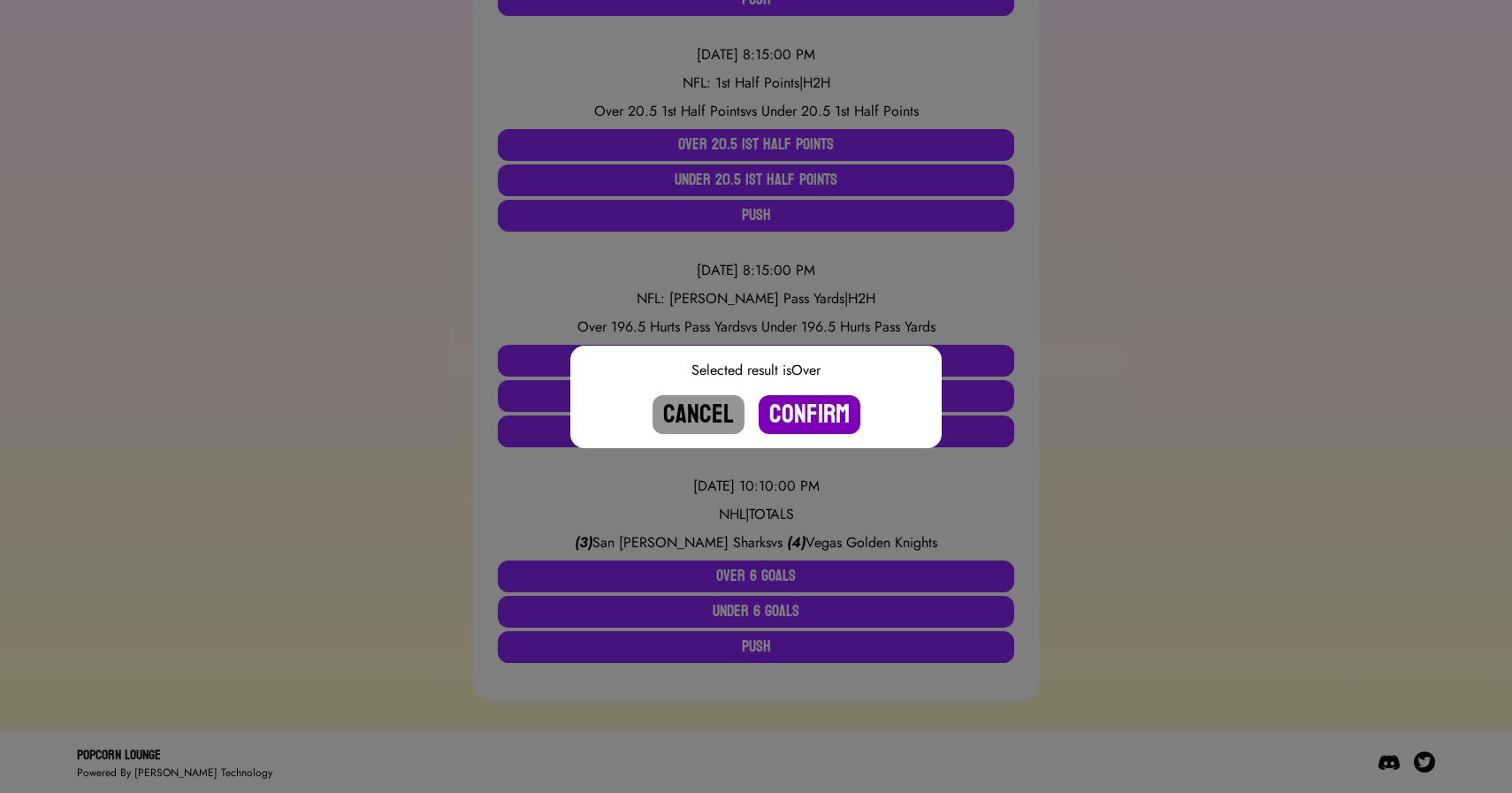
click at [798, 402] on button "Confirm" at bounding box center [809, 414] width 101 height 39
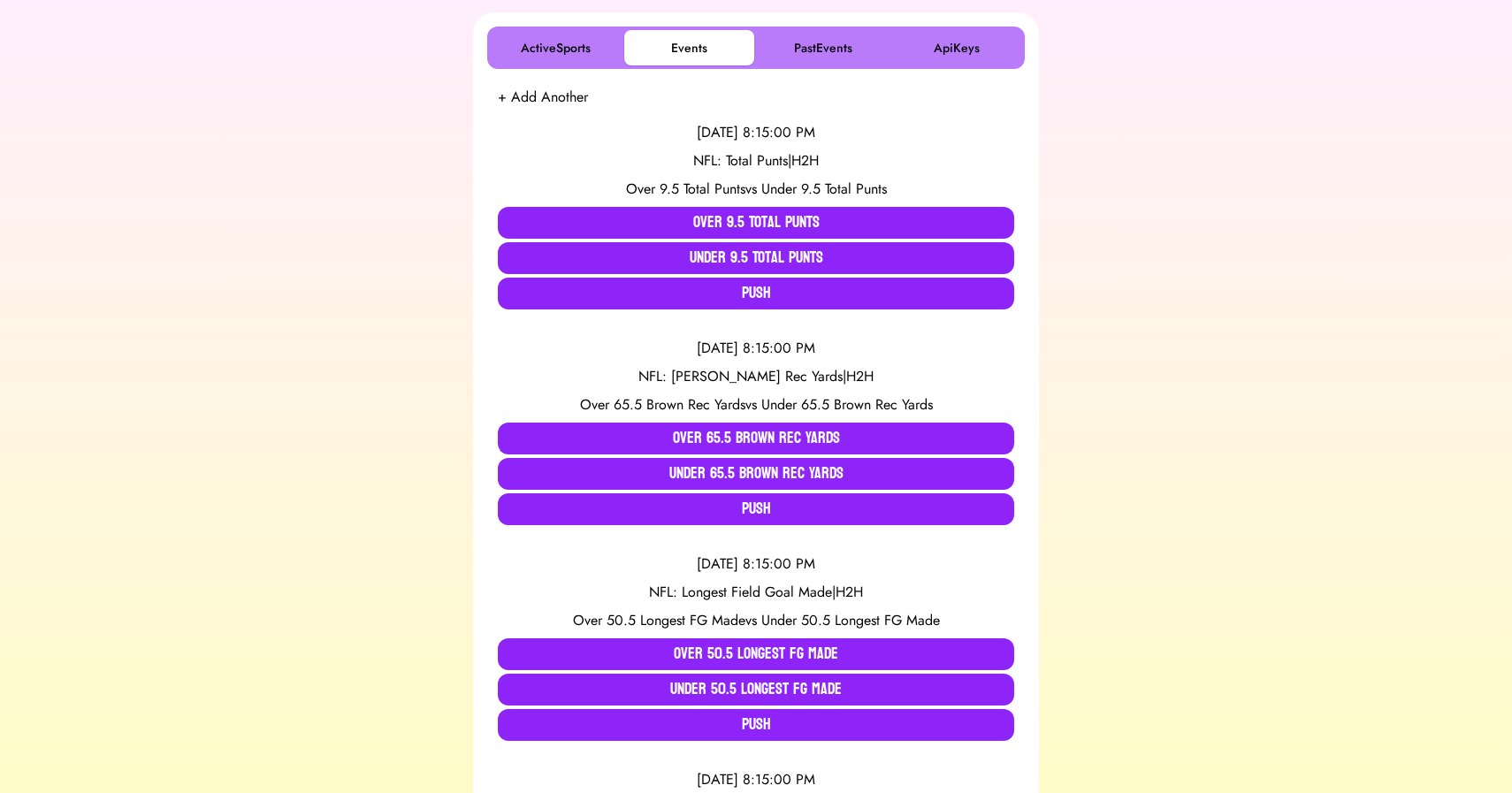
scroll to position [357, 0]
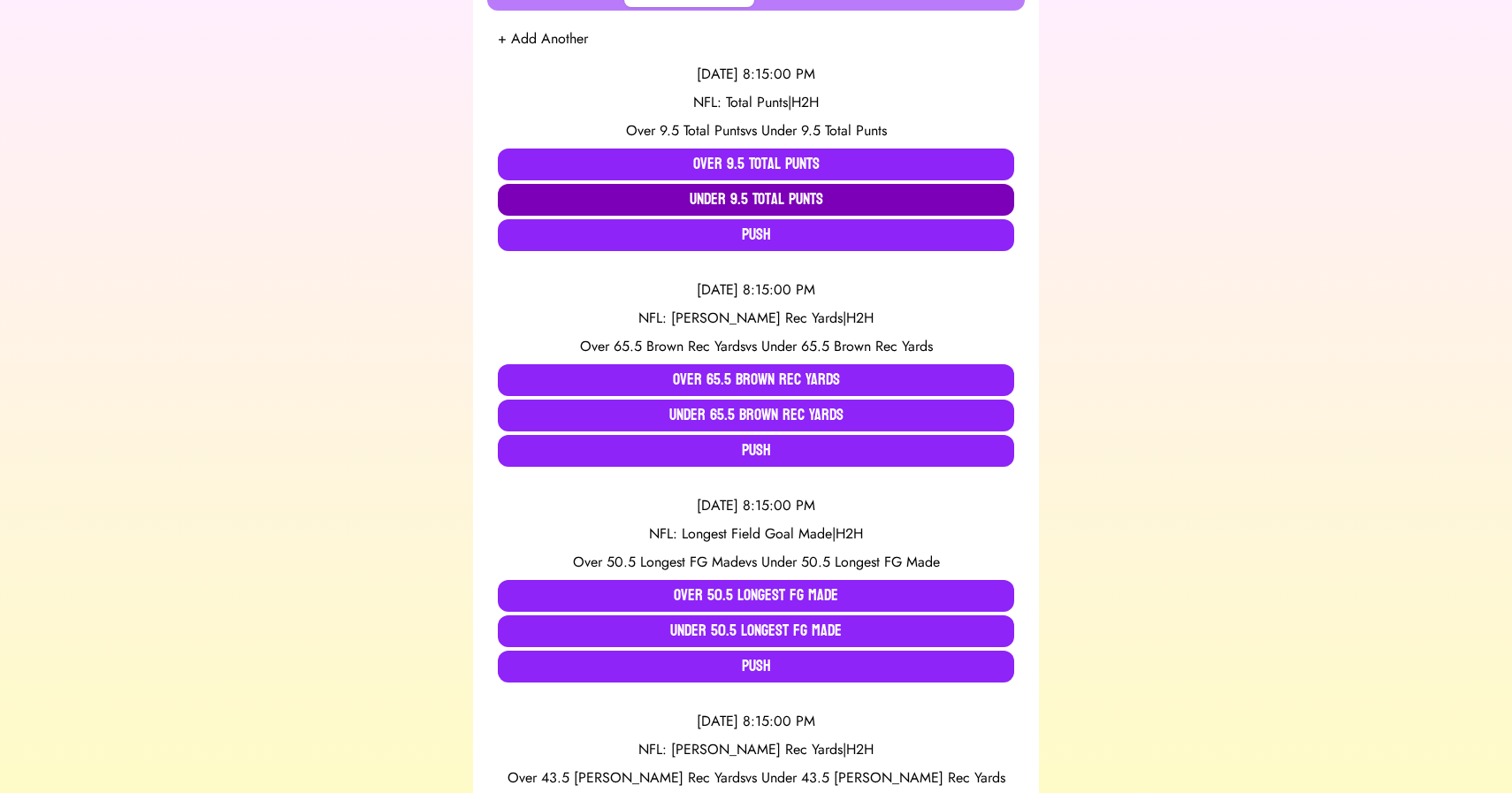
click at [747, 197] on button "Under 9.5 Total Punts" at bounding box center [756, 200] width 517 height 32
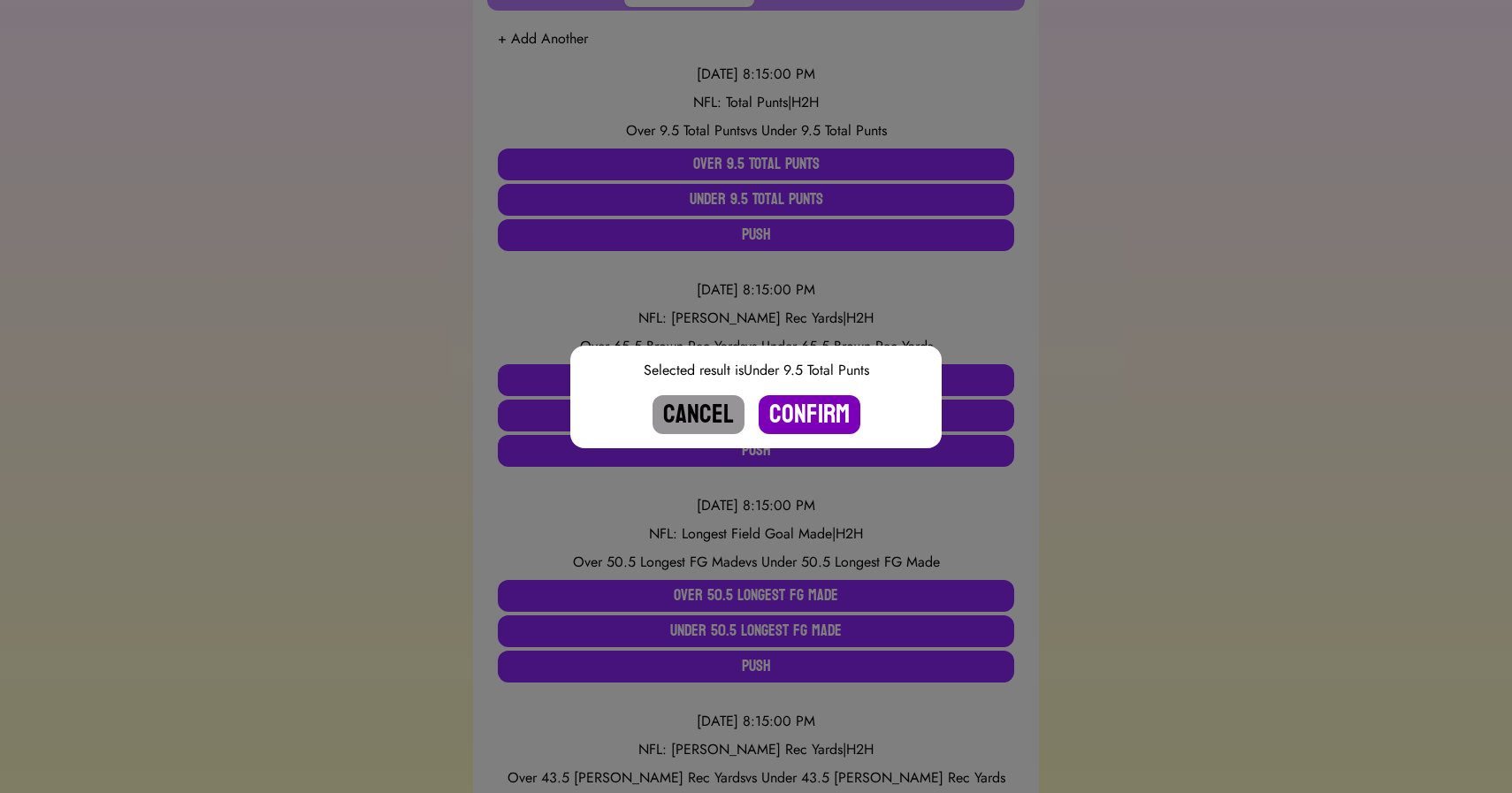
click at [802, 413] on button "Confirm" at bounding box center [809, 414] width 101 height 39
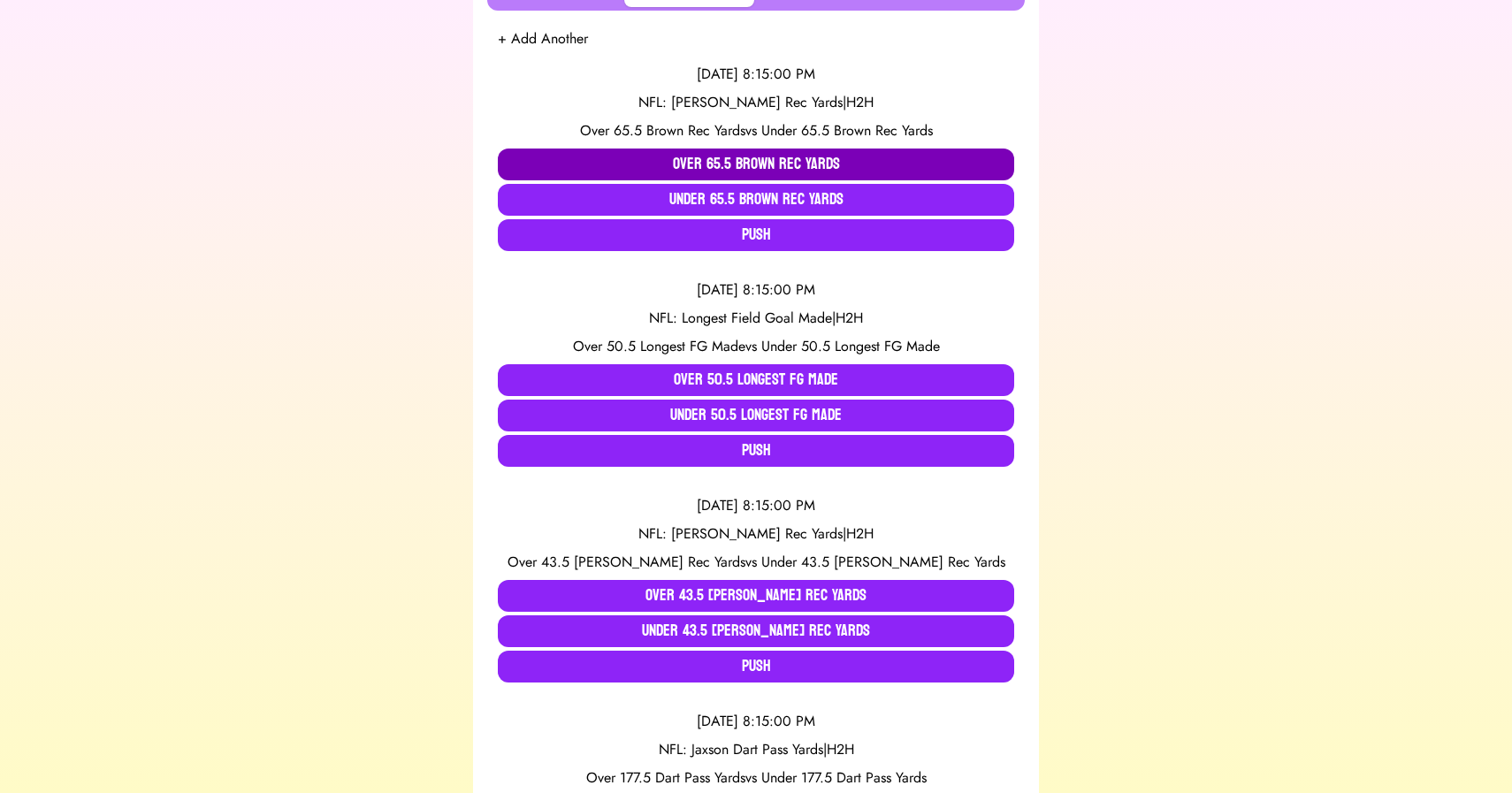
click at [741, 164] on button "Over 65.5 Brown Rec Yards" at bounding box center [756, 164] width 517 height 32
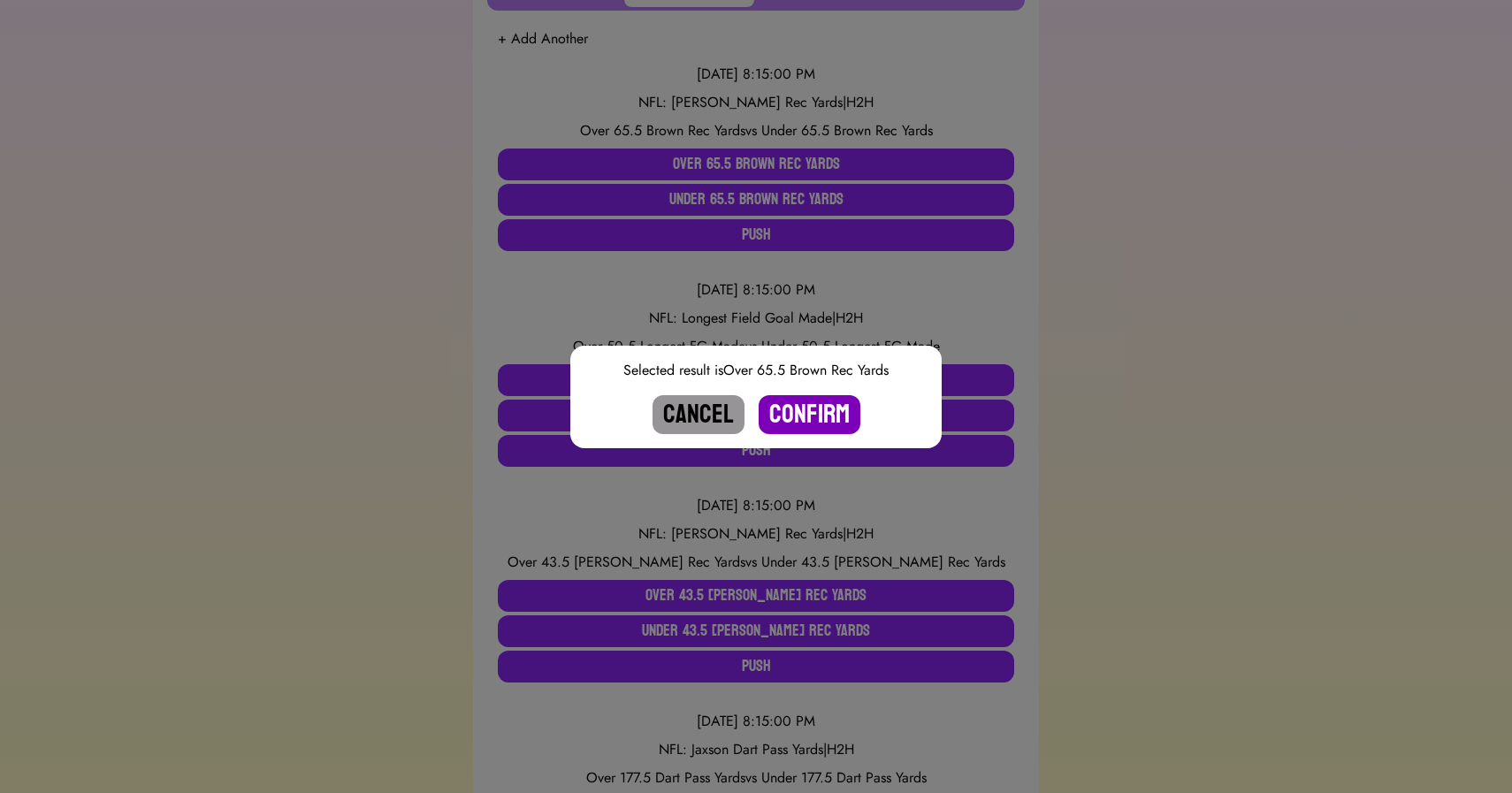
click at [792, 410] on button "Confirm" at bounding box center [809, 414] width 101 height 39
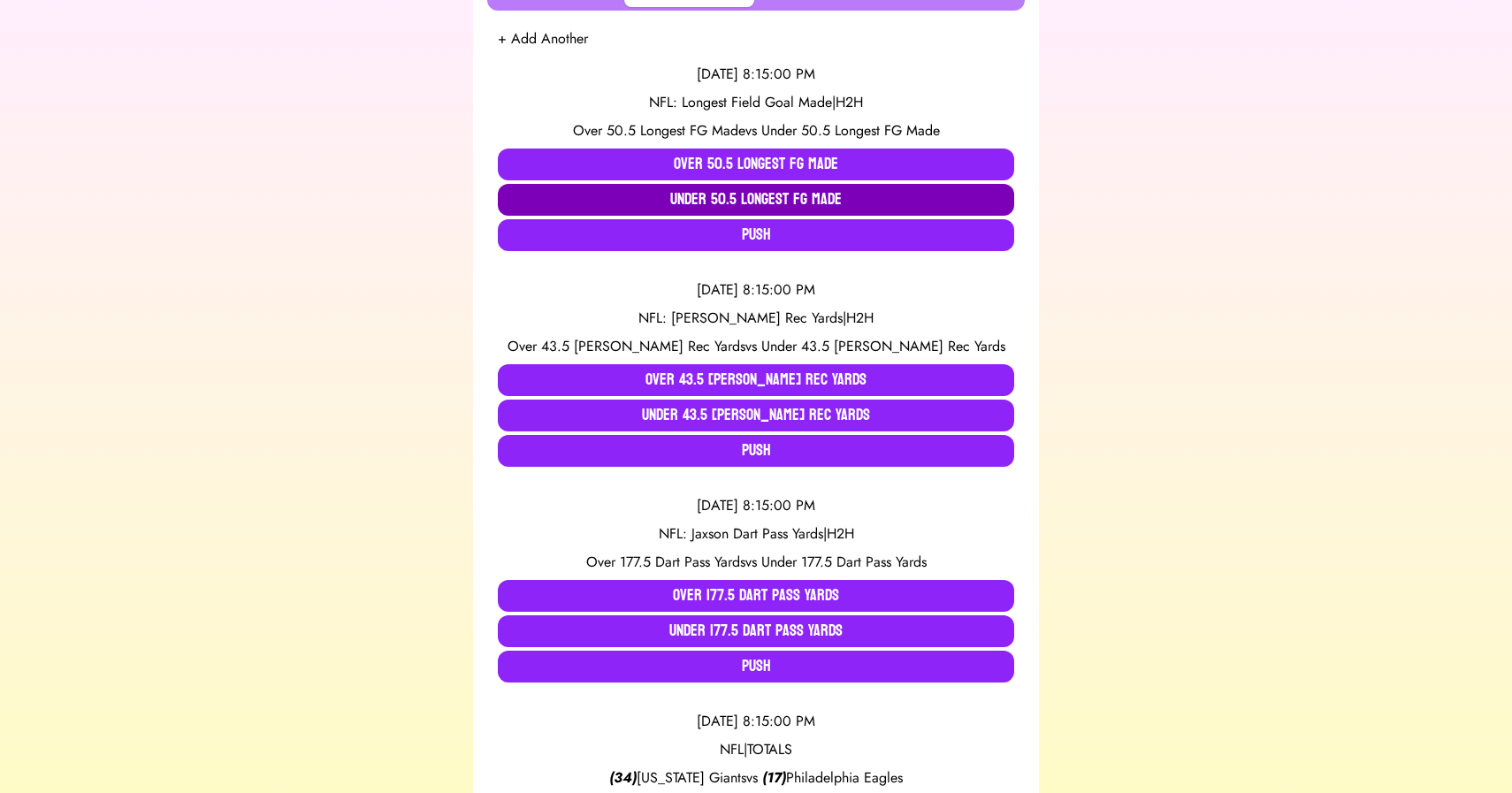
click at [754, 191] on button "Under 50.5 Longest FG Made" at bounding box center [756, 200] width 517 height 32
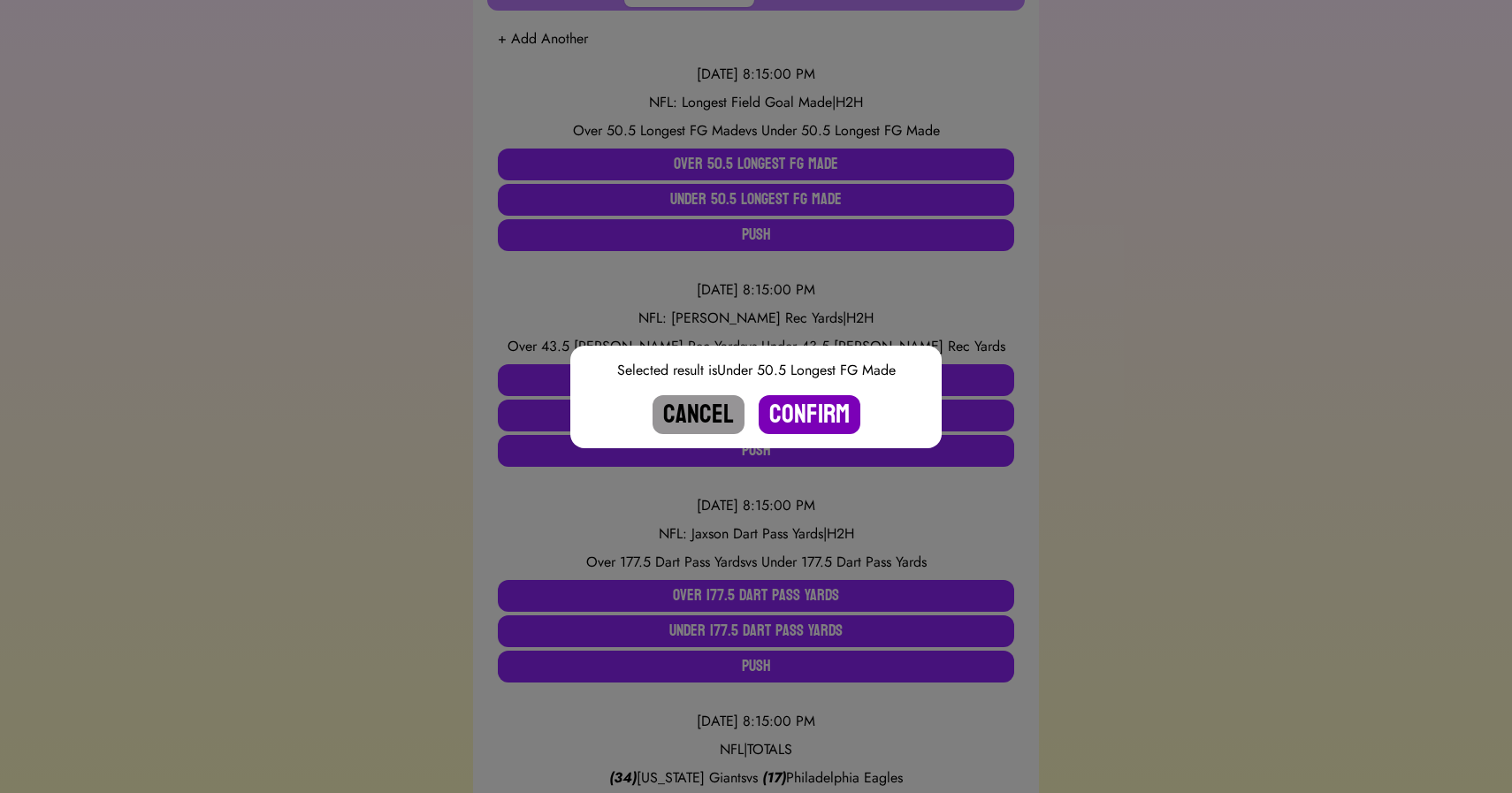
click at [811, 405] on button "Confirm" at bounding box center [809, 414] width 101 height 39
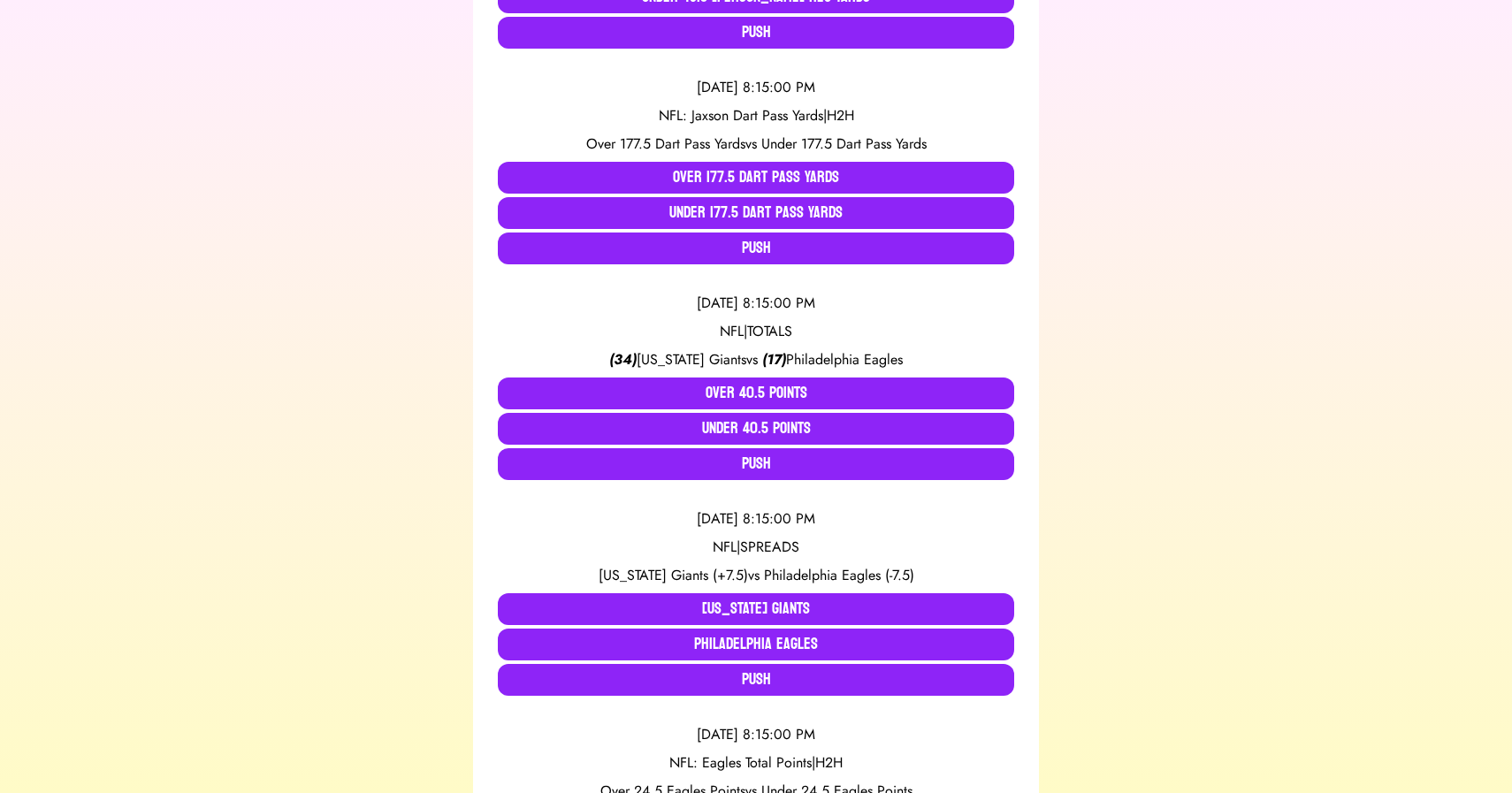
scroll to position [561, 0]
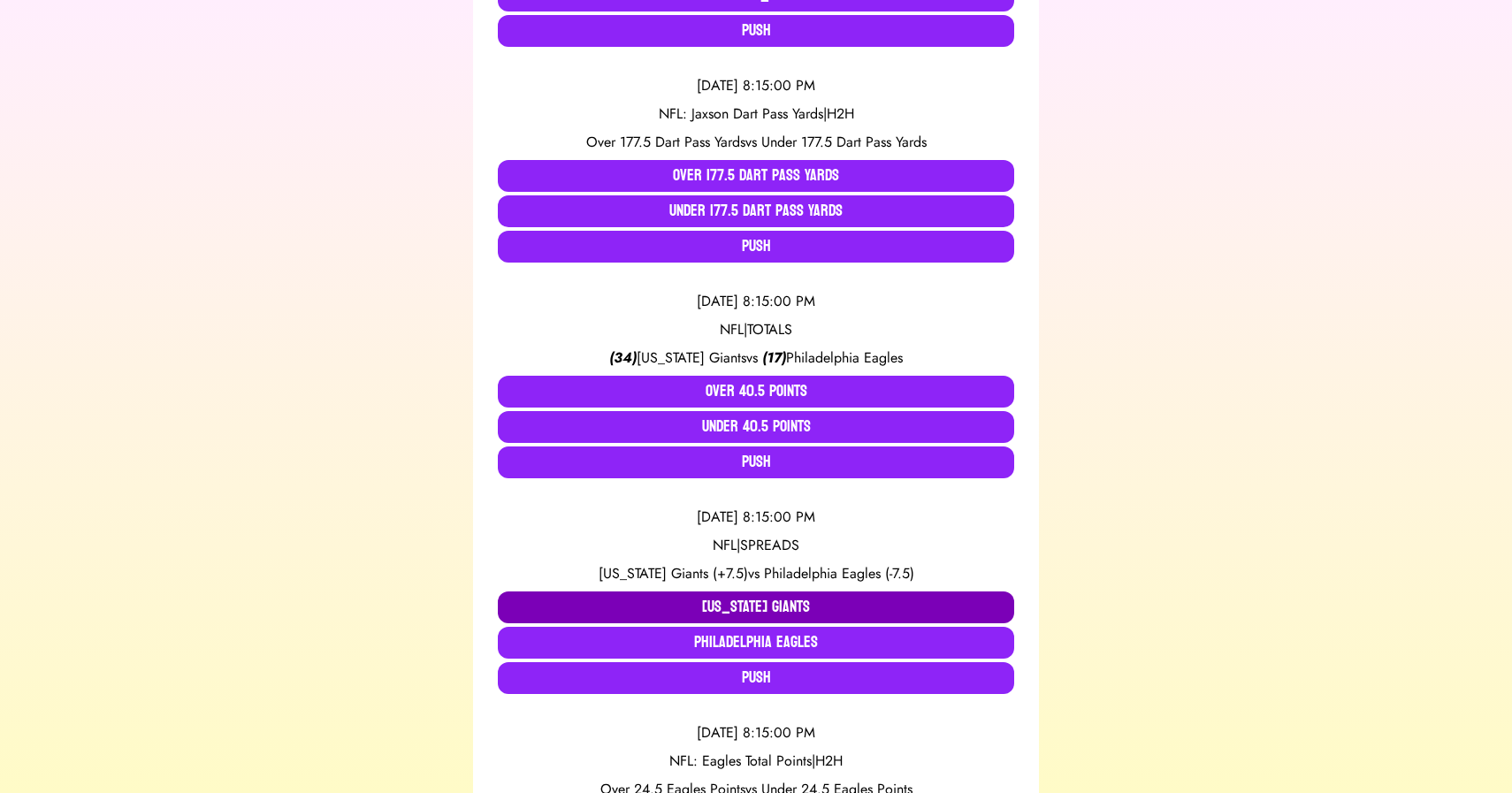
click at [713, 604] on button "[US_STATE] Giants" at bounding box center [756, 607] width 517 height 32
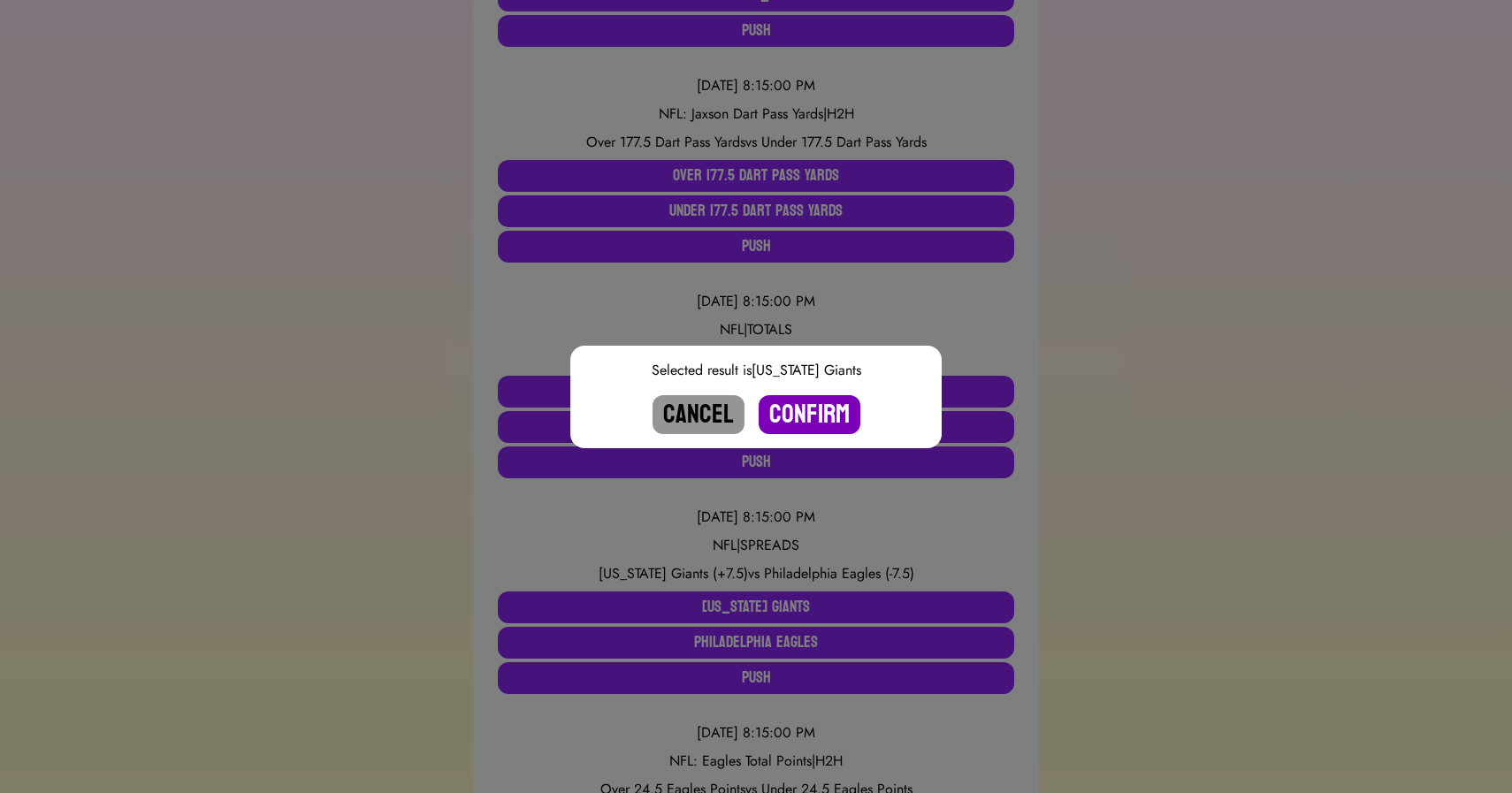
click at [805, 413] on button "Confirm" at bounding box center [809, 414] width 101 height 39
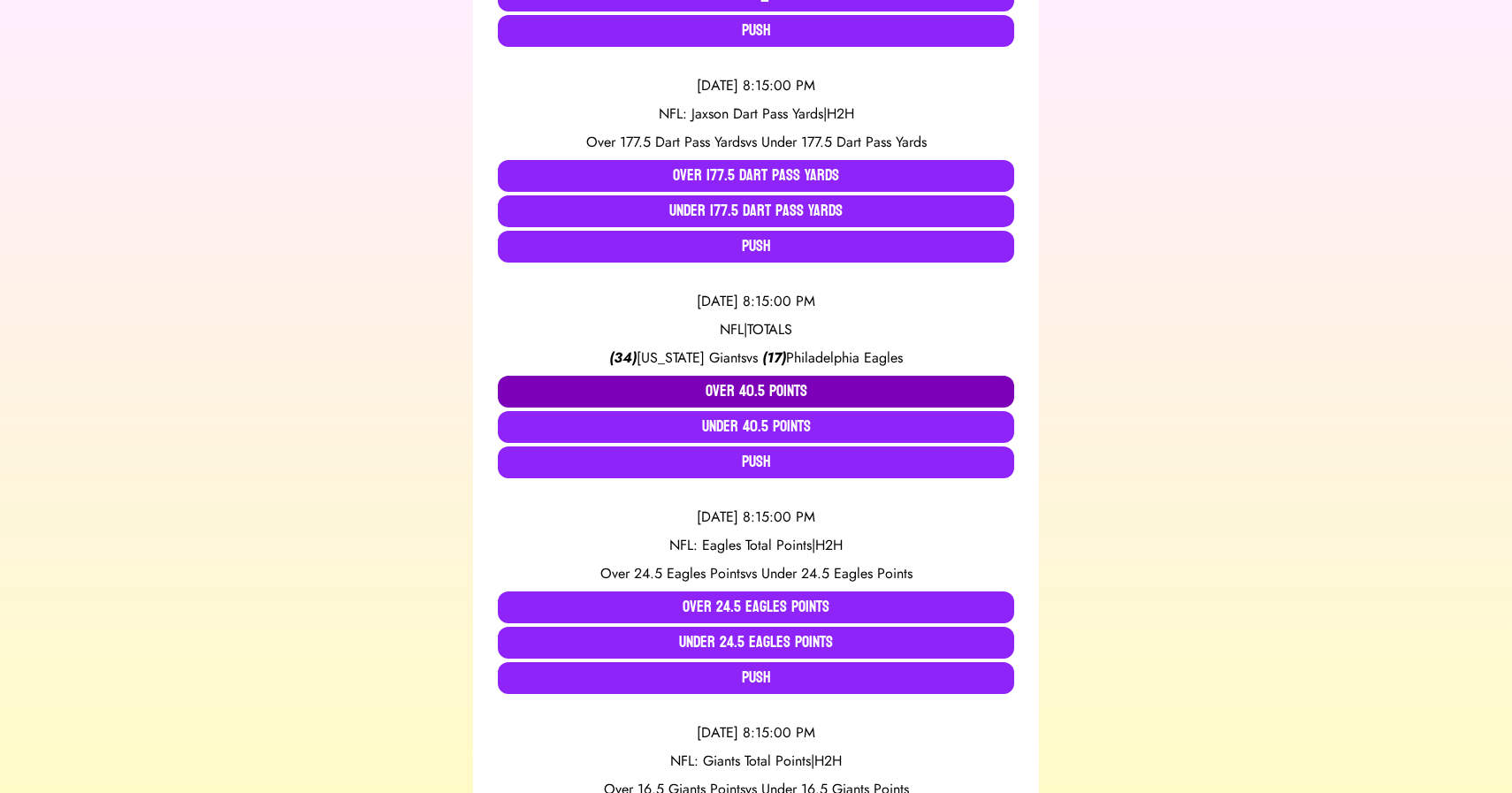
click at [736, 387] on button "Over 40.5 Points" at bounding box center [756, 392] width 517 height 32
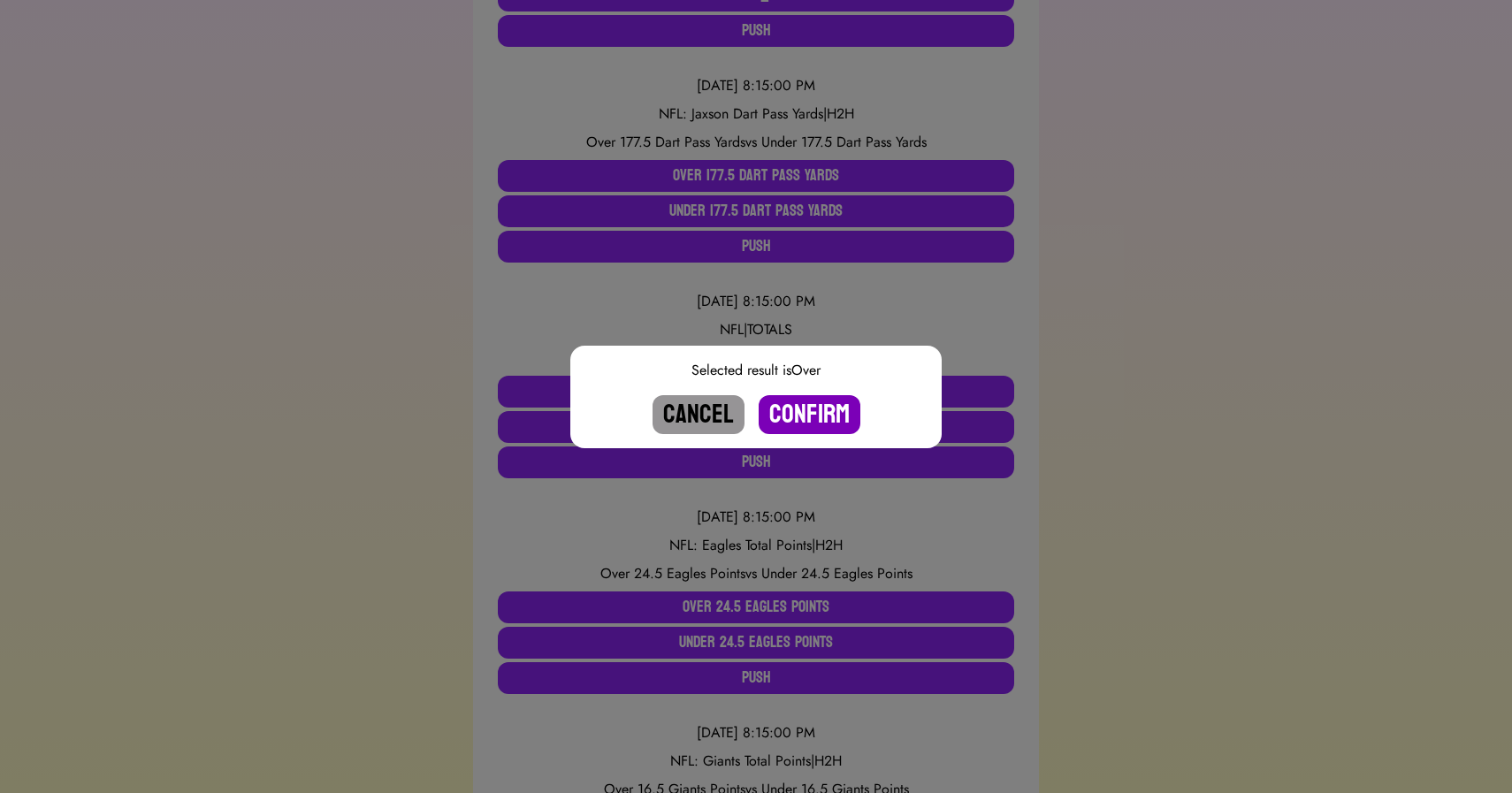
click at [796, 410] on button "Confirm" at bounding box center [809, 414] width 101 height 39
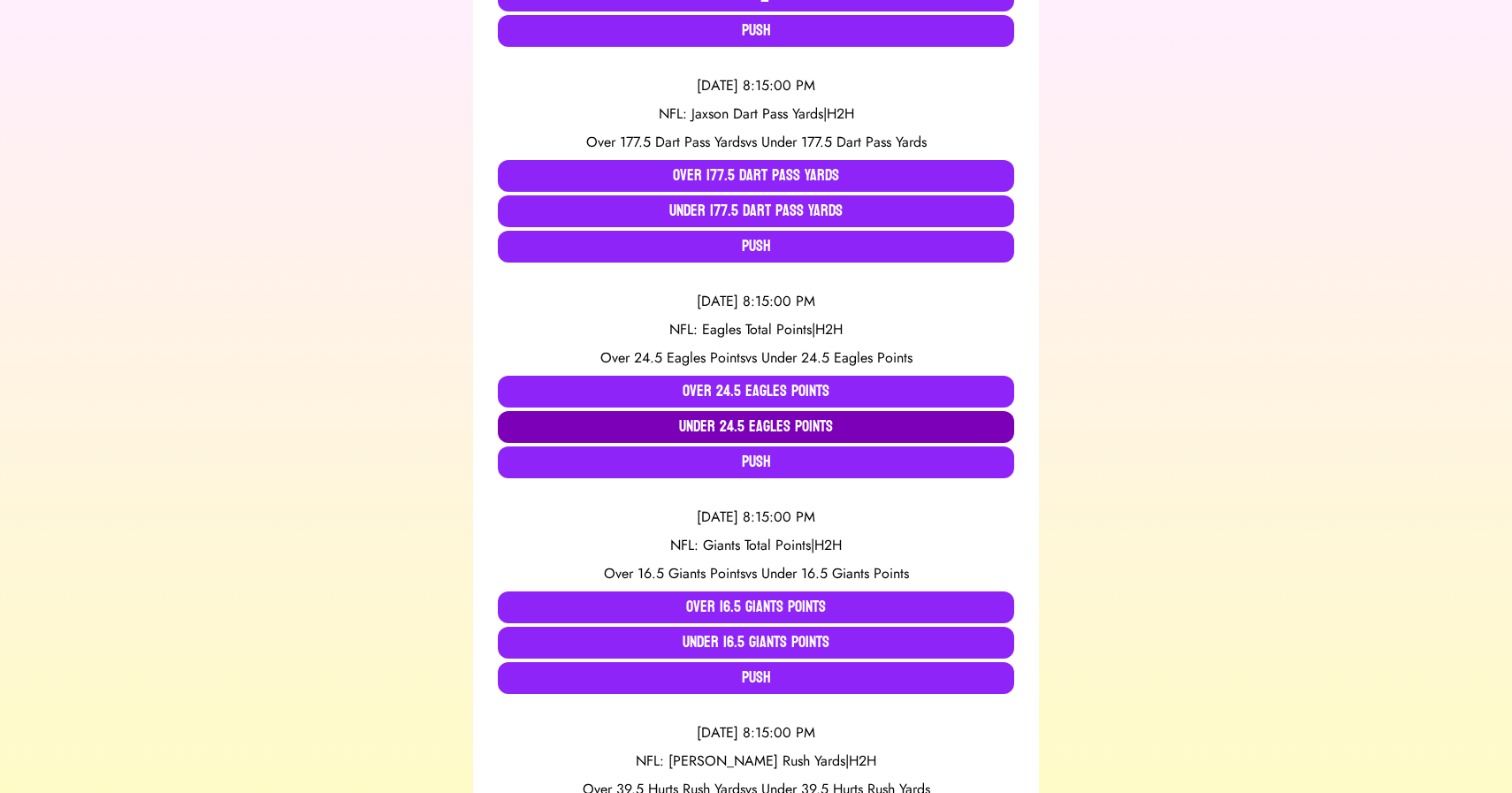
click at [674, 421] on button "Under 24.5 Eagles Points" at bounding box center [756, 427] width 517 height 32
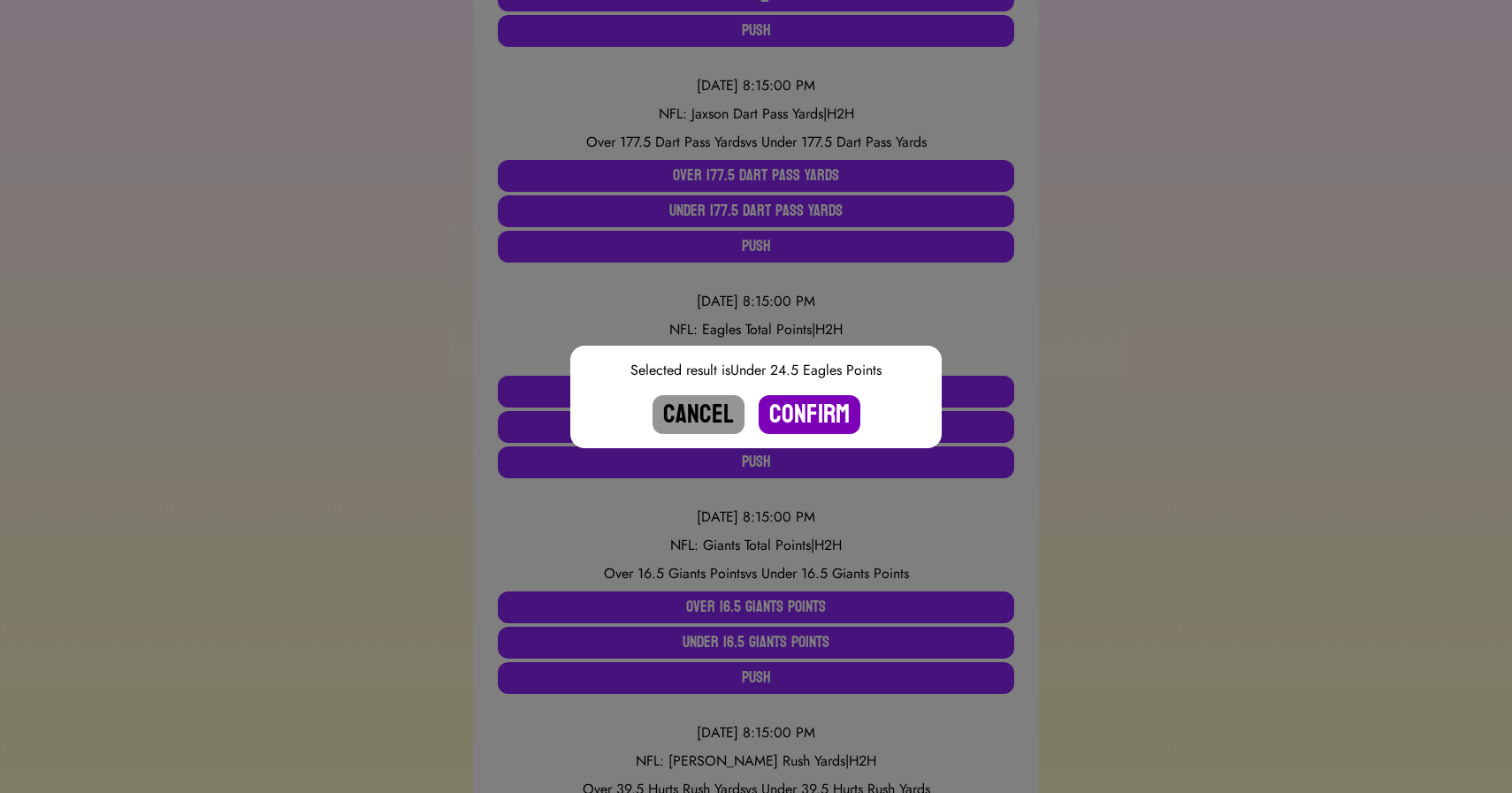
click at [807, 417] on button "Confirm" at bounding box center [809, 414] width 101 height 39
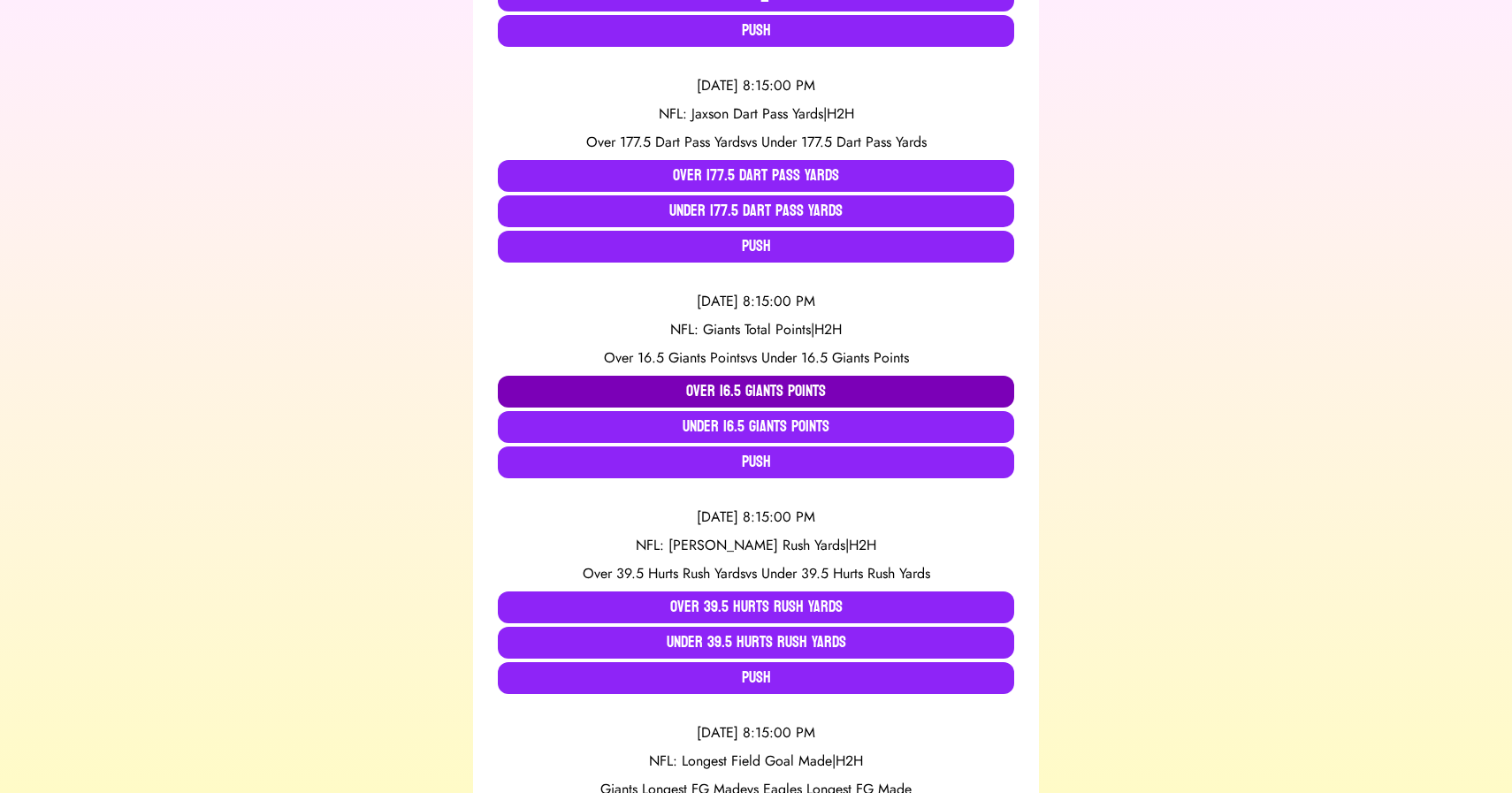
click at [714, 391] on button "Over 16.5 Giants Points" at bounding box center [756, 392] width 517 height 32
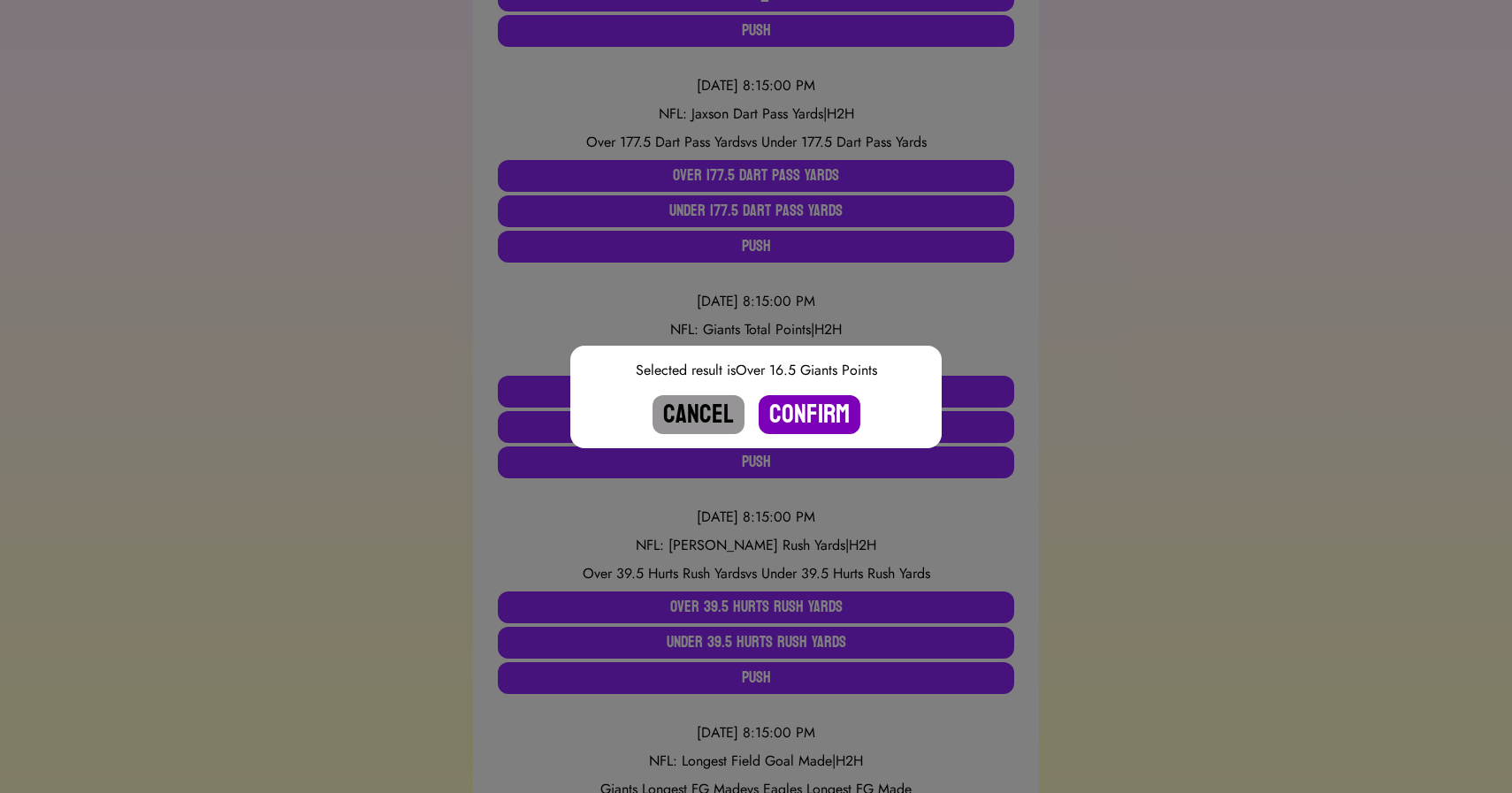
click at [799, 417] on button "Confirm" at bounding box center [809, 414] width 101 height 39
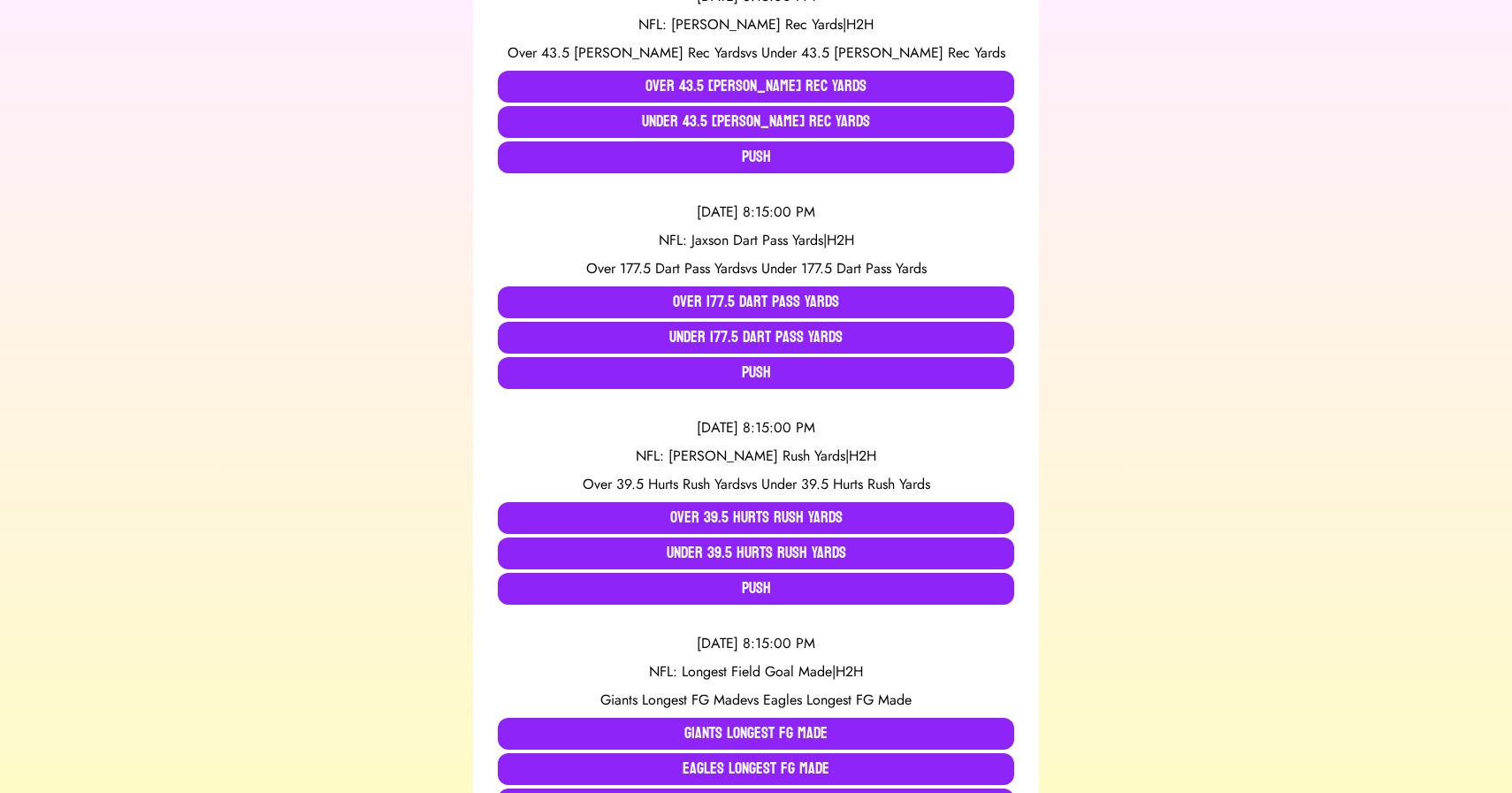
scroll to position [434, 0]
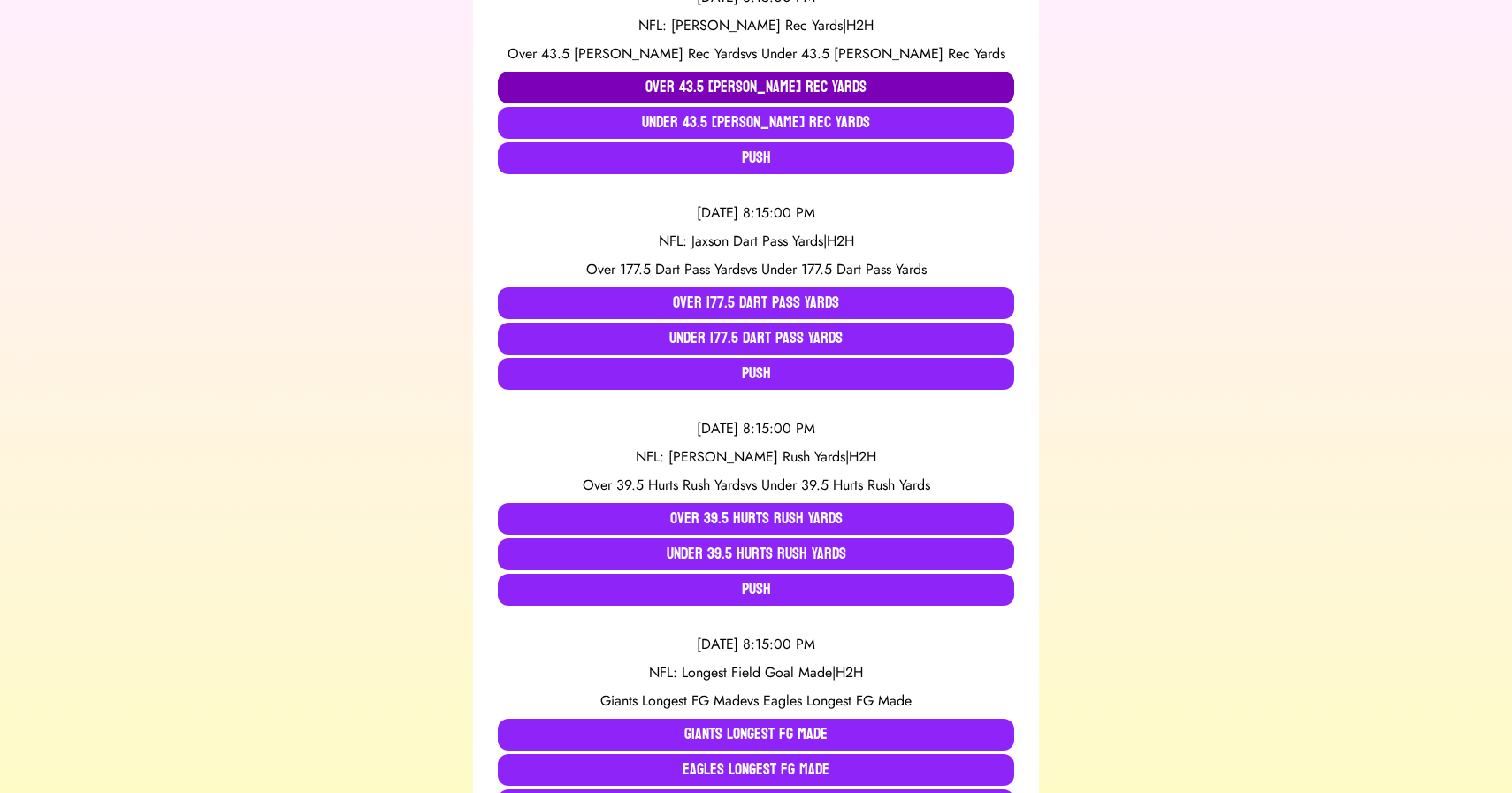
click at [664, 86] on button "Over 43.5 [PERSON_NAME] Rec Yards" at bounding box center [756, 88] width 517 height 32
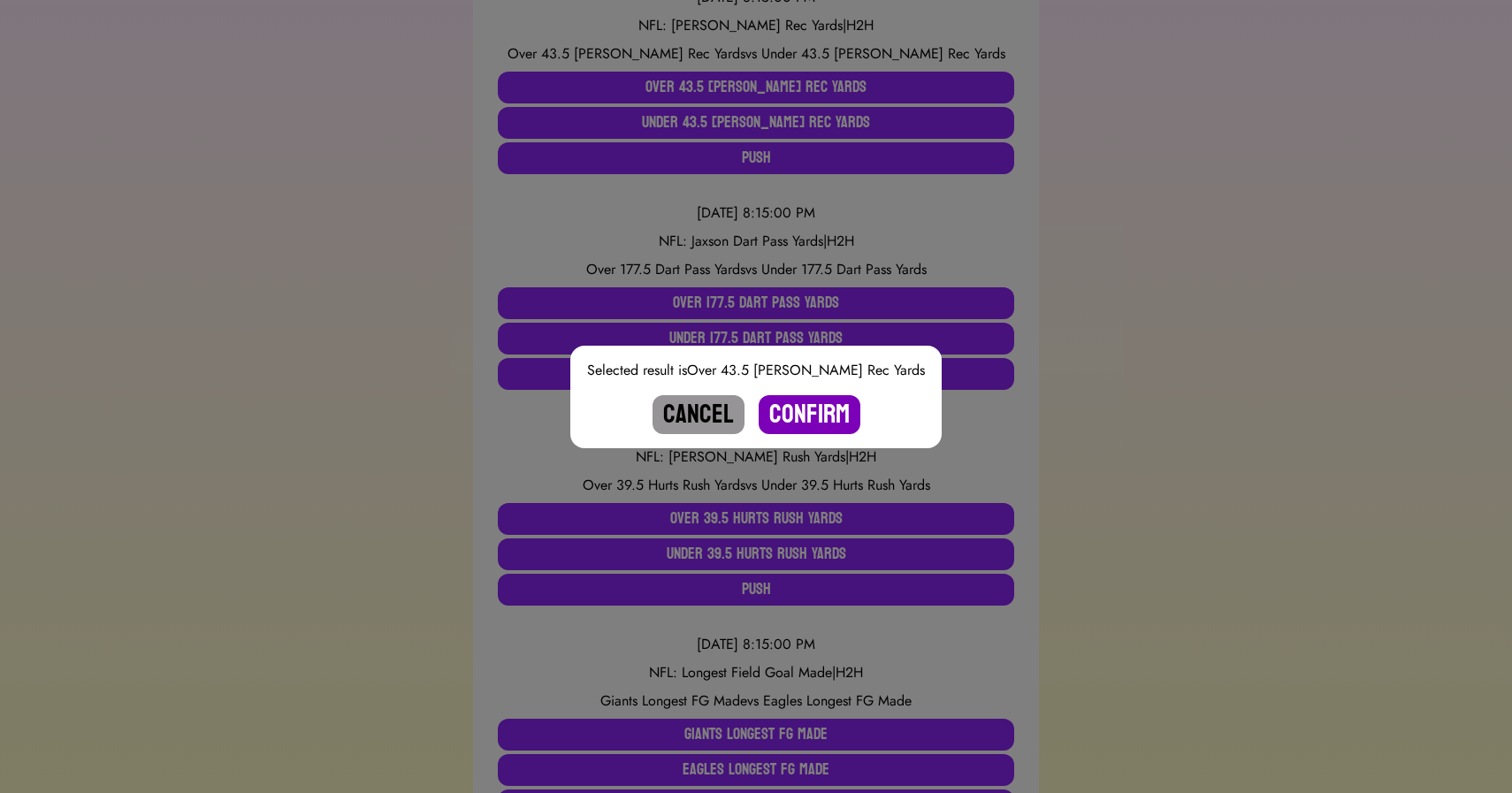
click at [808, 420] on button "Confirm" at bounding box center [809, 414] width 101 height 39
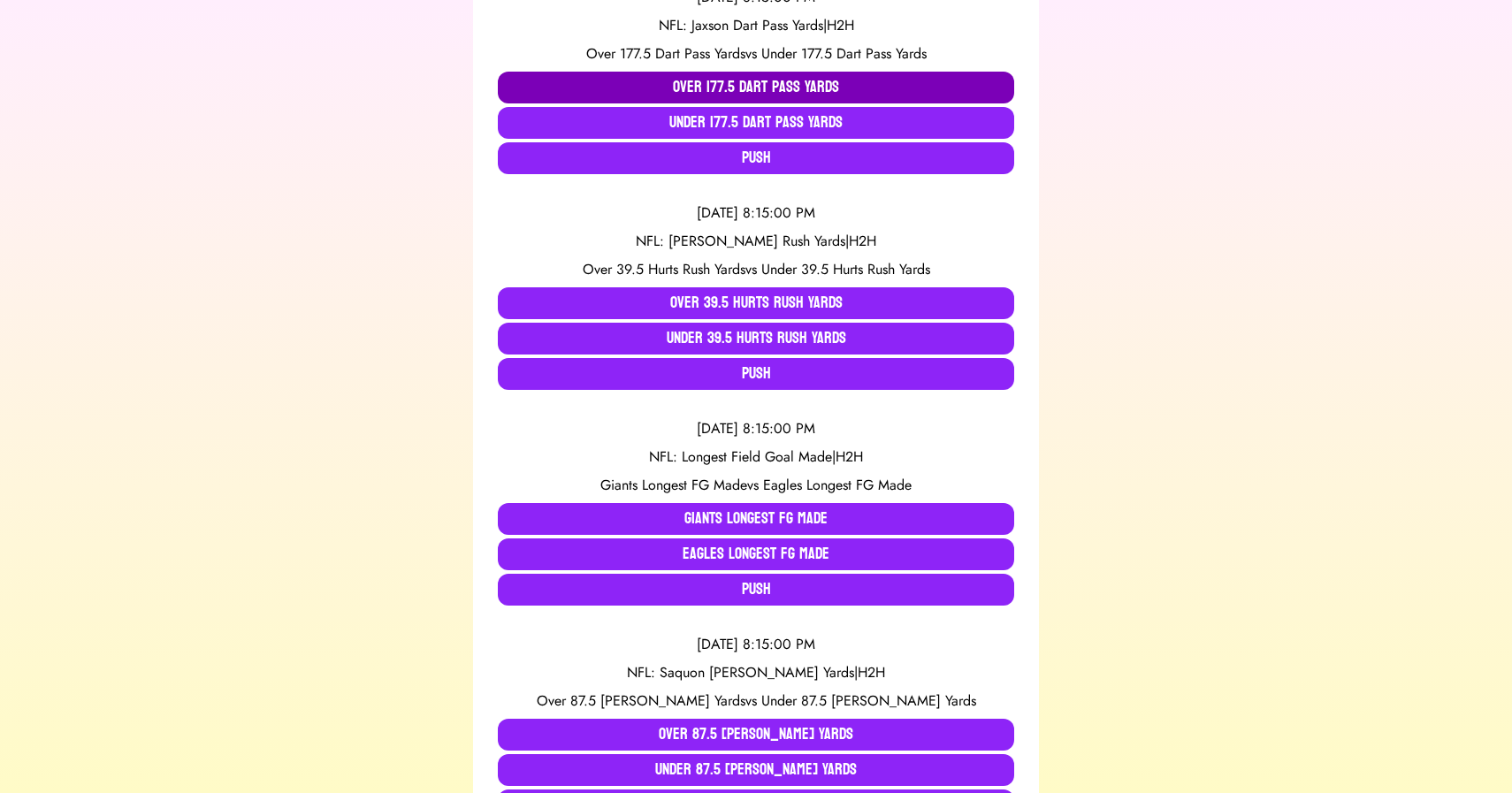
click at [622, 91] on button "Over 177.5 Dart Pass Yards" at bounding box center [756, 88] width 517 height 32
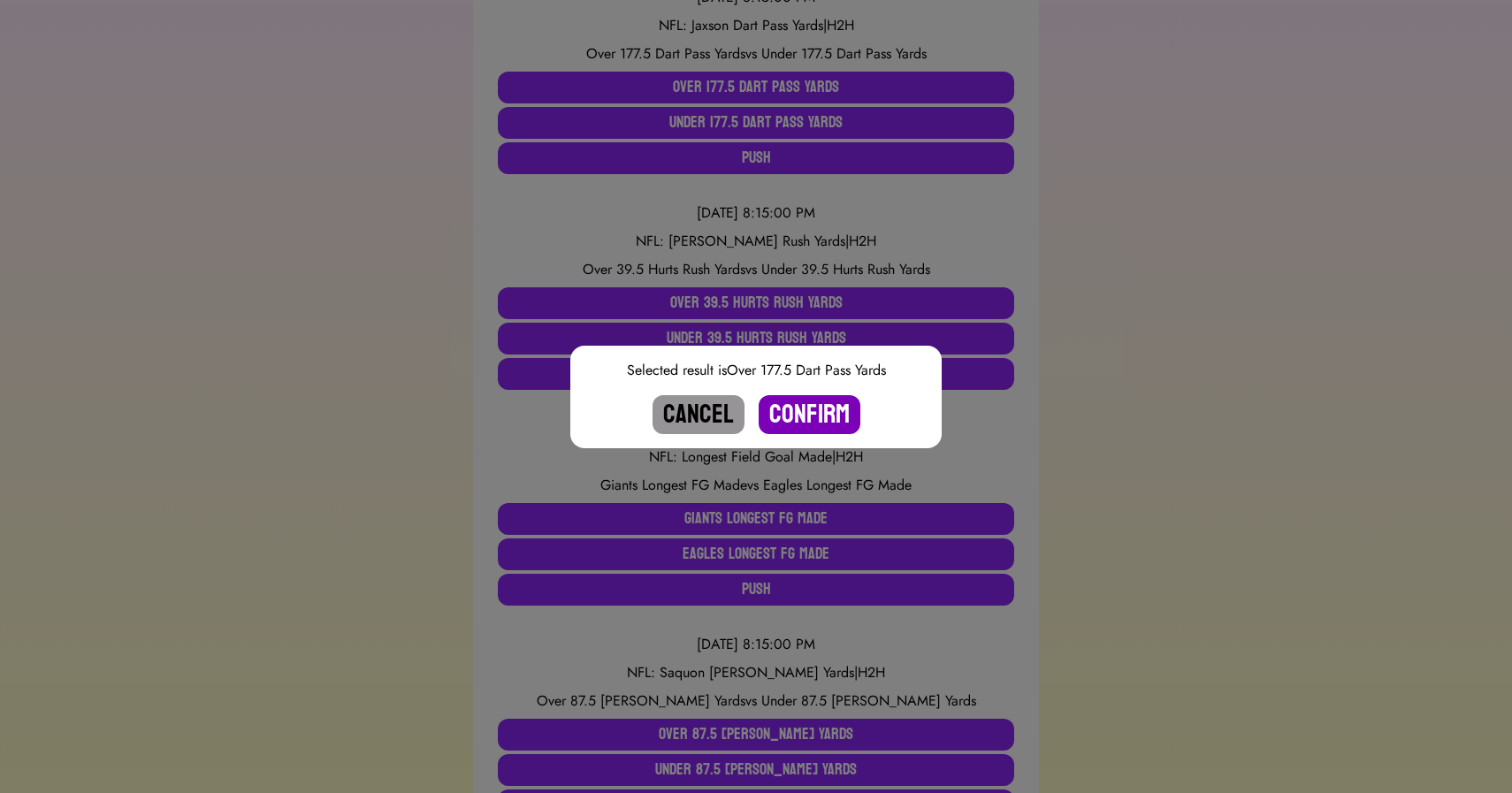
click at [801, 412] on button "Confirm" at bounding box center [809, 414] width 101 height 39
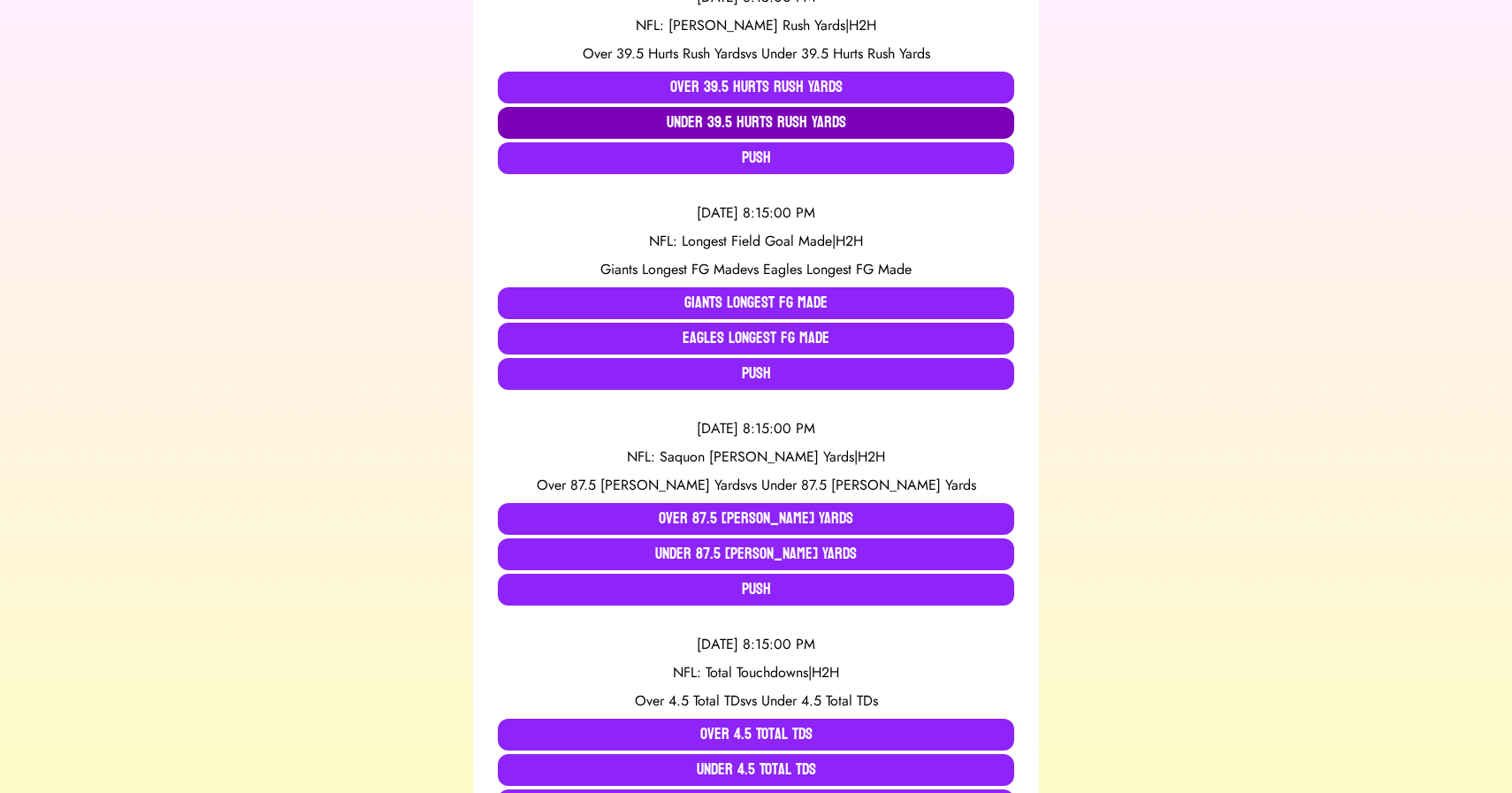
click at [736, 129] on button "Under 39.5 Hurts Rush Yards" at bounding box center [756, 123] width 517 height 32
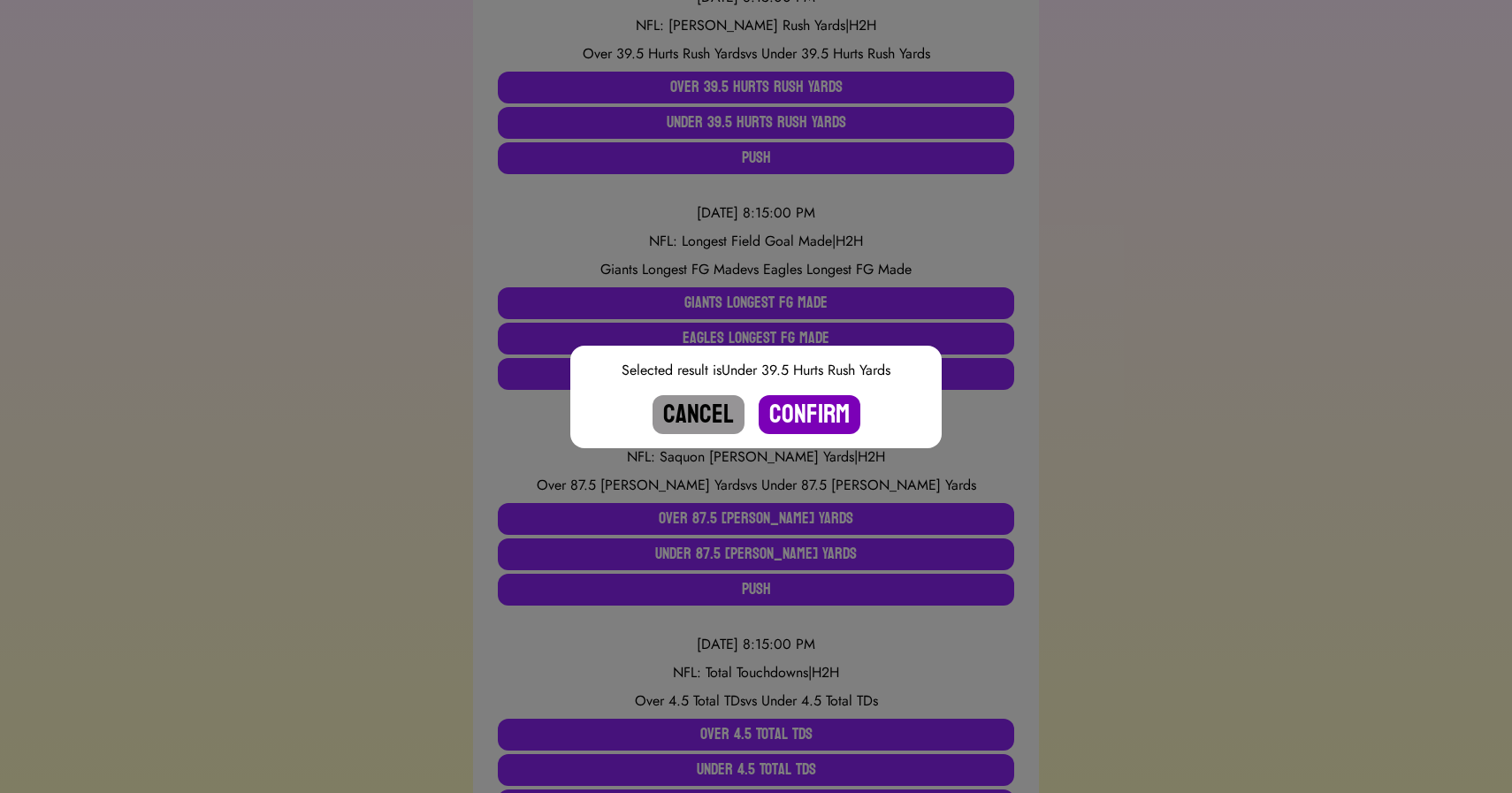
click at [802, 405] on button "Confirm" at bounding box center [809, 414] width 101 height 39
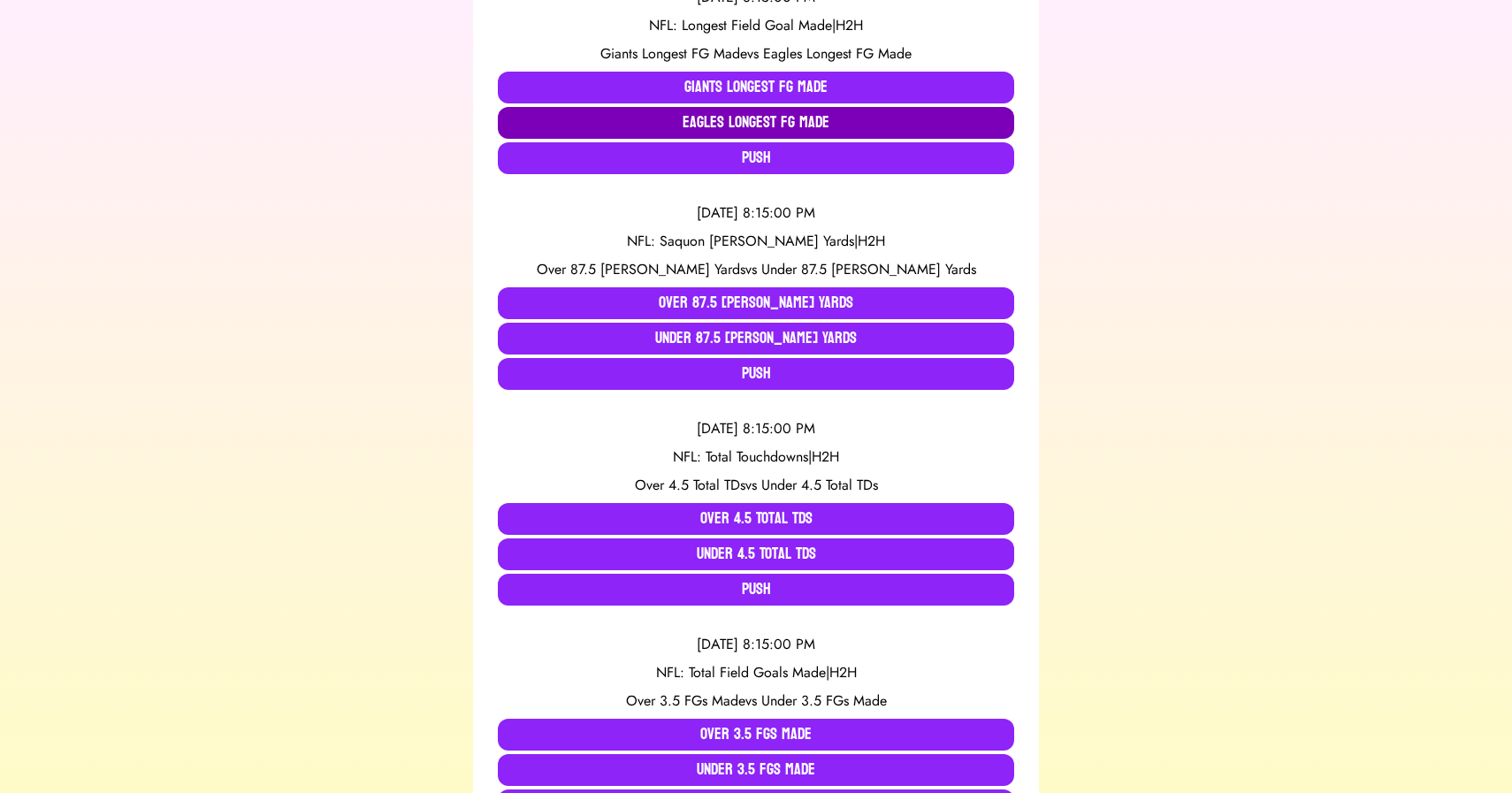
click at [764, 126] on button "Eagles Longest FG Made" at bounding box center [756, 123] width 517 height 32
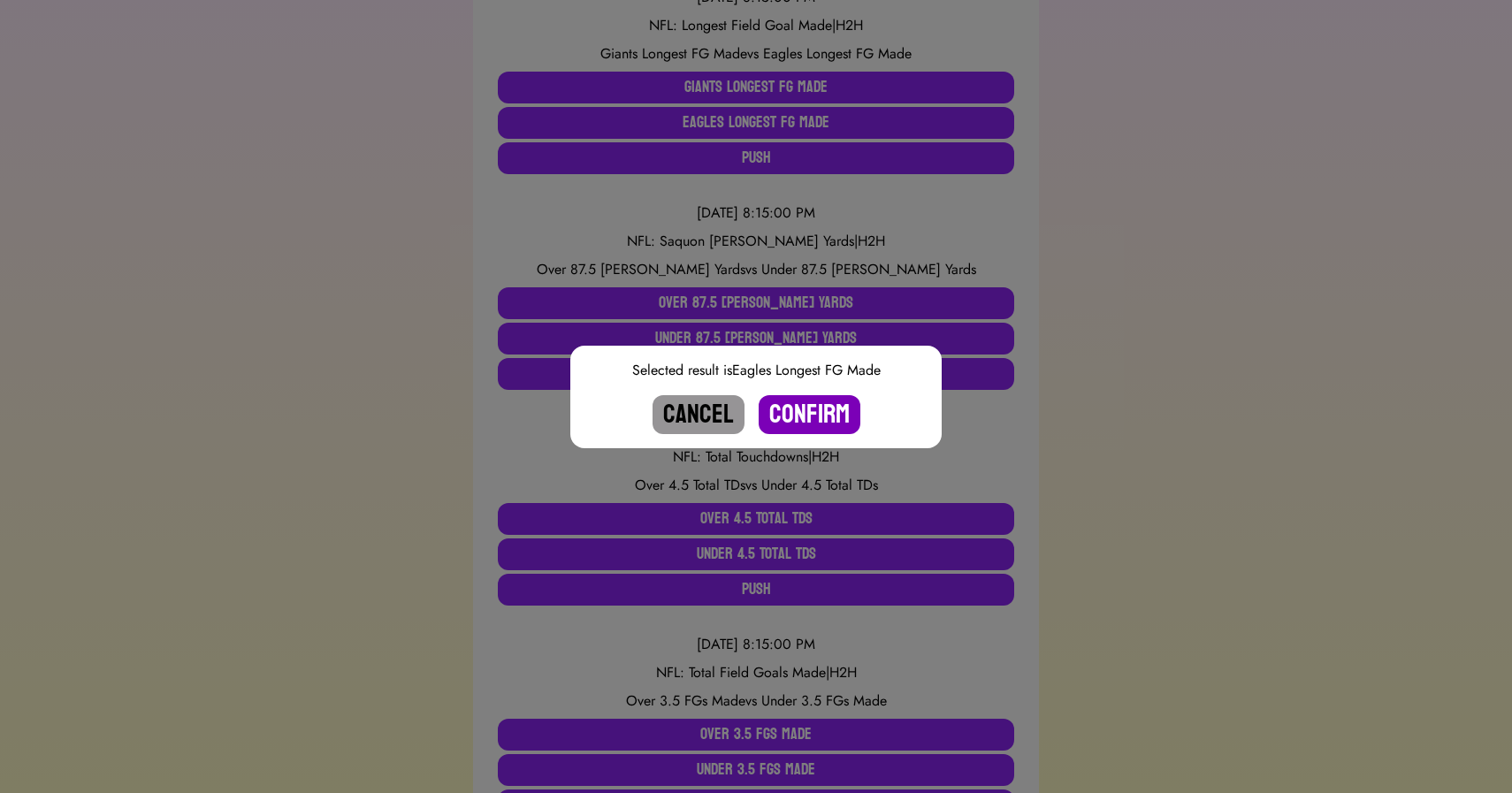
click at [815, 413] on button "Confirm" at bounding box center [809, 414] width 101 height 39
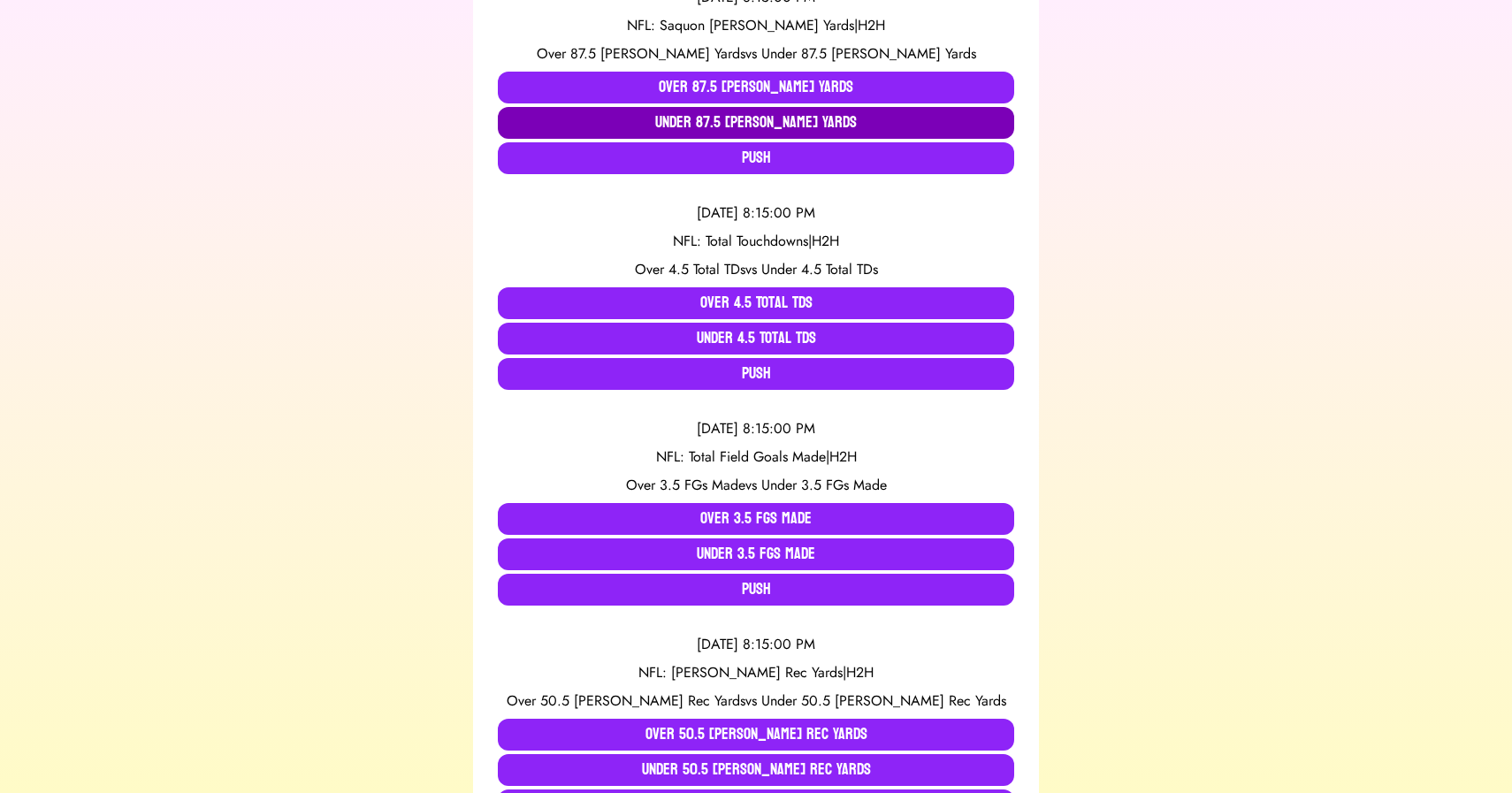
click at [759, 135] on button "Under 87.5 [PERSON_NAME] Yards" at bounding box center [756, 123] width 517 height 32
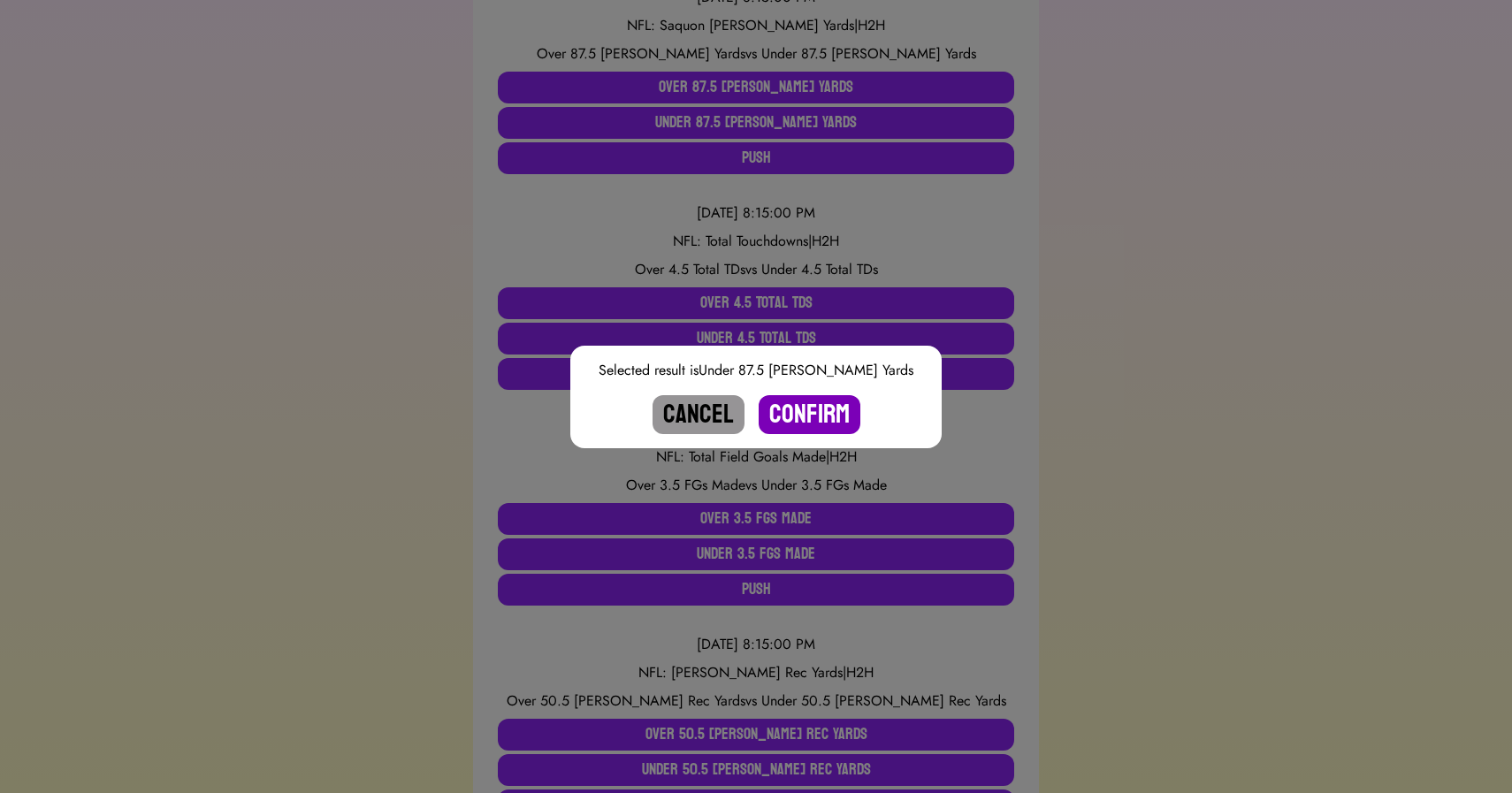
click at [796, 405] on button "Confirm" at bounding box center [809, 414] width 101 height 39
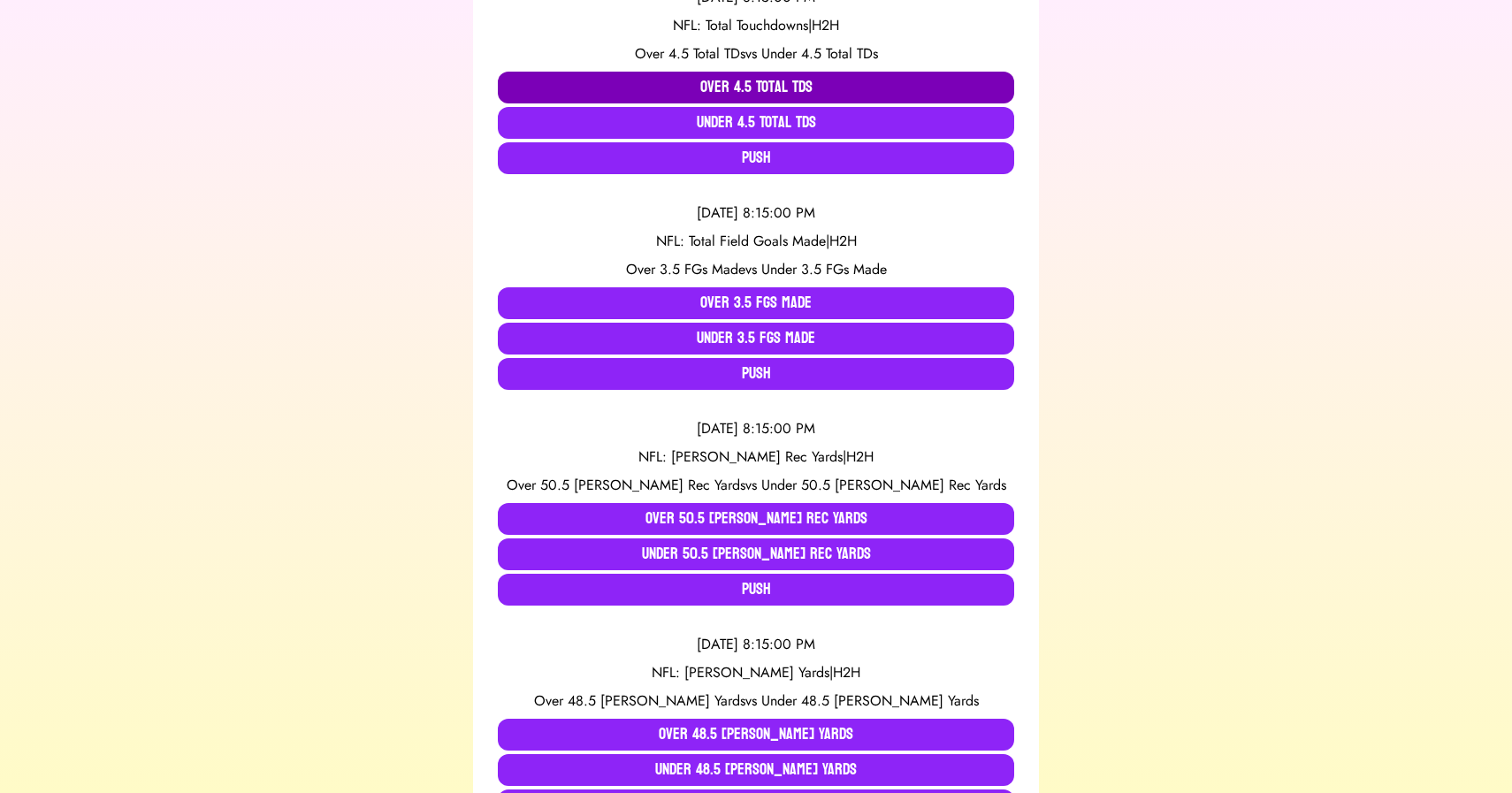
click at [720, 85] on button "Over 4.5 Total TDs" at bounding box center [756, 88] width 517 height 32
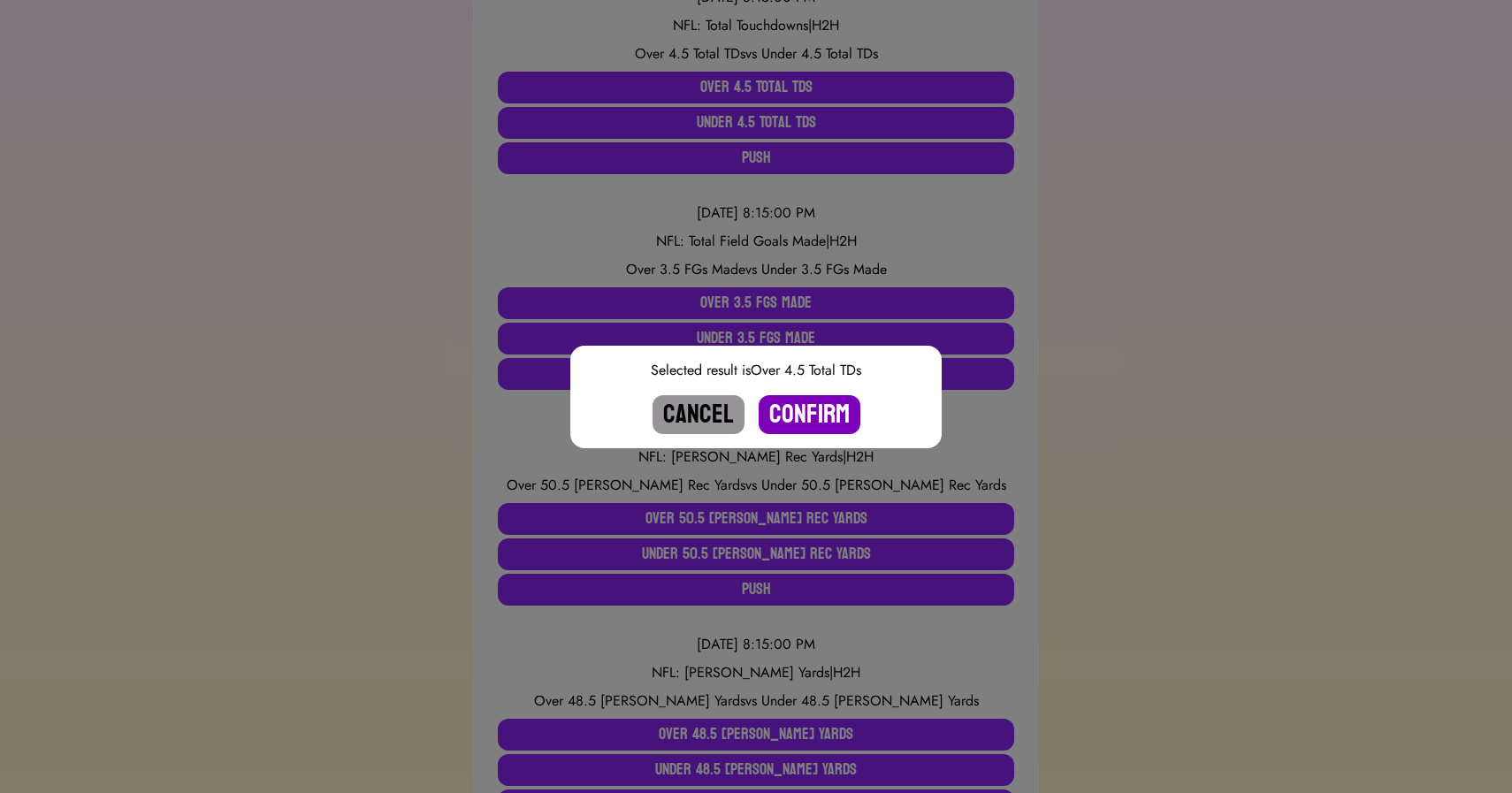
click at [818, 421] on button "Confirm" at bounding box center [809, 414] width 101 height 39
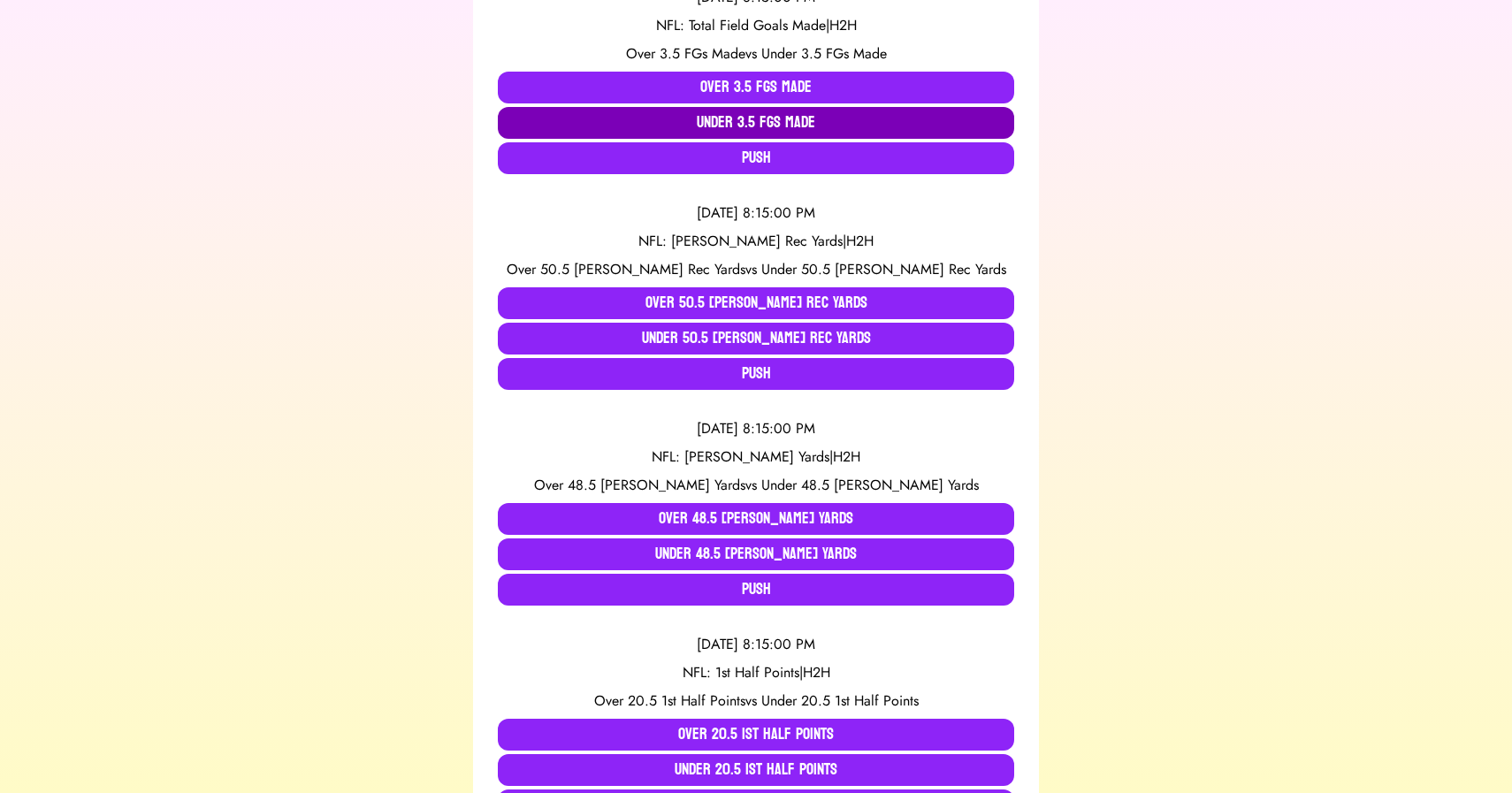
click at [711, 127] on button "Under 3.5 FGs Made" at bounding box center [756, 123] width 517 height 32
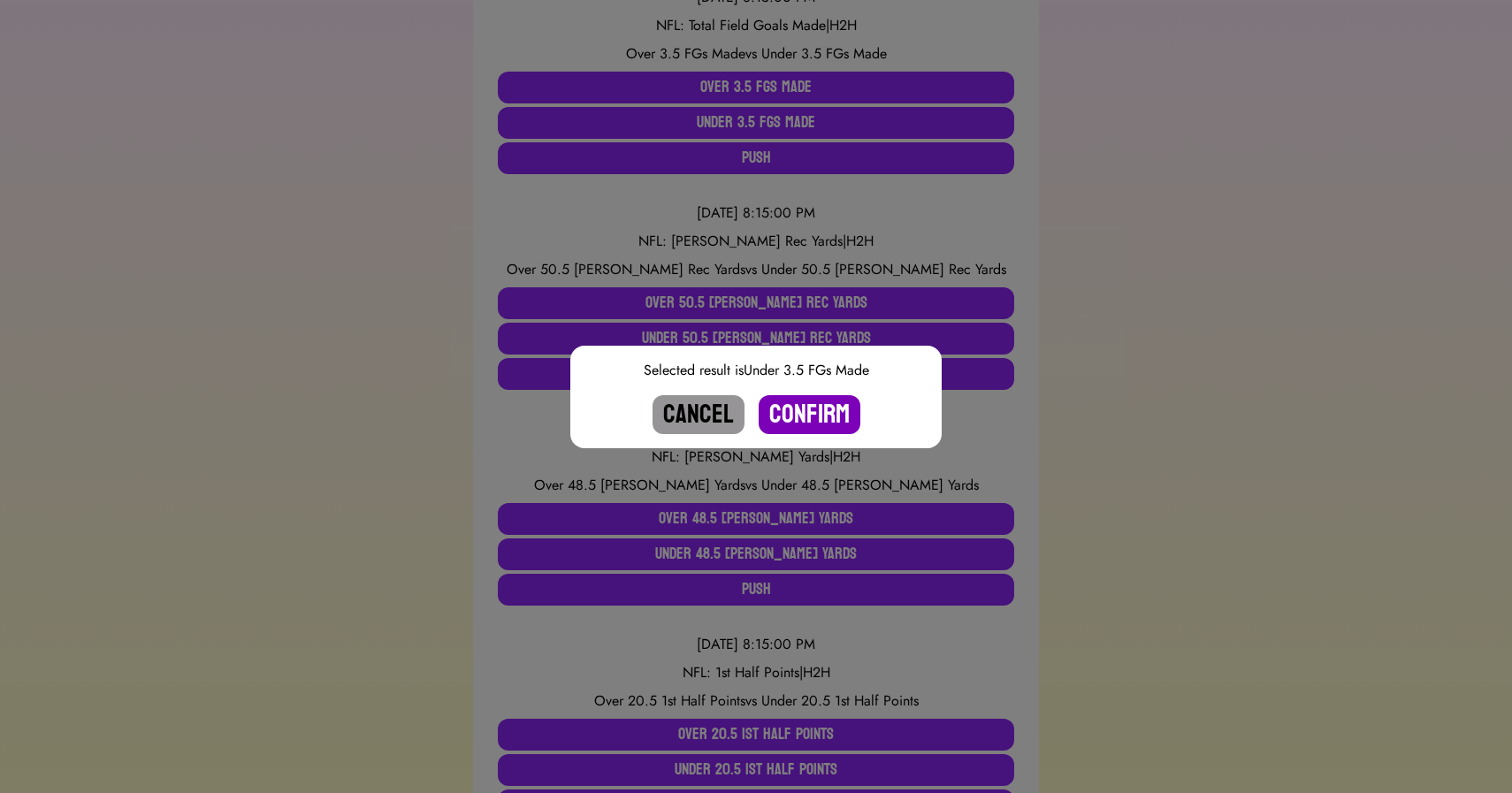
click at [813, 415] on button "Confirm" at bounding box center [809, 414] width 101 height 39
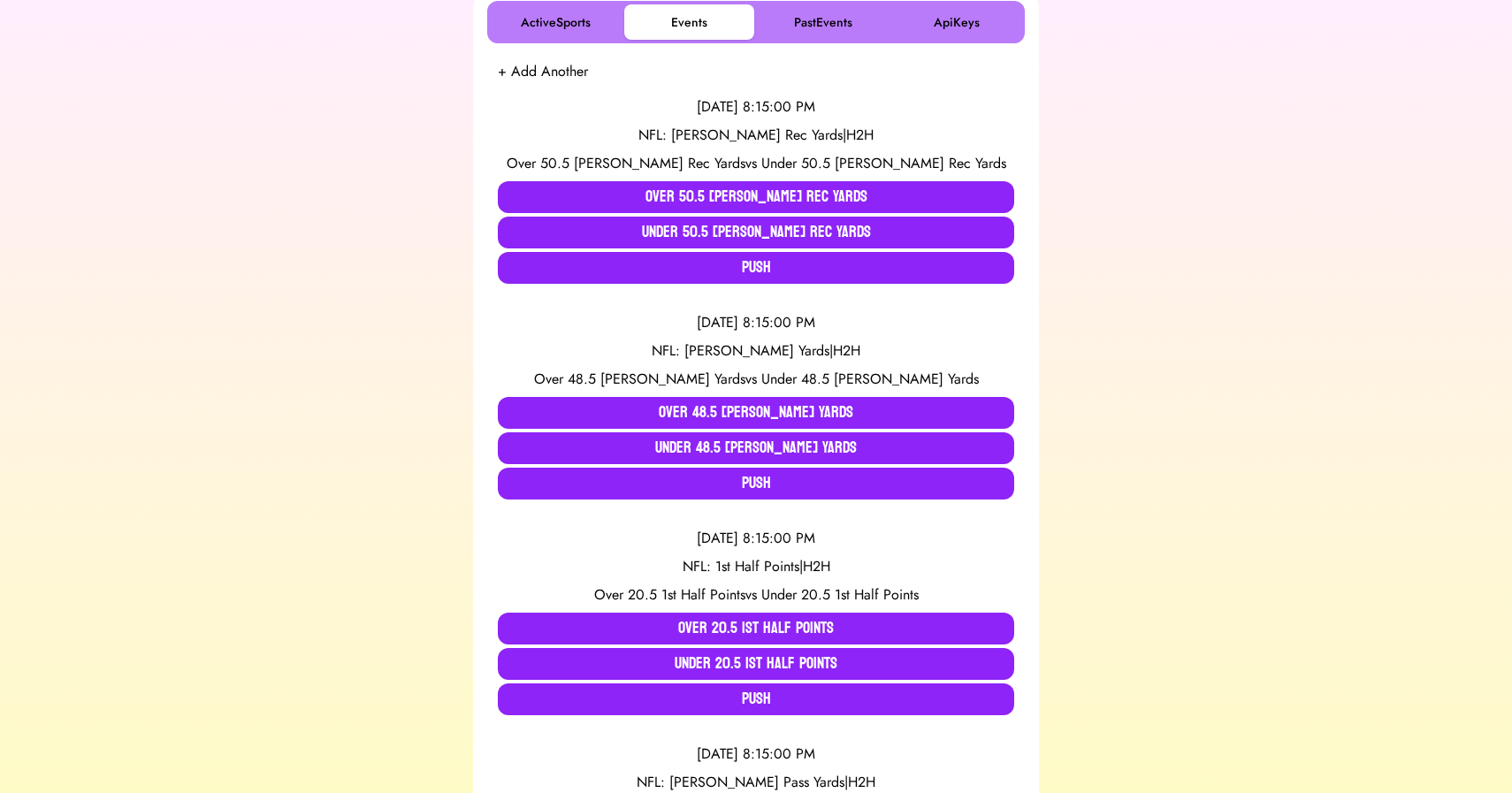
scroll to position [323, 0]
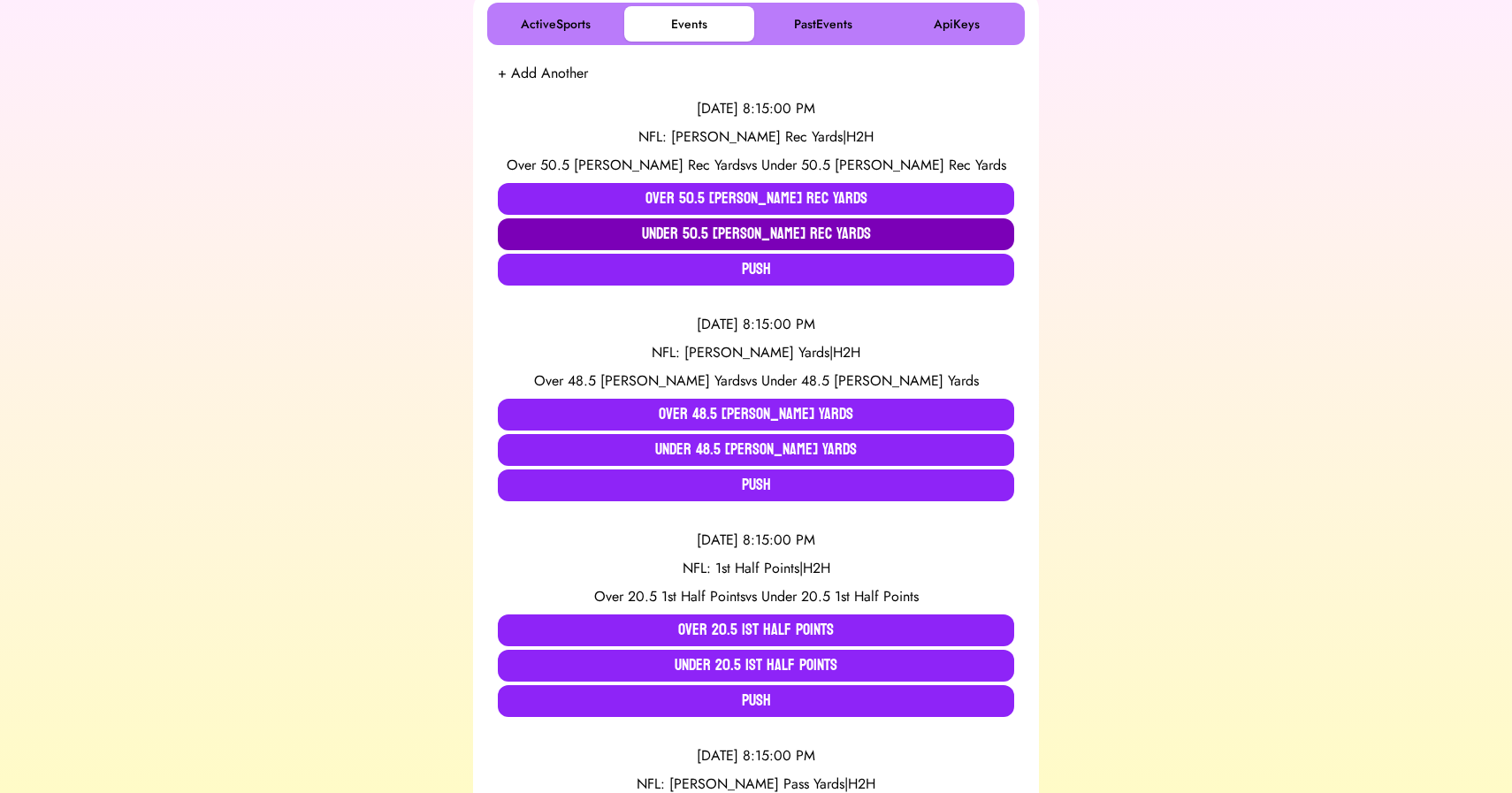
click at [671, 236] on button "Under 50.5 [PERSON_NAME] Rec Yards" at bounding box center [756, 235] width 517 height 32
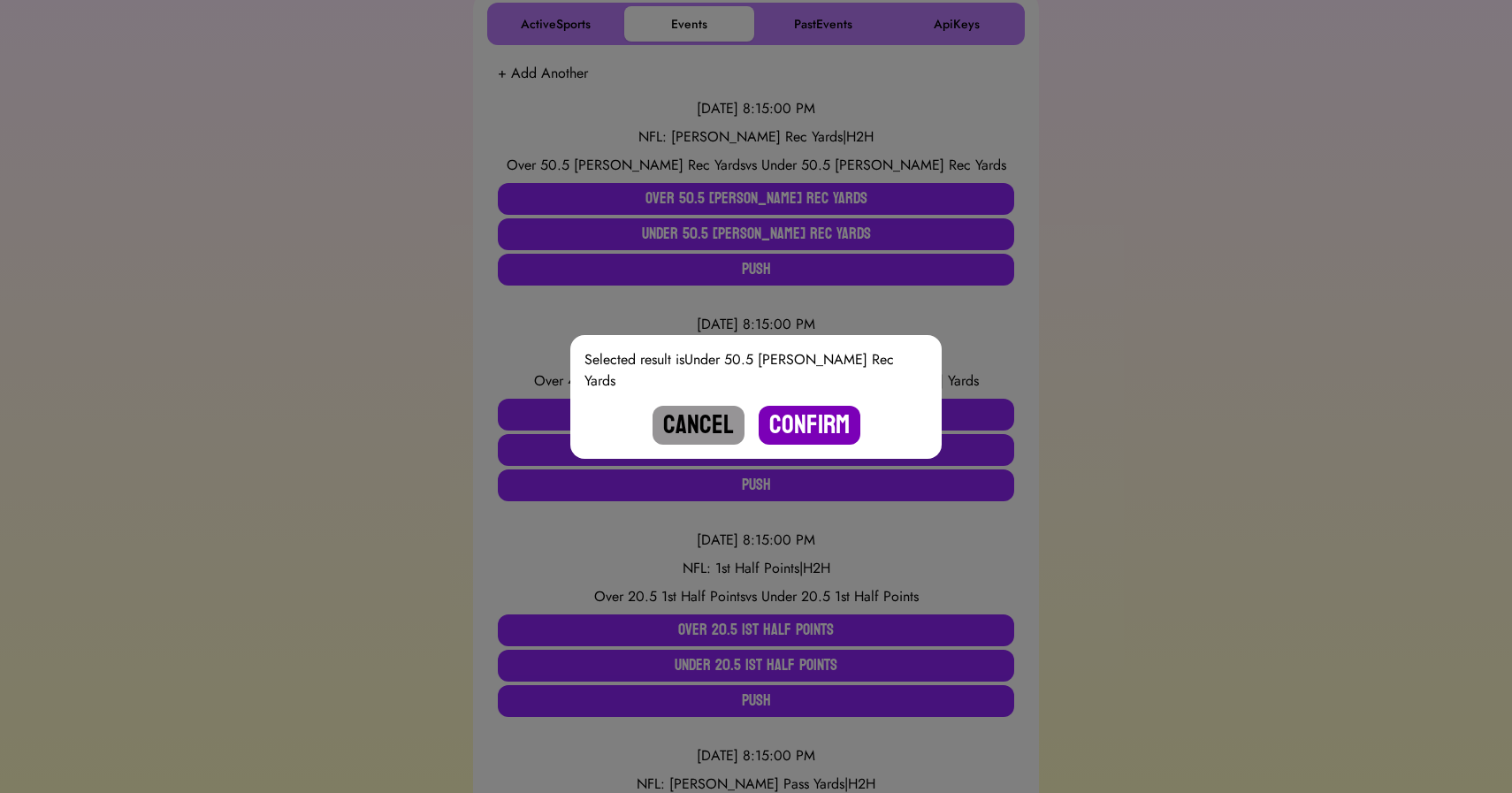
click at [807, 420] on button "Confirm" at bounding box center [809, 425] width 101 height 39
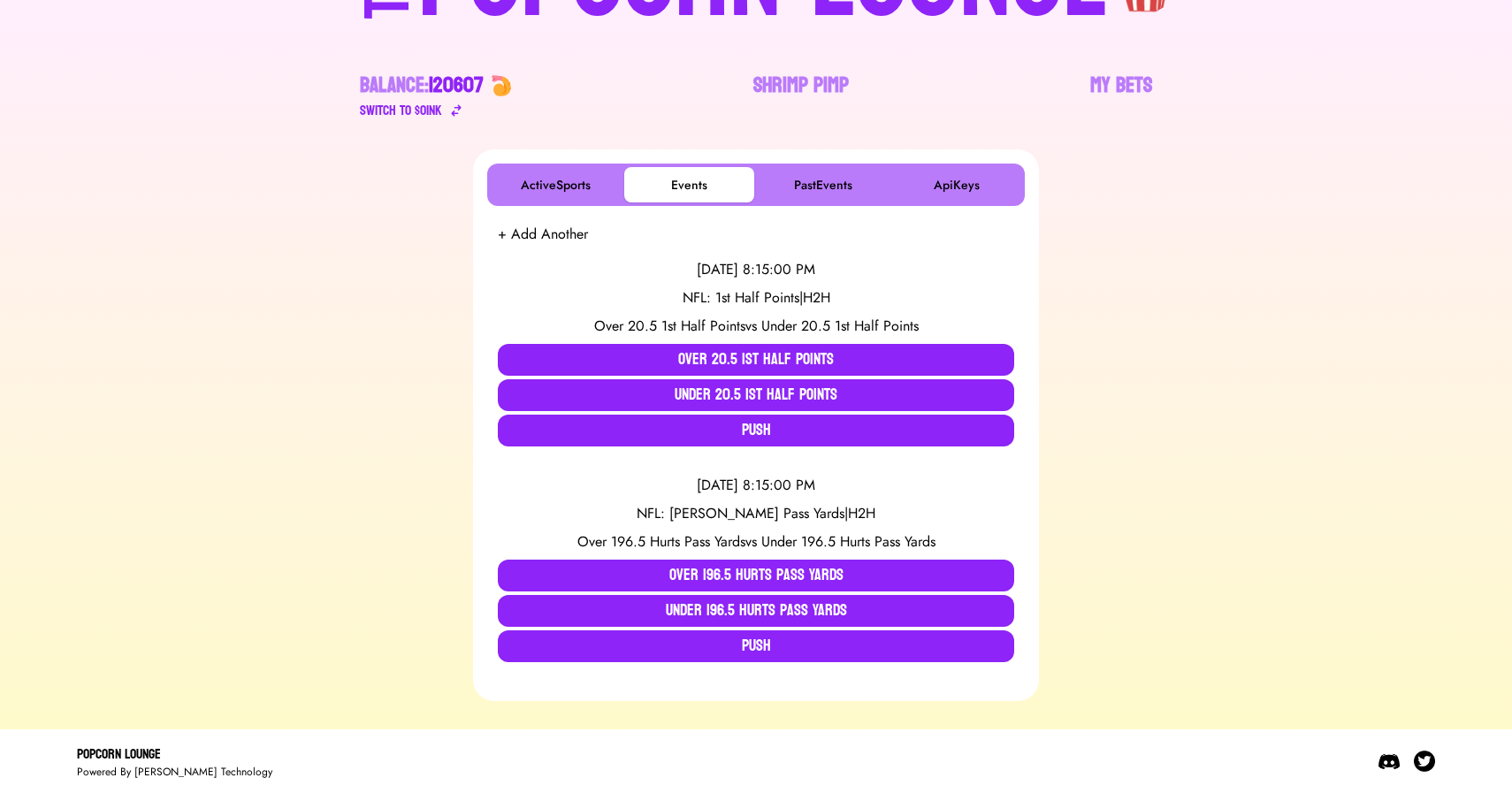
scroll to position [161, 0]
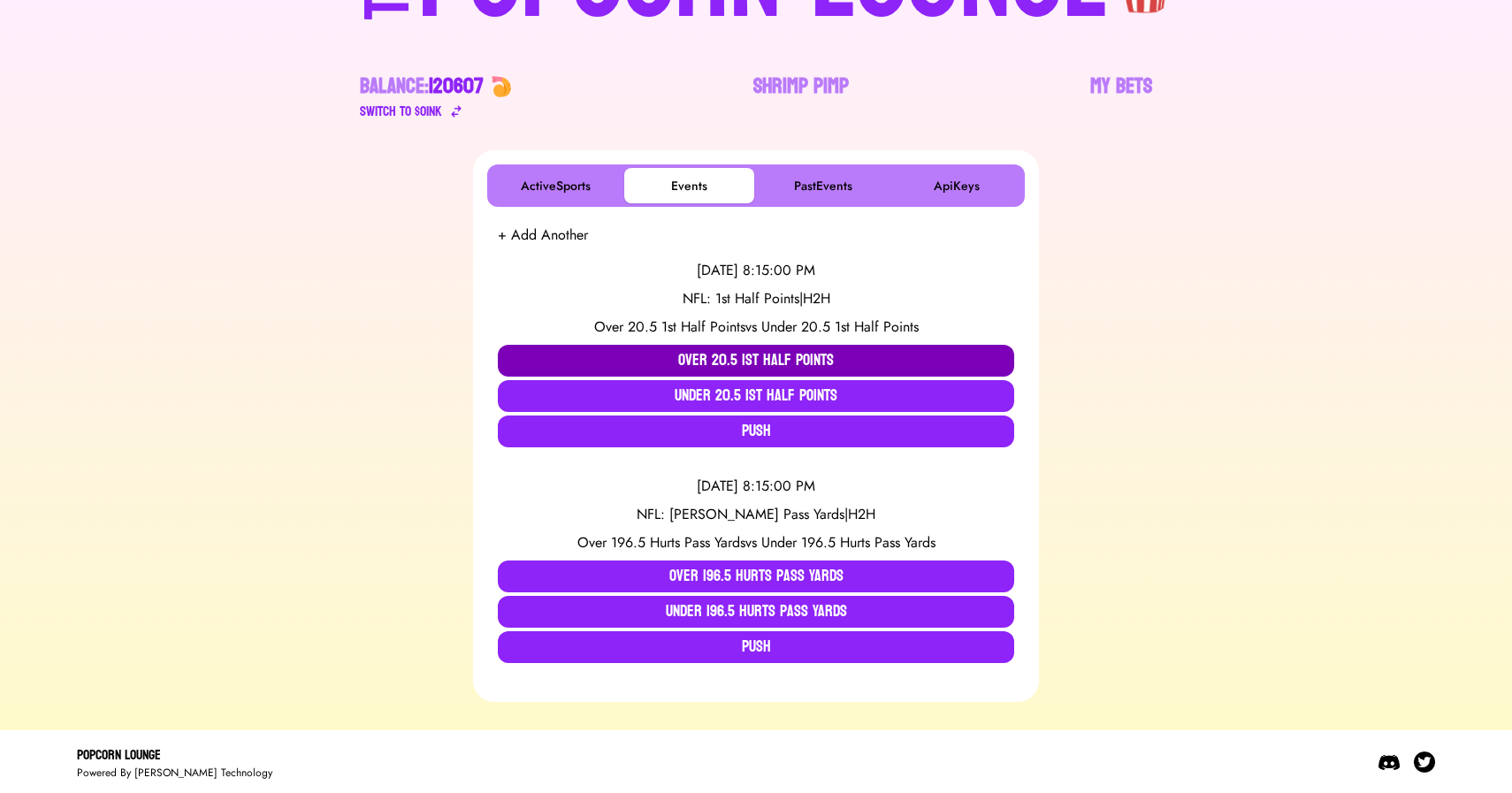
click at [690, 356] on button "Over 20.5 1st Half Points" at bounding box center [756, 361] width 517 height 32
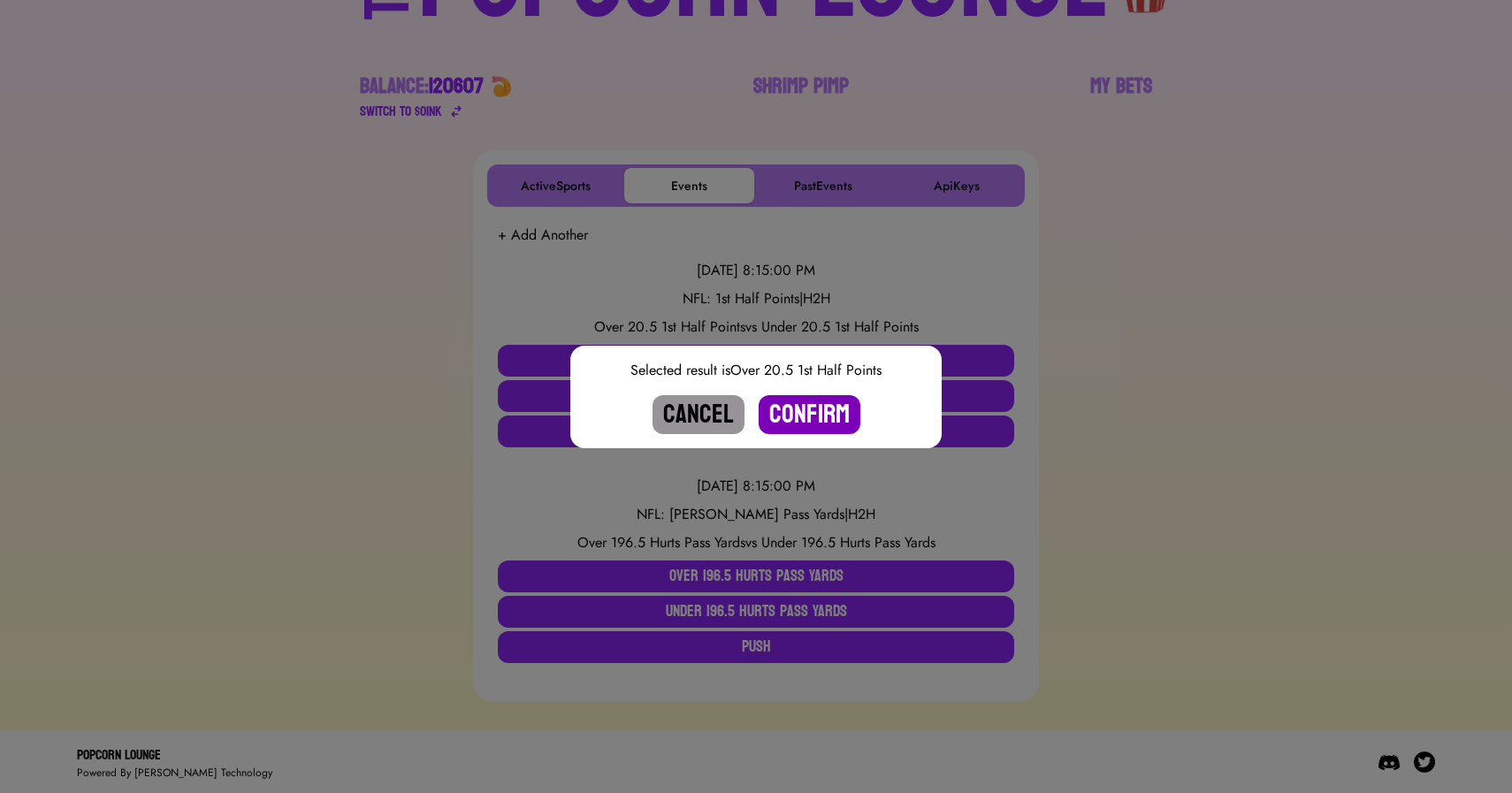
click at [807, 421] on button "Confirm" at bounding box center [809, 414] width 101 height 39
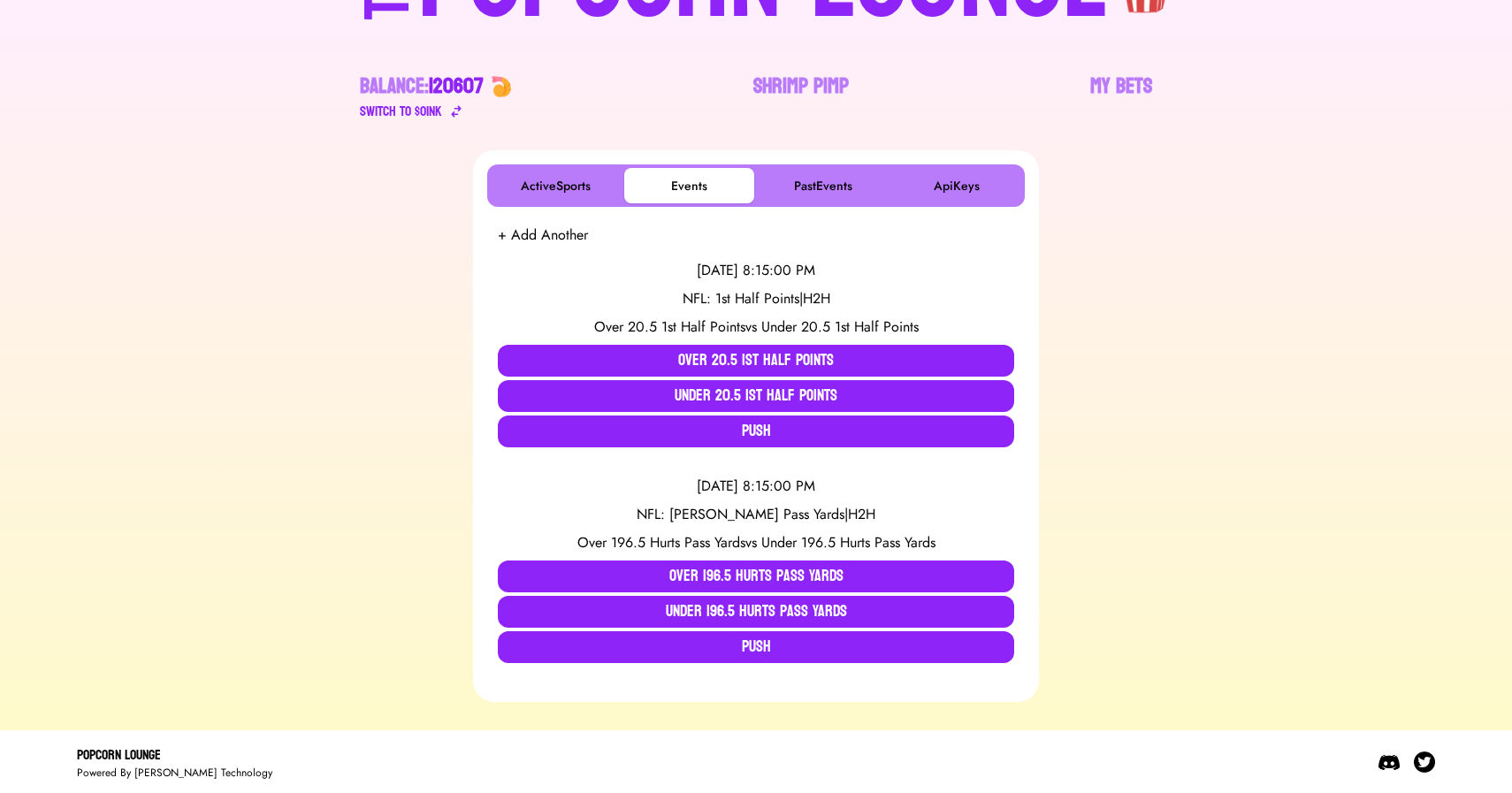
scroll to position [0, 0]
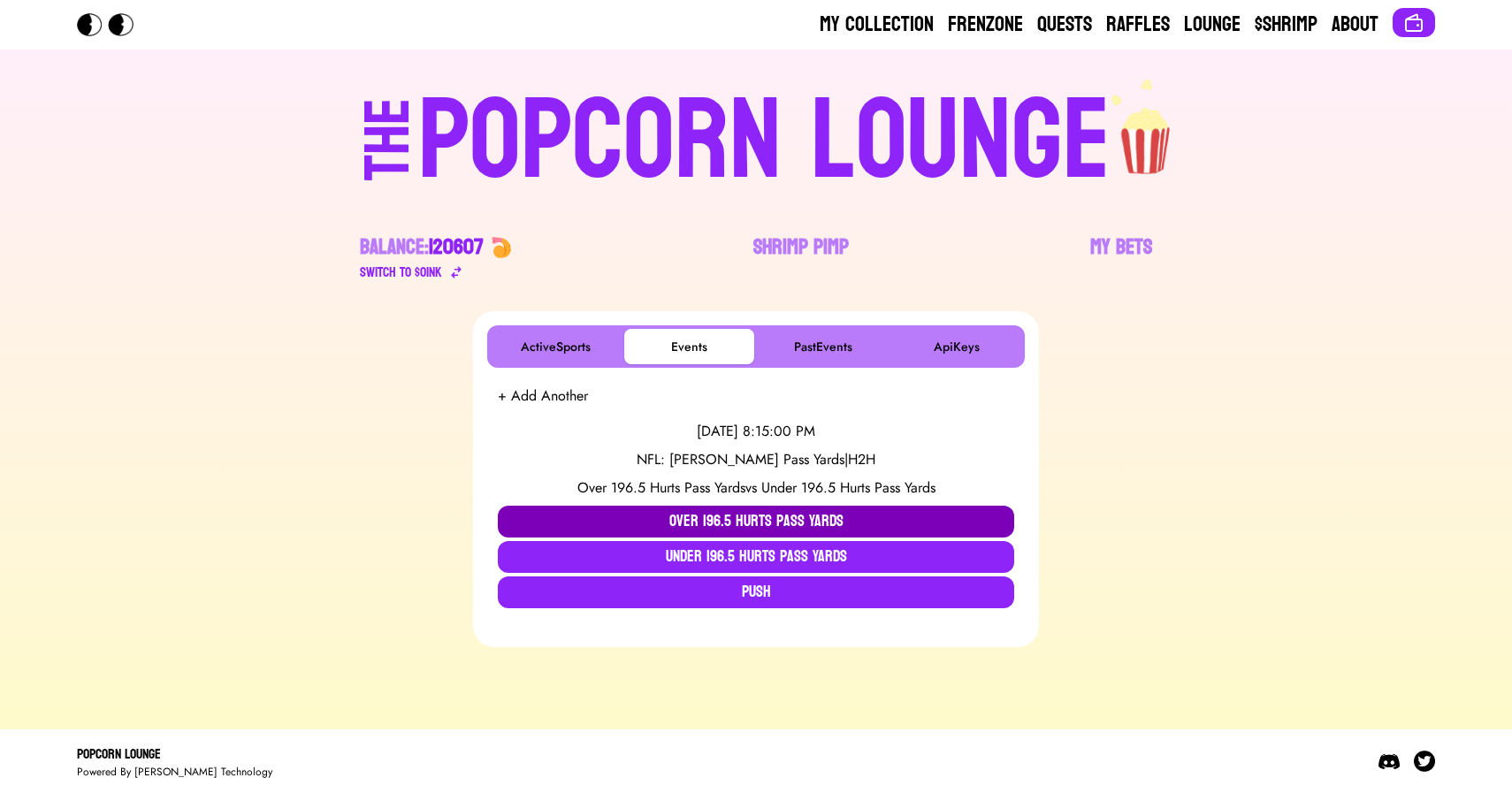
click at [670, 522] on button "Over 196.5 Hurts Pass Yards" at bounding box center [756, 522] width 517 height 32
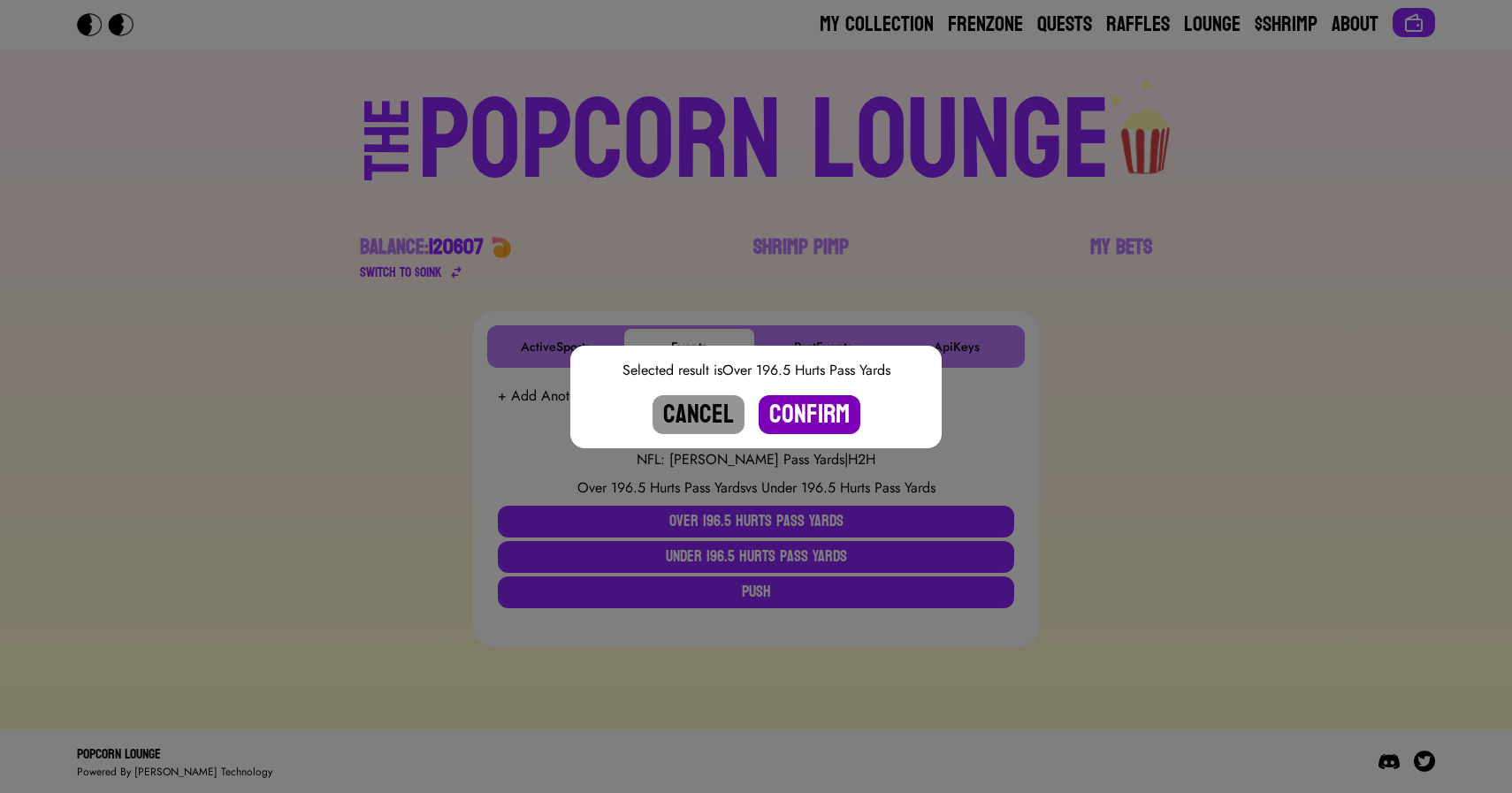
click at [814, 409] on button "Confirm" at bounding box center [809, 414] width 101 height 39
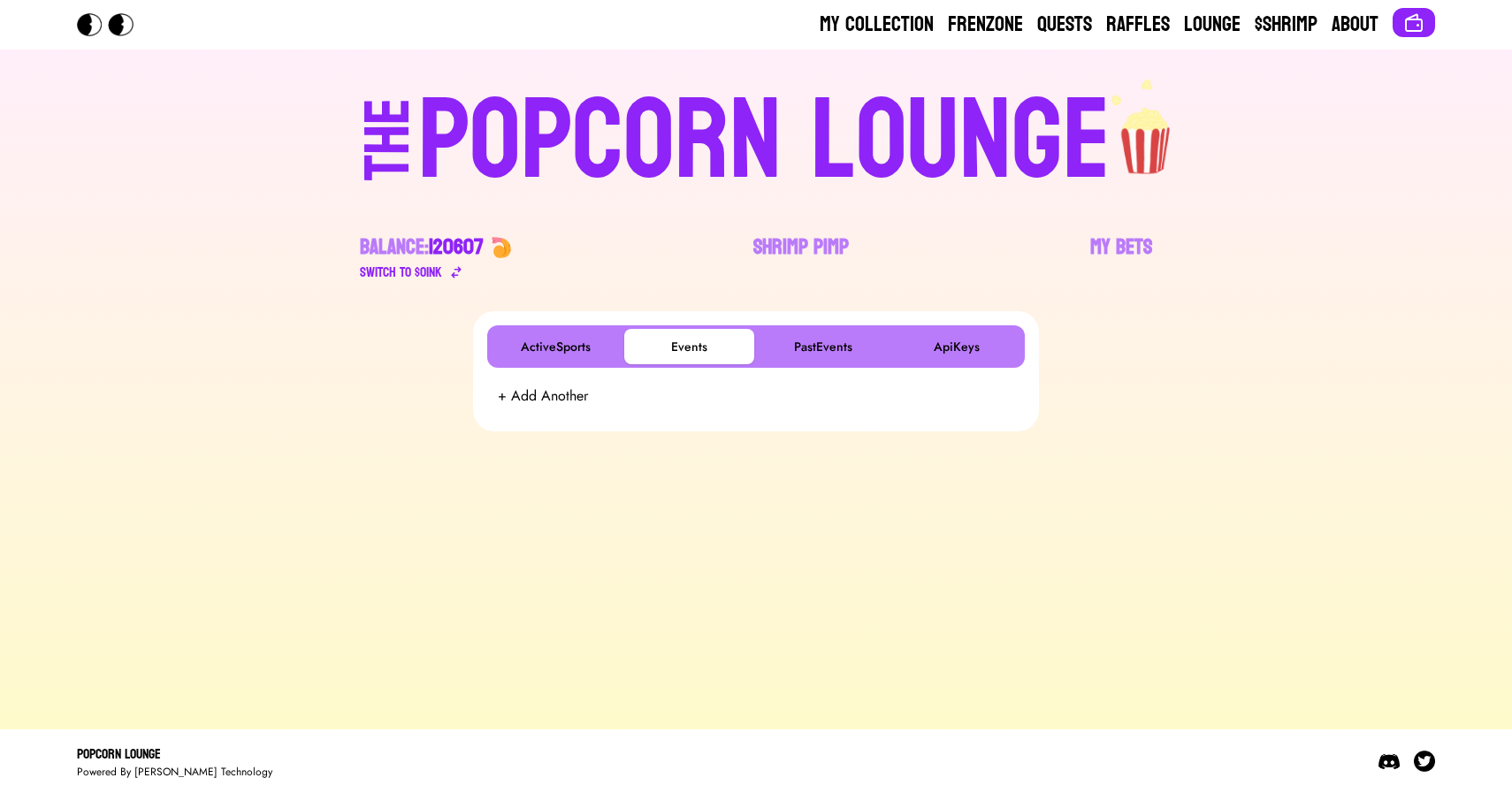
click at [776, 143] on div "POPCORN LOUNGE" at bounding box center [764, 140] width 692 height 113
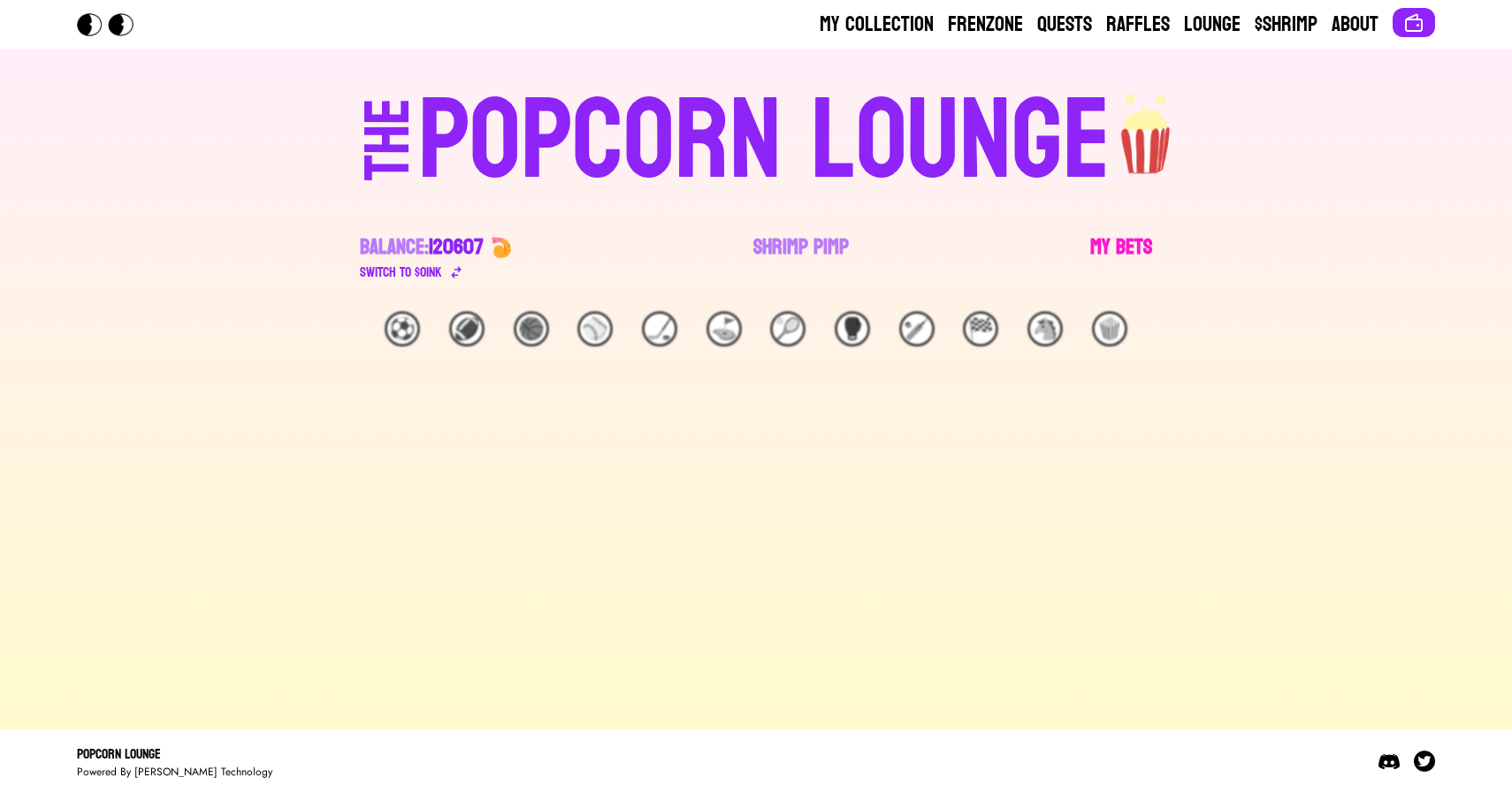
click at [1130, 243] on link "My Bets" at bounding box center [1122, 258] width 62 height 50
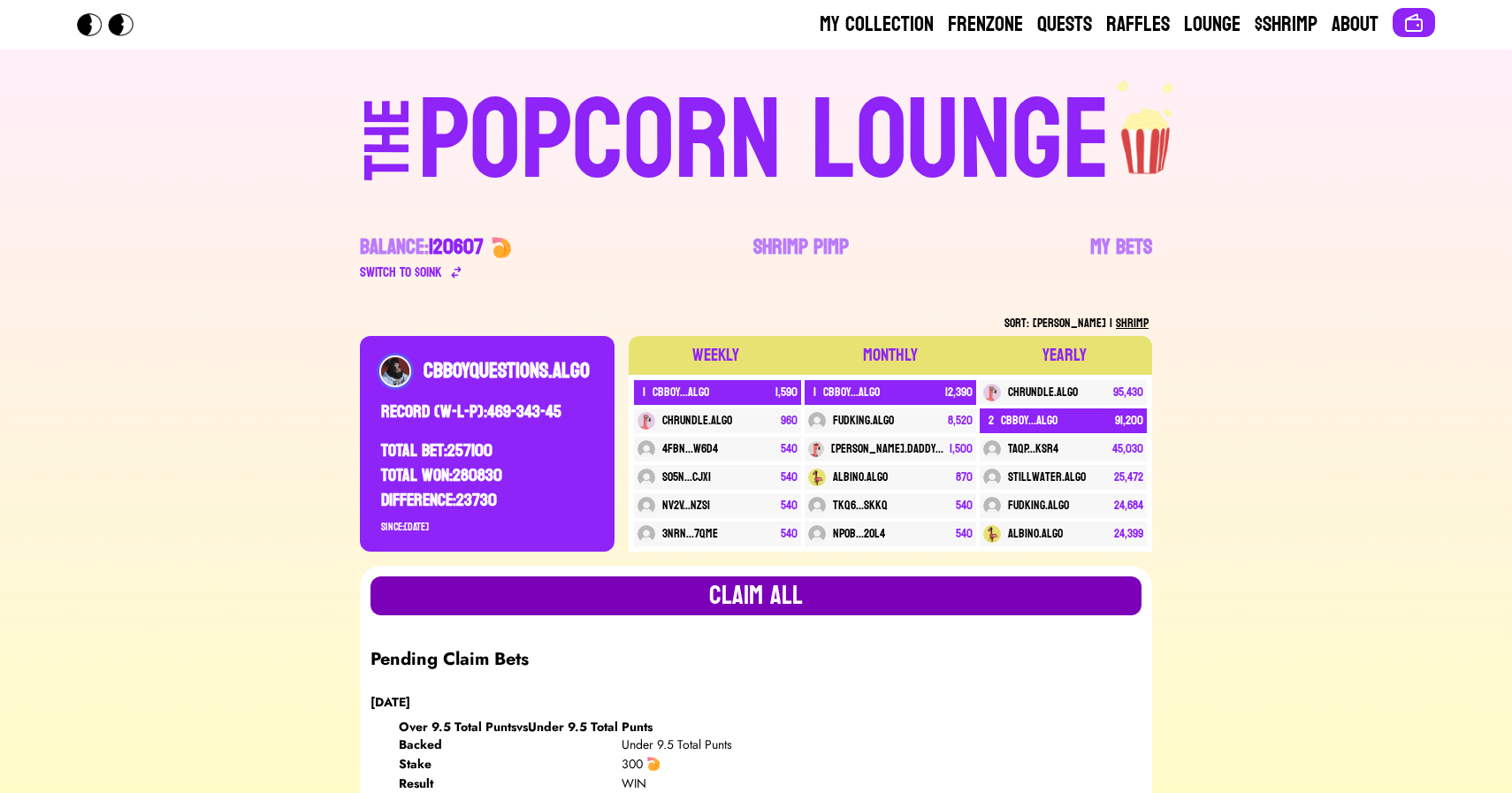
click at [804, 601] on button "Claim all" at bounding box center [756, 596] width 771 height 39
